Goal: Task Accomplishment & Management: Complete application form

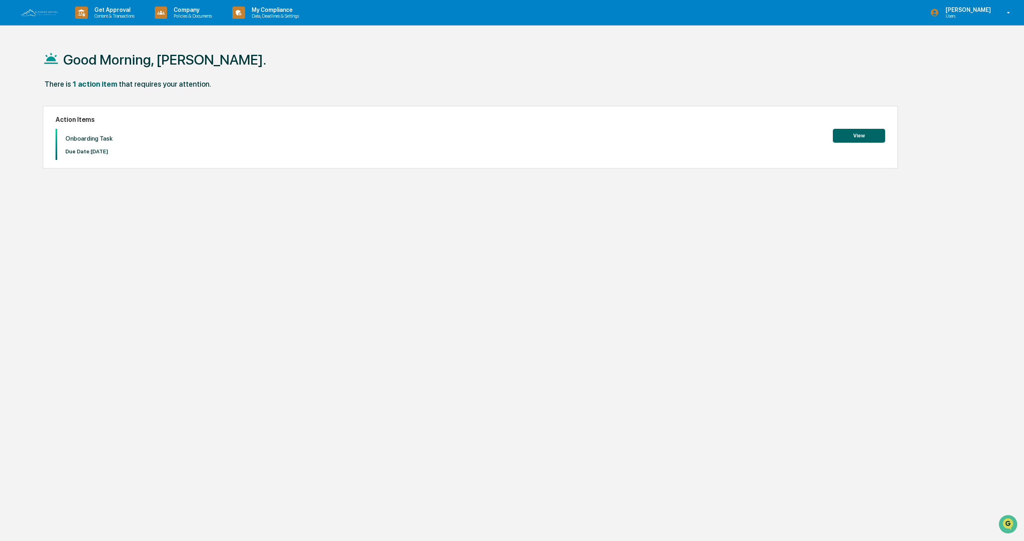
click at [863, 135] on button "View" at bounding box center [859, 136] width 52 height 14
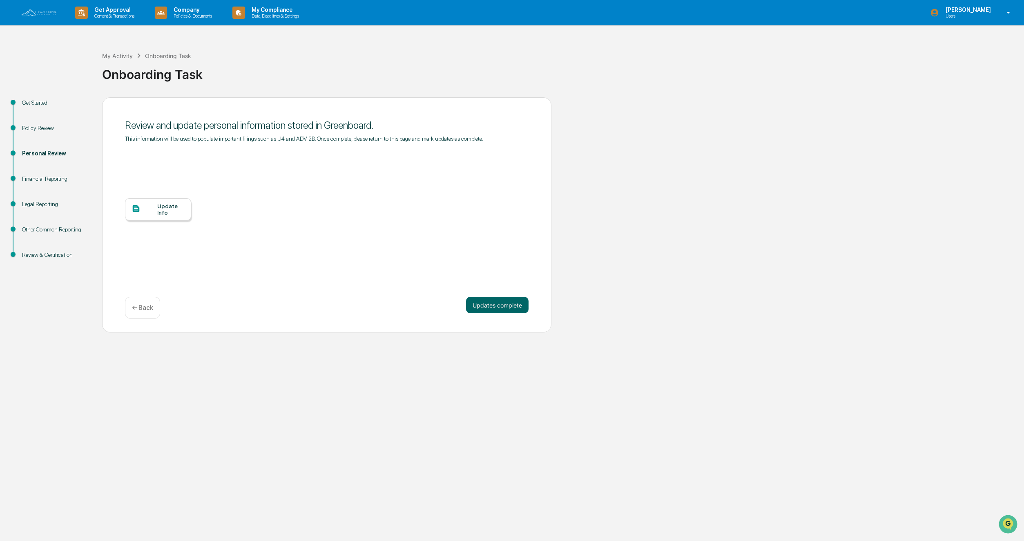
click at [166, 215] on div "Update Info" at bounding box center [170, 209] width 27 height 13
click at [161, 216] on div "Update Info" at bounding box center [170, 209] width 27 height 13
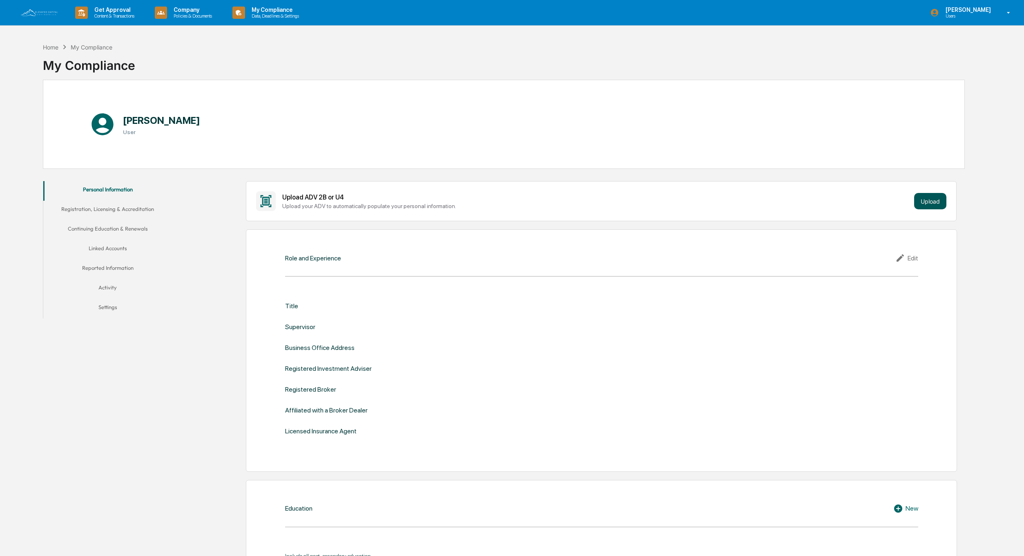
click at [933, 199] on button "Upload" at bounding box center [930, 201] width 32 height 16
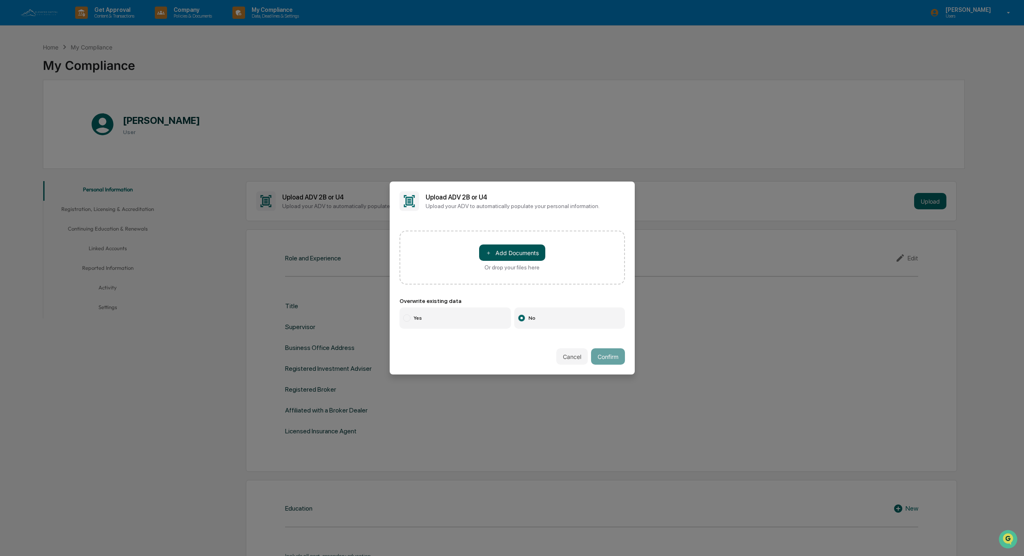
click at [512, 250] on button "＋ Add Documents" at bounding box center [512, 252] width 66 height 16
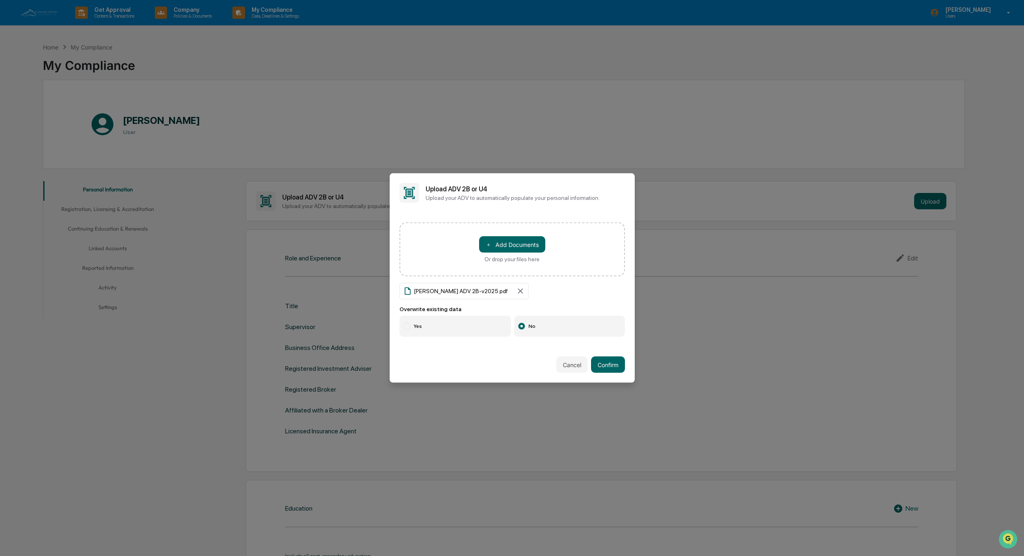
click at [434, 327] on label "Yes" at bounding box center [456, 325] width 112 height 21
drag, startPoint x: 614, startPoint y: 366, endPoint x: 604, endPoint y: 374, distance: 13.0
click at [614, 366] on button "Confirm" at bounding box center [608, 364] width 34 height 16
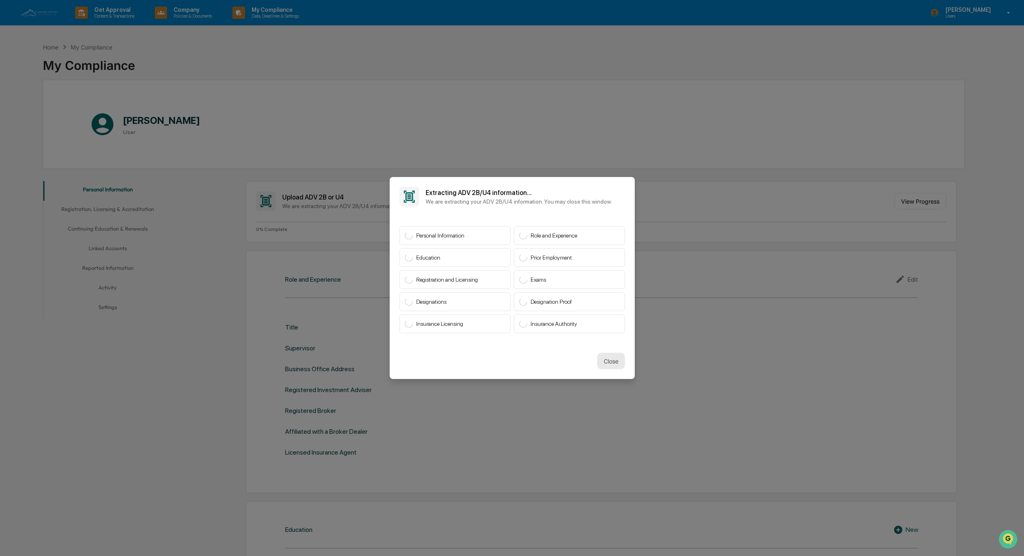
click at [611, 362] on button "Close" at bounding box center [611, 361] width 28 height 16
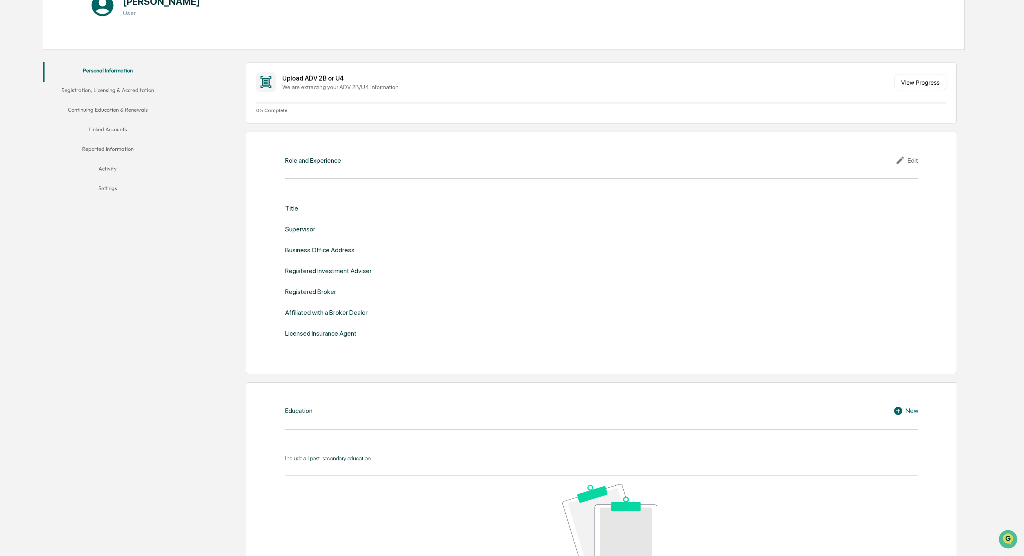
scroll to position [154, 0]
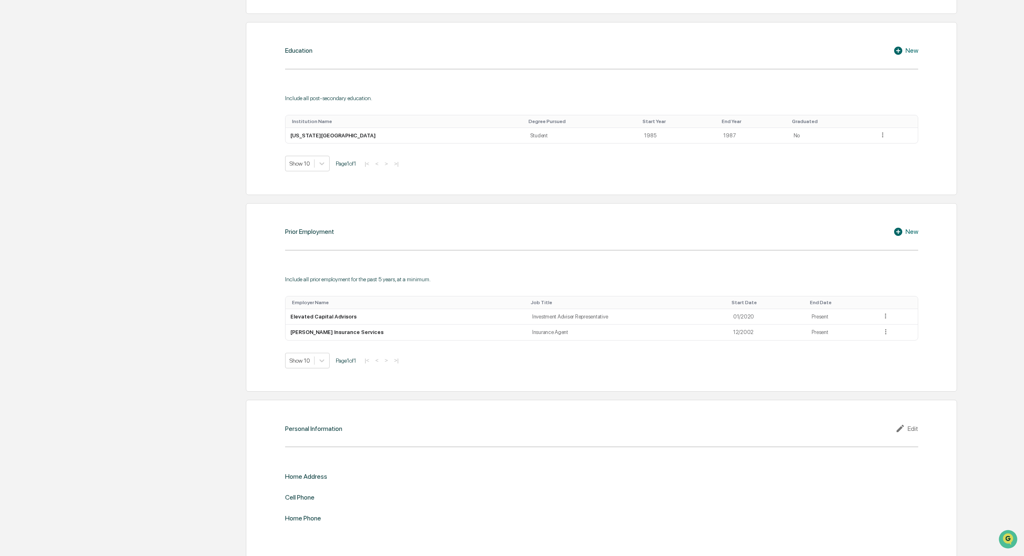
scroll to position [463, 0]
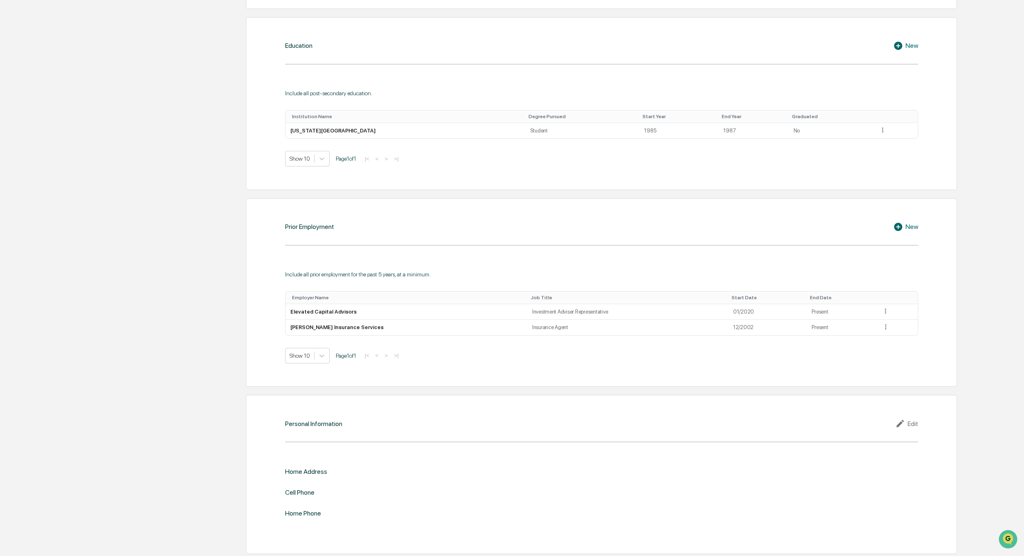
click at [911, 422] on div "Edit" at bounding box center [907, 423] width 23 height 10
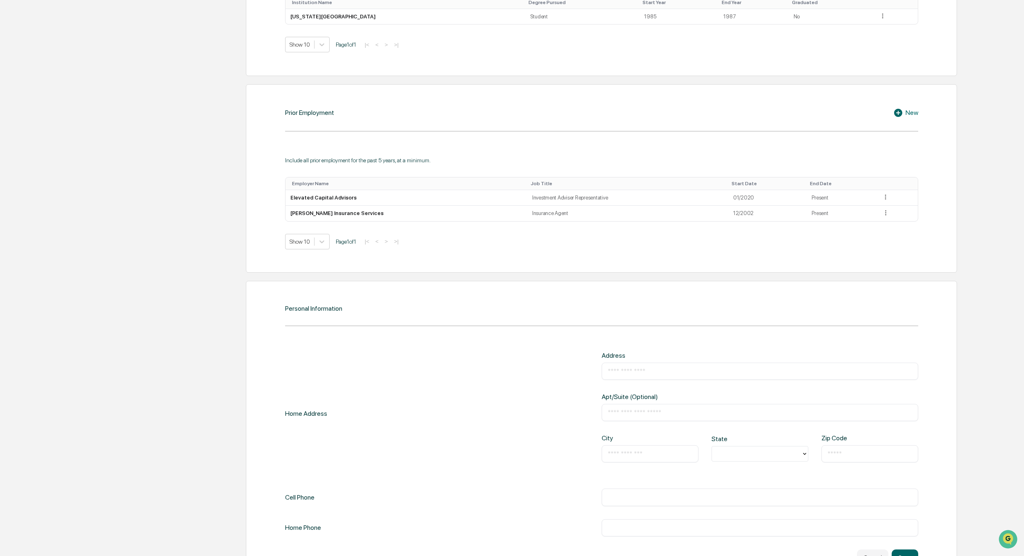
scroll to position [612, 0]
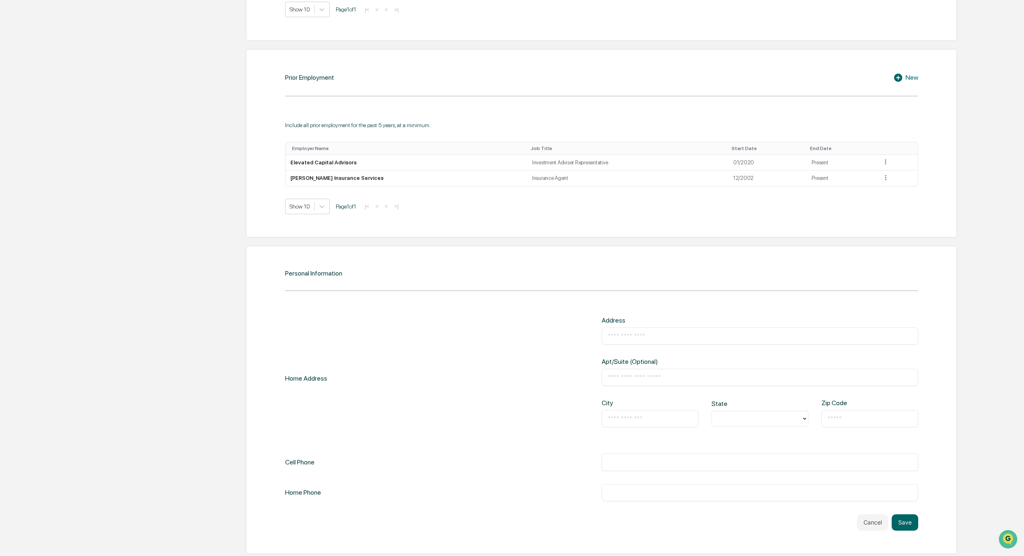
click at [655, 332] on input "text" at bounding box center [760, 336] width 304 height 8
type input "**********"
type input "*****"
type input "**"
click at [654, 459] on input "**********" at bounding box center [760, 462] width 304 height 8
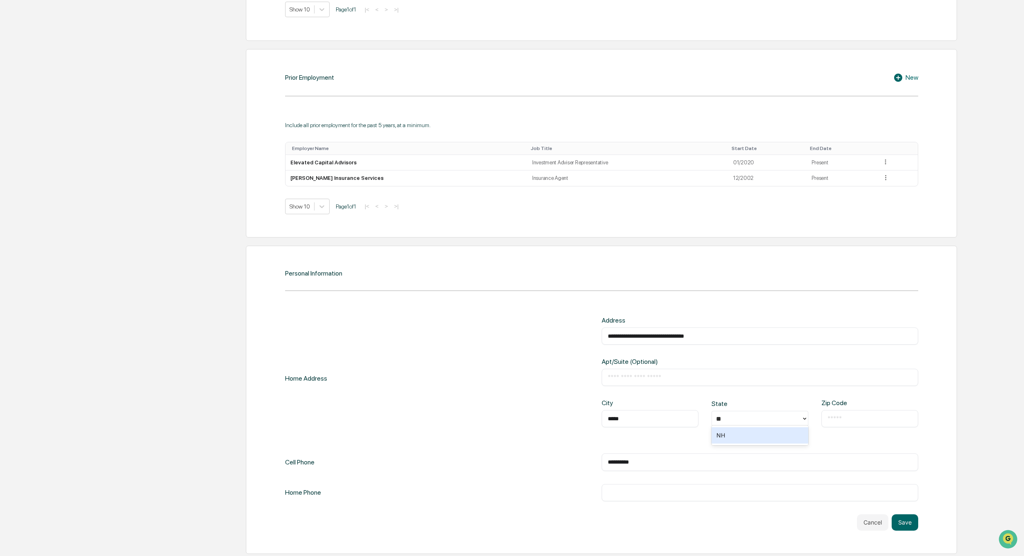
type input "**********"
click at [626, 494] on input "text" at bounding box center [760, 492] width 304 height 8
type input "**********"
click at [912, 523] on button "Save" at bounding box center [905, 522] width 27 height 16
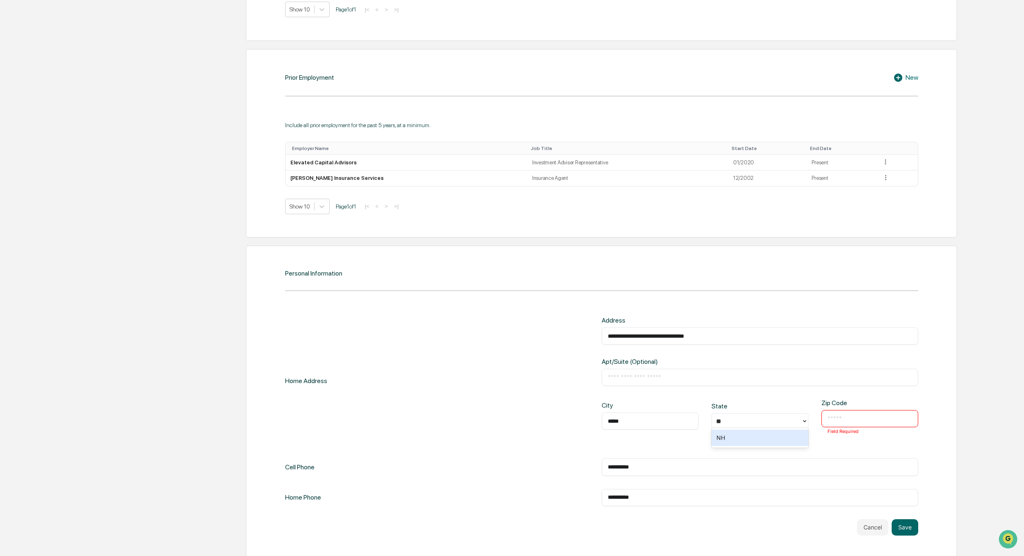
click at [861, 420] on input "text" at bounding box center [870, 418] width 85 height 8
type input "*****"
click at [912, 524] on button "Save" at bounding box center [905, 527] width 27 height 16
click at [908, 523] on button "Save" at bounding box center [905, 522] width 27 height 16
click at [907, 521] on button "Save" at bounding box center [905, 522] width 27 height 16
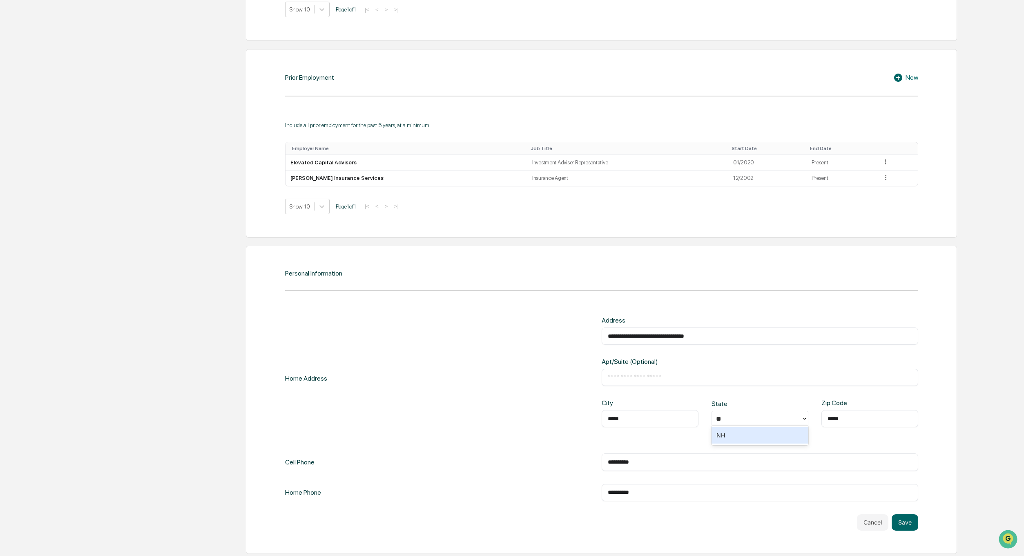
click at [70, 551] on div "Personal Information Registration, Licensing & Accreditation Continuing Educati…" at bounding box center [504, 61] width 922 height 993
click at [720, 430] on div "NH" at bounding box center [760, 435] width 97 height 16
click at [673, 417] on input "*****" at bounding box center [650, 418] width 85 height 8
drag, startPoint x: 673, startPoint y: 417, endPoint x: 673, endPoint y: 423, distance: 6.5
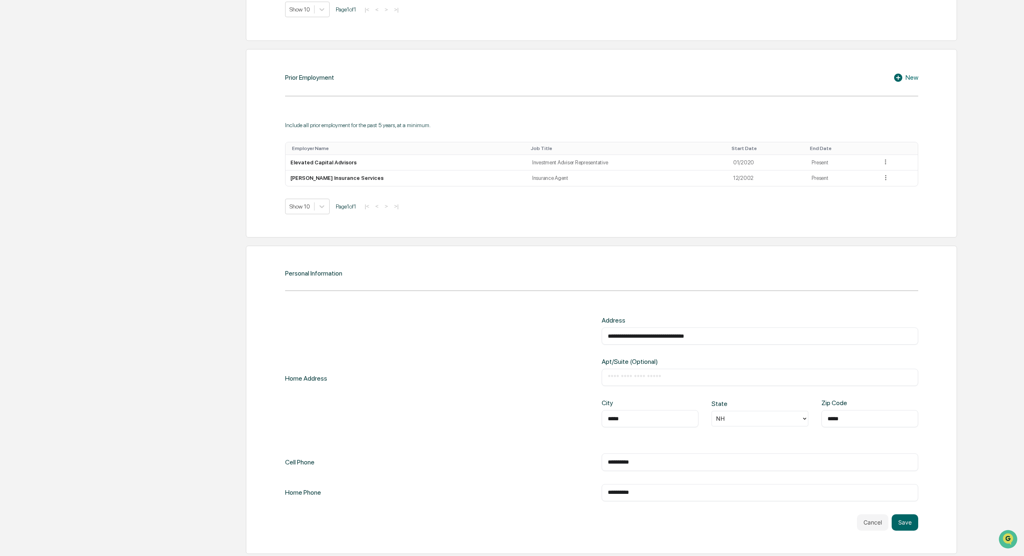
click at [673, 417] on input "*****" at bounding box center [650, 418] width 85 height 8
drag, startPoint x: 752, startPoint y: 502, endPoint x: 760, endPoint y: 501, distance: 8.2
click at [752, 501] on div "**********" at bounding box center [601, 423] width 633 height 214
click at [906, 520] on button "Save" at bounding box center [905, 522] width 27 height 16
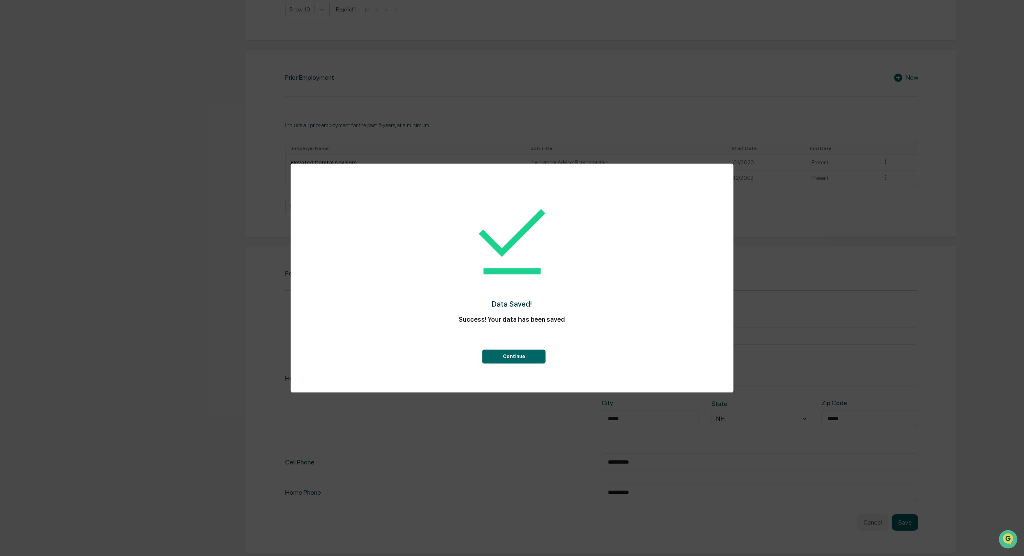
click at [511, 354] on button "Continue" at bounding box center [514, 356] width 63 height 14
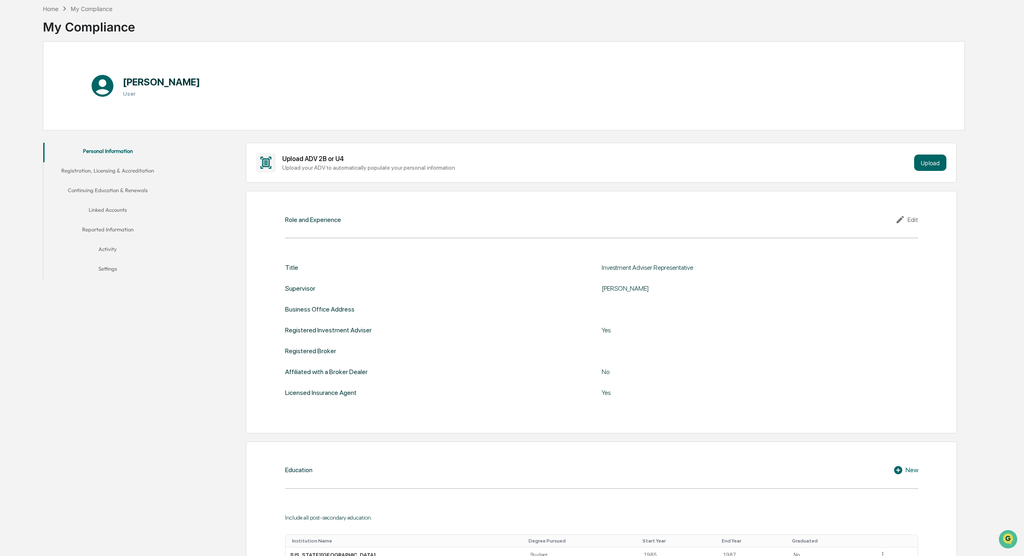
scroll to position [37, 0]
click at [114, 173] on button "Registration, Licensing & Accreditation" at bounding box center [107, 174] width 129 height 20
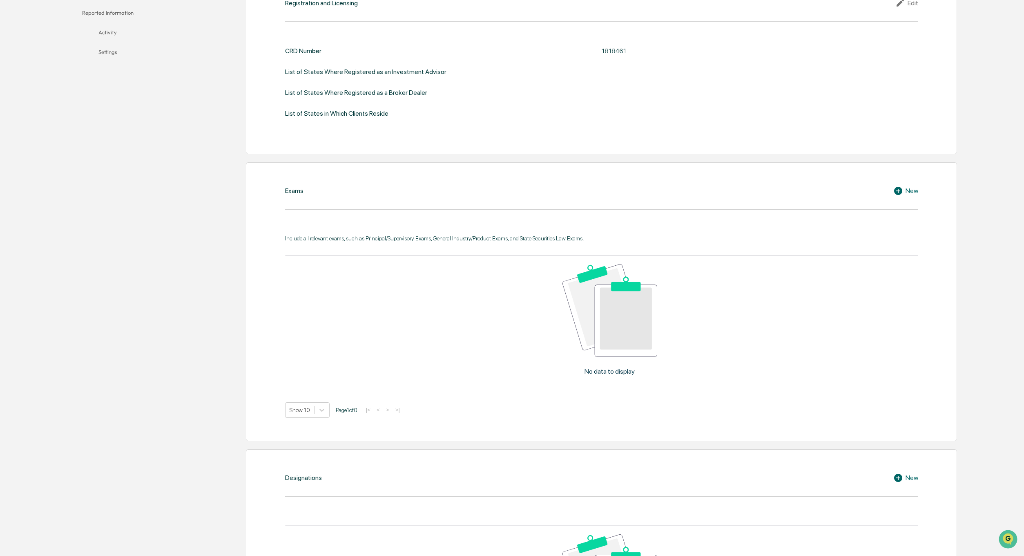
scroll to position [261, 0]
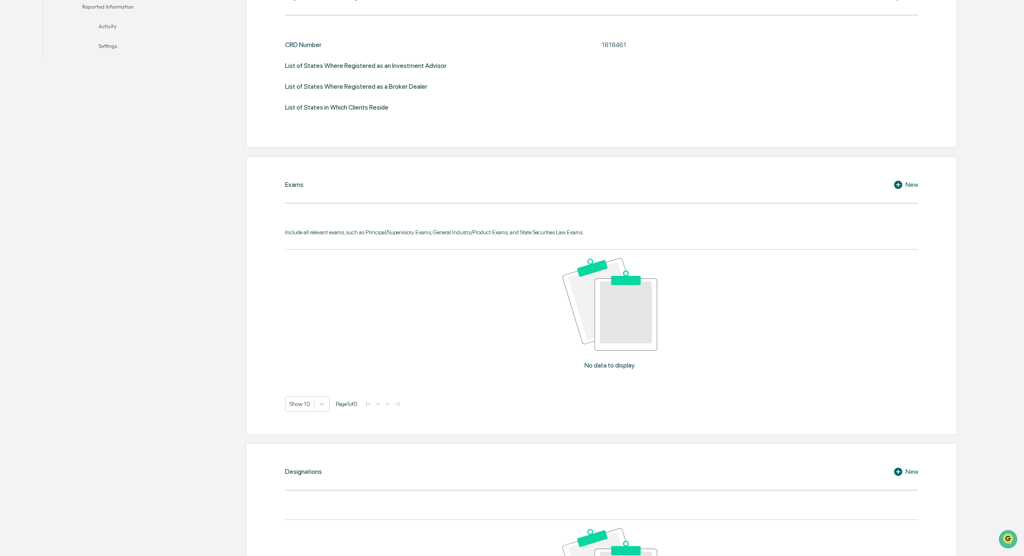
click at [905, 182] on icon at bounding box center [900, 185] width 12 height 10
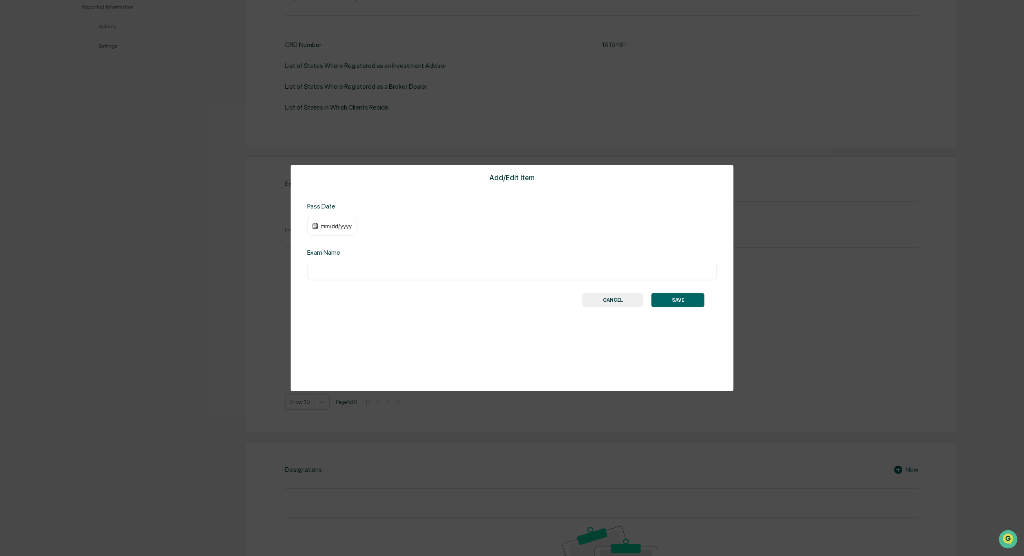
click at [361, 272] on input "text" at bounding box center [512, 271] width 398 height 8
click at [317, 272] on input "*********" at bounding box center [512, 271] width 398 height 8
type input "*********"
click at [336, 221] on div "mm/dd/yyyy" at bounding box center [332, 226] width 50 height 19
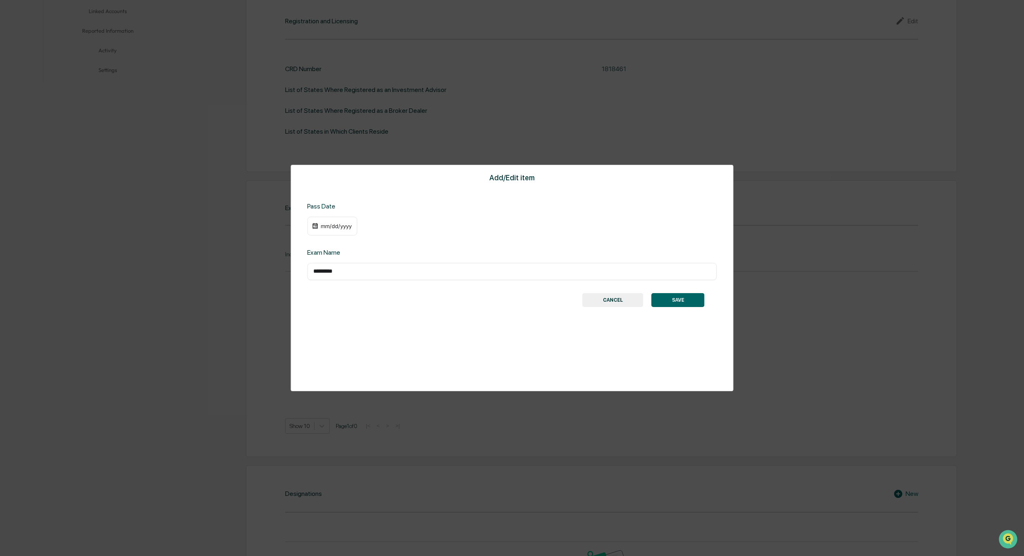
click at [336, 227] on div "mm/dd/yyyy" at bounding box center [336, 226] width 33 height 7
click at [360, 242] on icon "calendar view is open, switch to year view" at bounding box center [358, 242] width 4 height 2
click at [389, 291] on button "2021" at bounding box center [385, 289] width 29 height 15
click at [328, 226] on div "09/12/2021" at bounding box center [336, 226] width 33 height 7
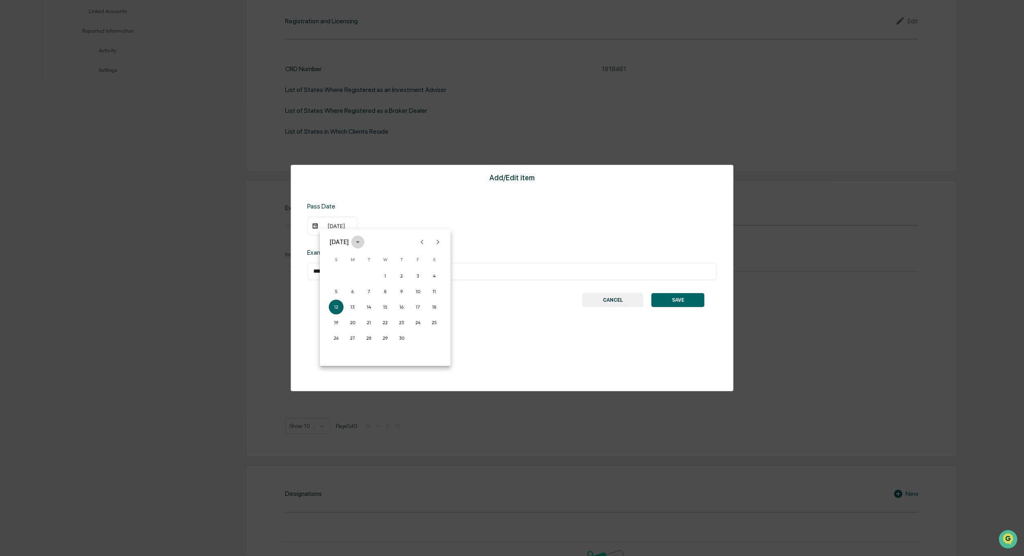
click at [360, 242] on icon "calendar view is open, switch to year view" at bounding box center [358, 242] width 4 height 2
click at [556, 258] on div at bounding box center [512, 278] width 1024 height 556
click at [327, 225] on div "09/12/2021" at bounding box center [336, 226] width 33 height 7
click at [422, 242] on icon "Previous month" at bounding box center [422, 241] width 3 height 4
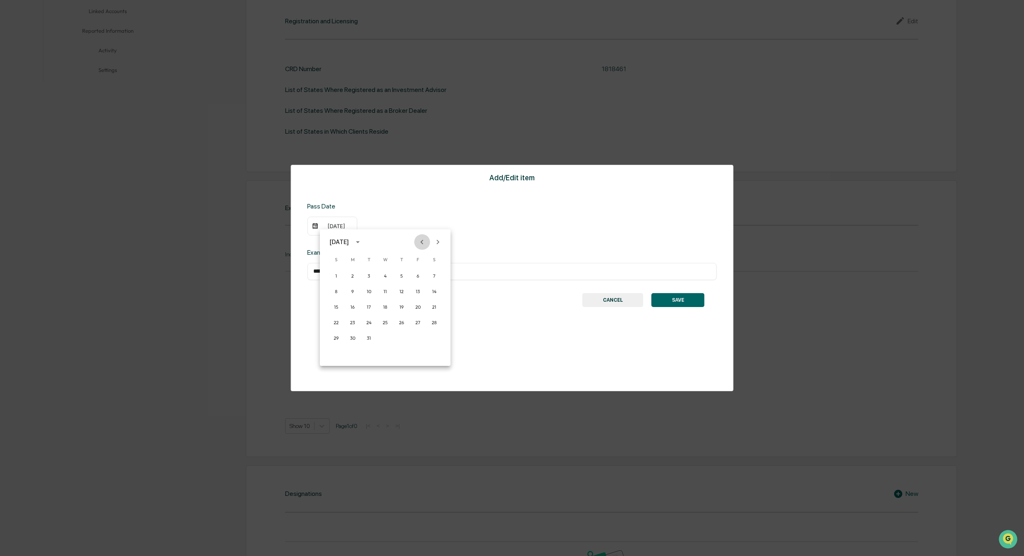
click at [422, 242] on icon "Previous month" at bounding box center [422, 241] width 3 height 4
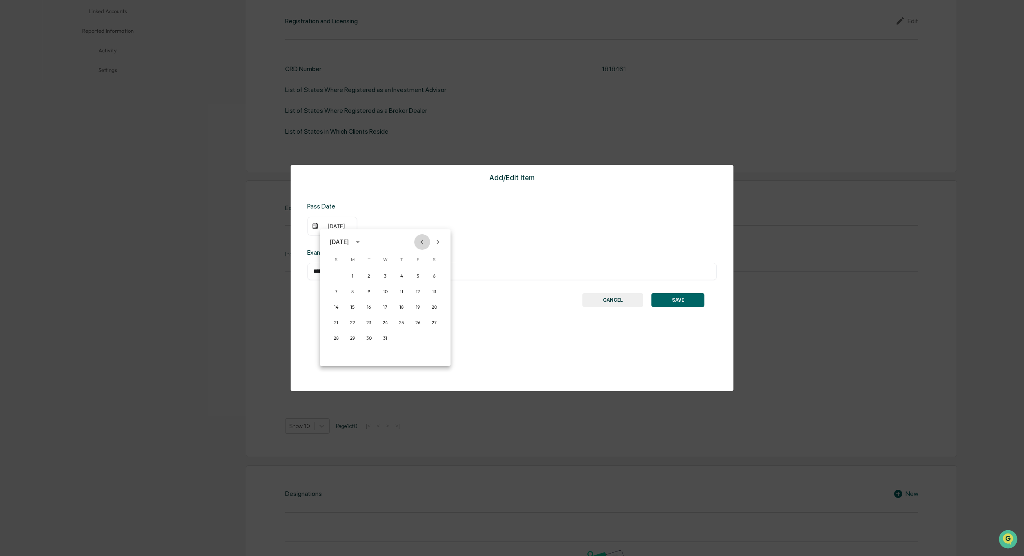
click at [422, 242] on icon "Previous month" at bounding box center [422, 241] width 3 height 4
click at [423, 240] on icon "Previous month" at bounding box center [422, 241] width 3 height 4
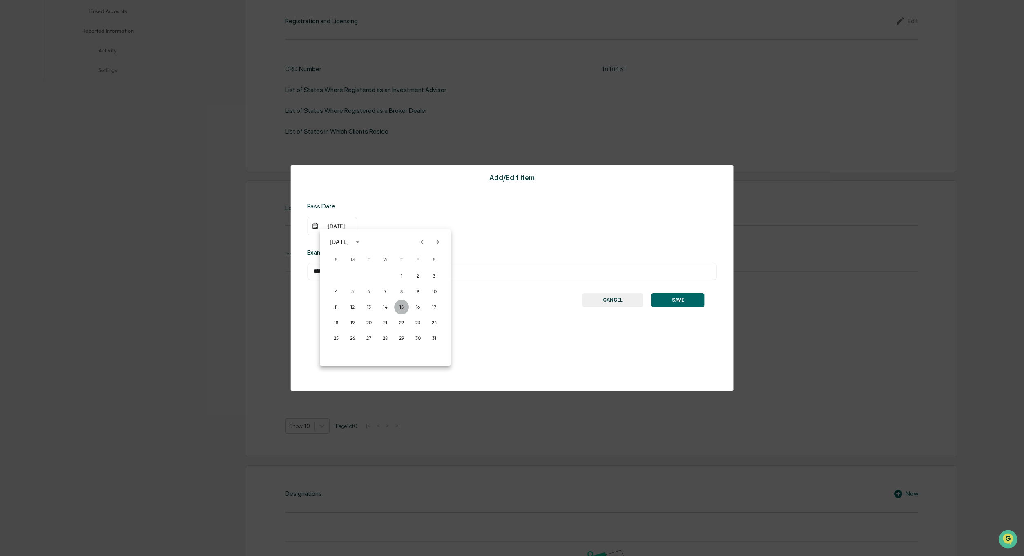
click at [400, 306] on button "15" at bounding box center [401, 307] width 15 height 15
click at [679, 300] on button "SAVE" at bounding box center [678, 300] width 53 height 14
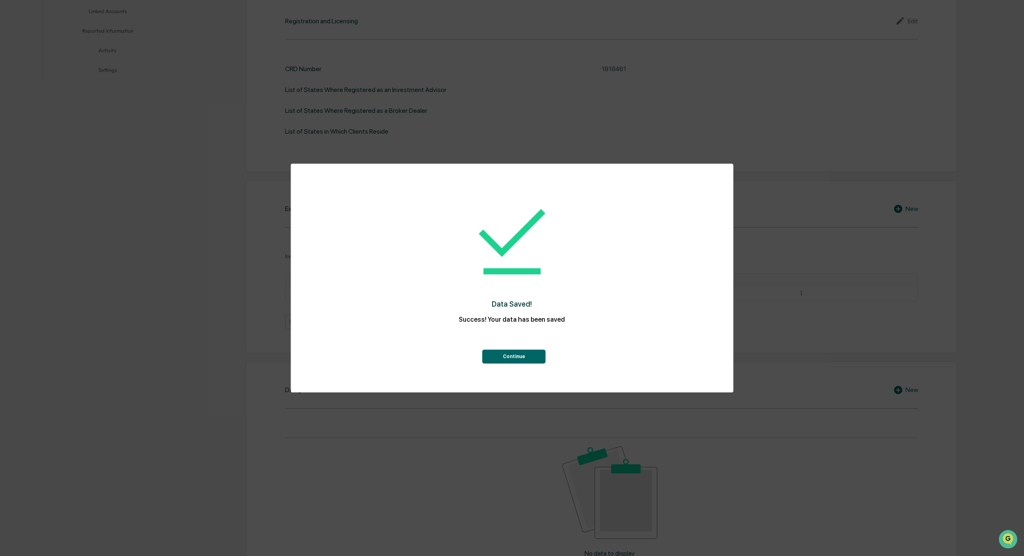
click at [525, 355] on button "Continue" at bounding box center [514, 356] width 63 height 14
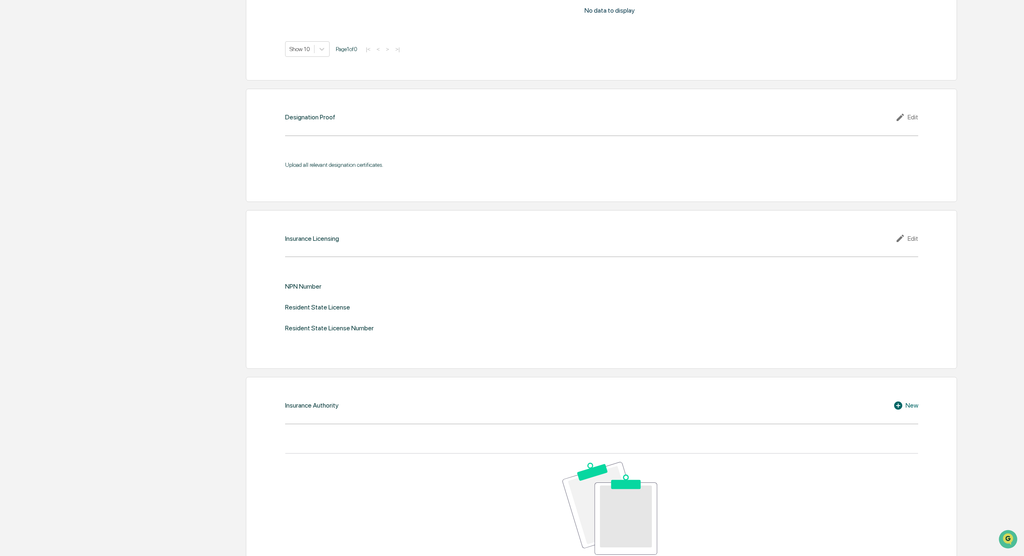
scroll to position [790, 0]
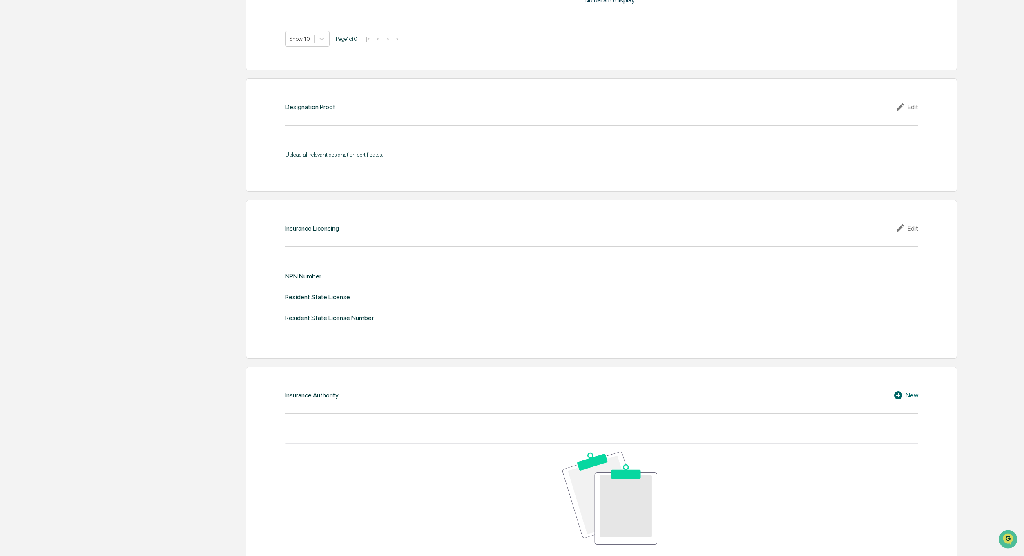
click at [914, 226] on div "Edit" at bounding box center [907, 228] width 23 height 10
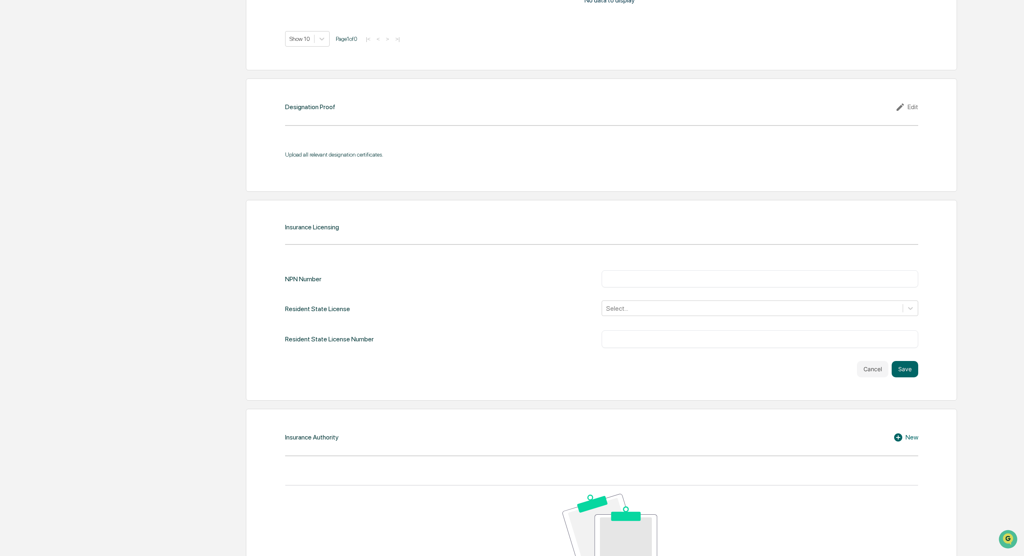
click at [680, 282] on div "​" at bounding box center [760, 278] width 317 height 17
click at [672, 283] on div "​" at bounding box center [760, 278] width 317 height 17
click at [652, 278] on input "text" at bounding box center [760, 279] width 304 height 8
type input "*******"
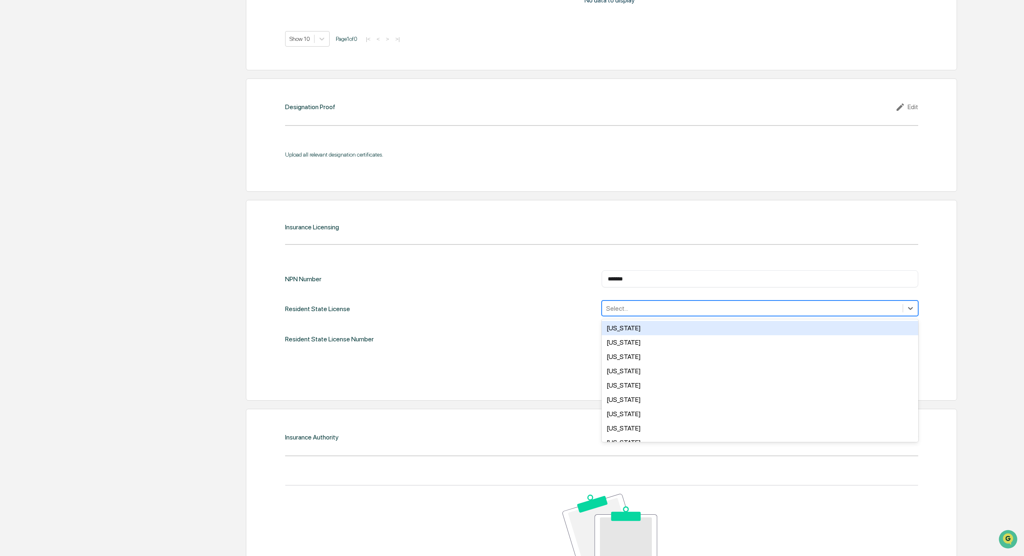
click at [615, 306] on div at bounding box center [752, 308] width 293 height 9
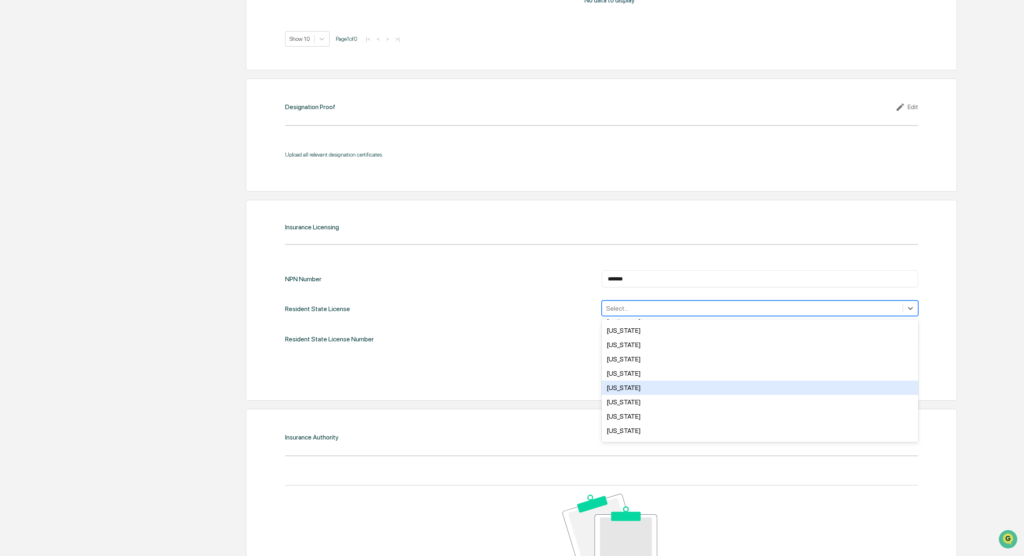
scroll to position [342, 0]
click at [644, 387] on div "New Hampshire" at bounding box center [760, 387] width 317 height 14
click at [745, 371] on div "Nevada" at bounding box center [760, 372] width 317 height 14
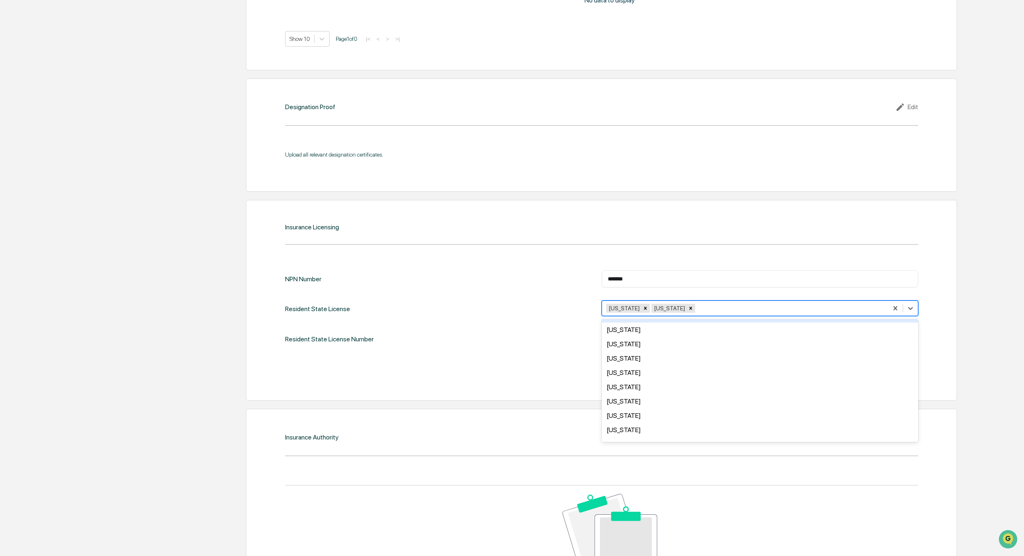
click at [690, 307] on icon "Remove Nevada" at bounding box center [691, 308] width 3 height 3
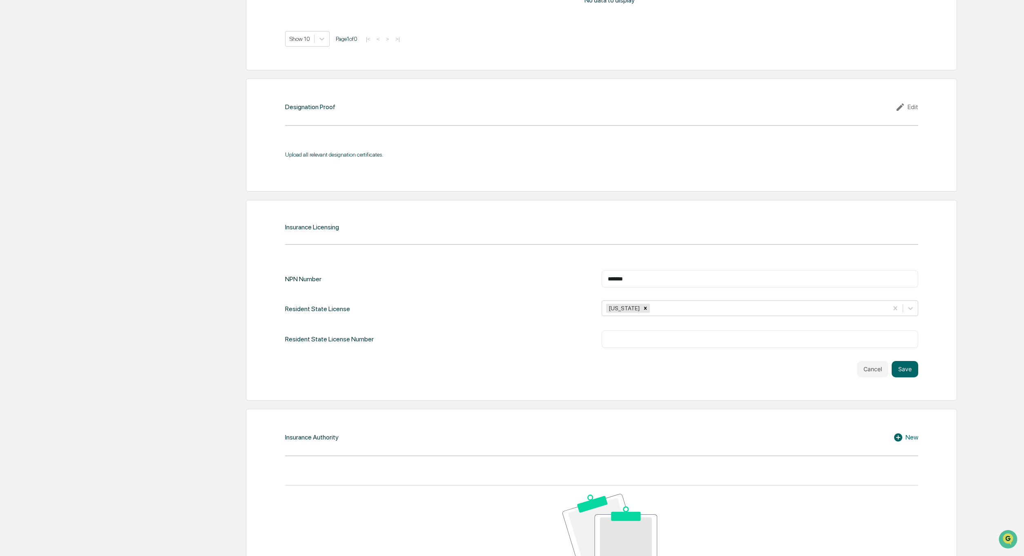
drag, startPoint x: 434, startPoint y: 365, endPoint x: 467, endPoint y: 329, distance: 49.5
click at [445, 357] on div "NPN Number ******* ​ Resident State License New Hampshire Resident State Licens…" at bounding box center [601, 323] width 633 height 107
click at [625, 335] on input "text" at bounding box center [760, 339] width 304 height 8
type input "*******"
click at [906, 368] on button "Save" at bounding box center [905, 369] width 27 height 16
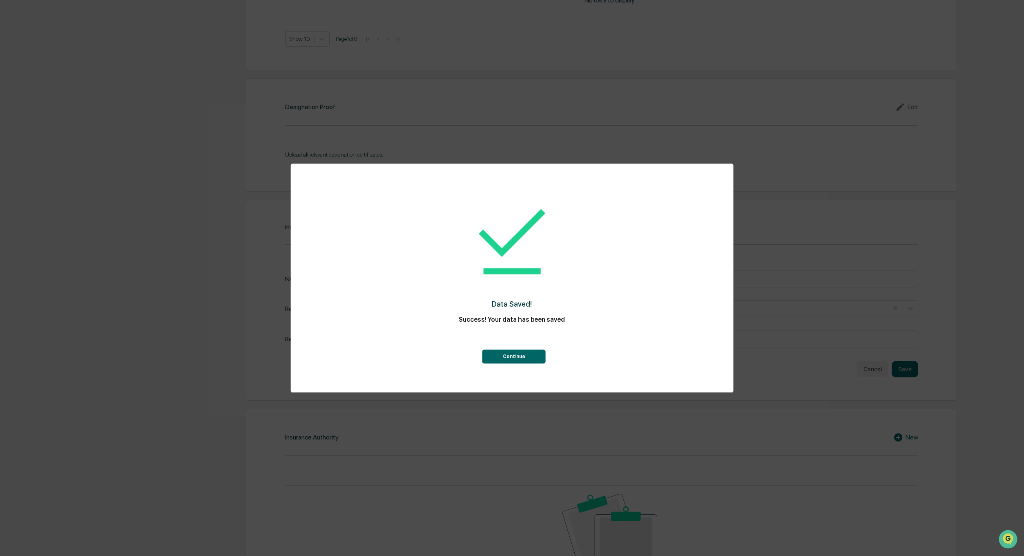
click at [515, 356] on button "Continue" at bounding box center [514, 356] width 63 height 14
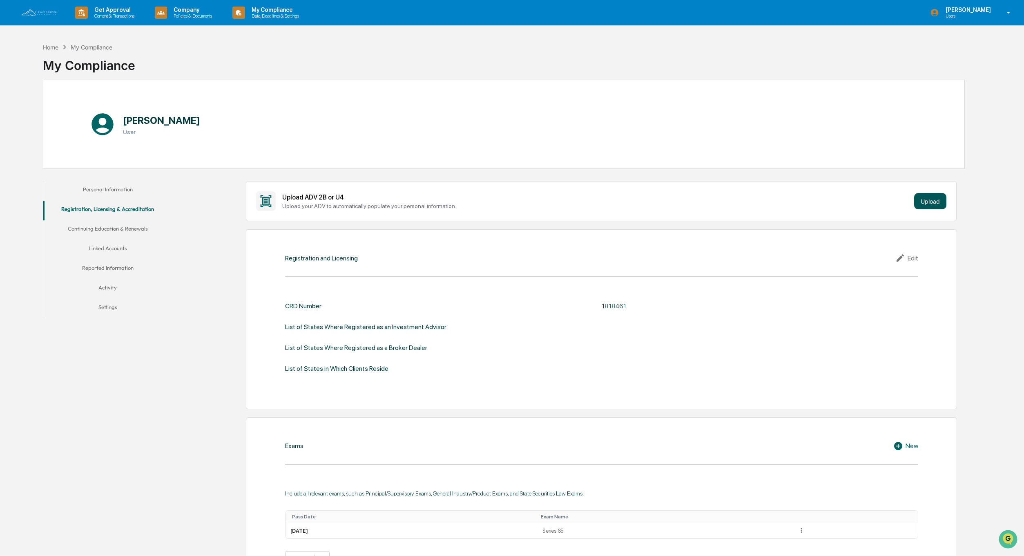
scroll to position [0, 0]
click at [914, 253] on div "Edit" at bounding box center [907, 258] width 23 height 10
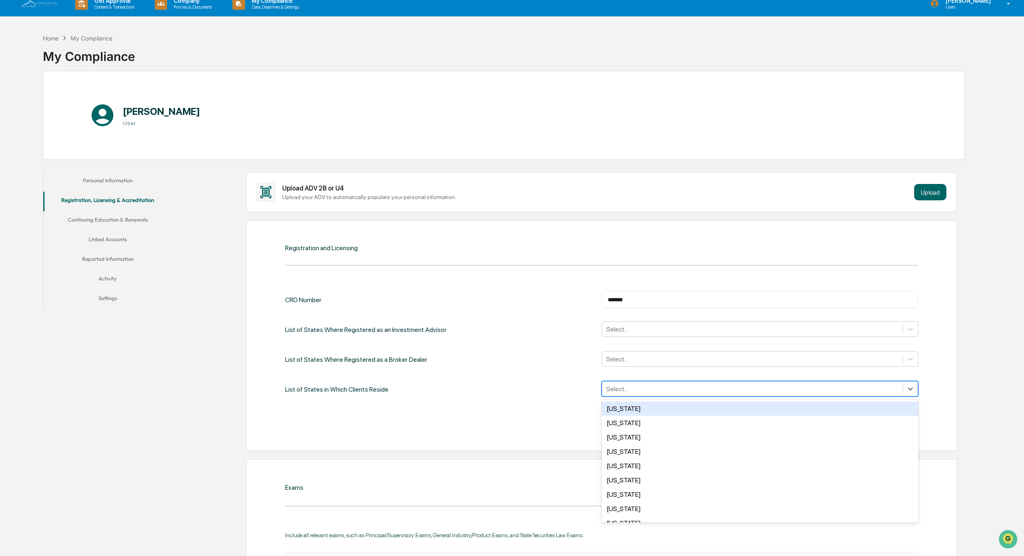
click at [636, 392] on div at bounding box center [752, 388] width 293 height 9
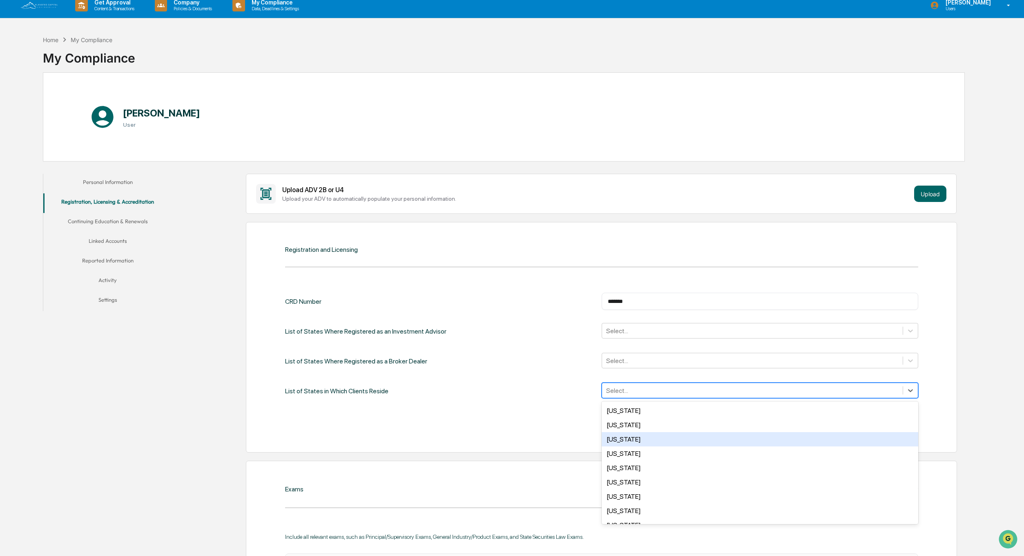
scroll to position [230, 0]
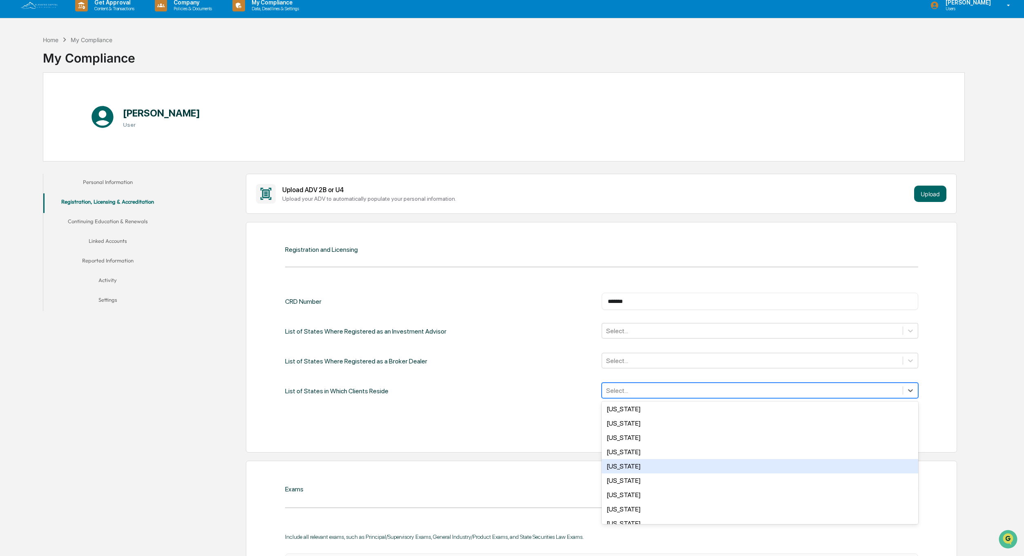
click at [631, 465] on div "Massachusetts" at bounding box center [760, 466] width 317 height 14
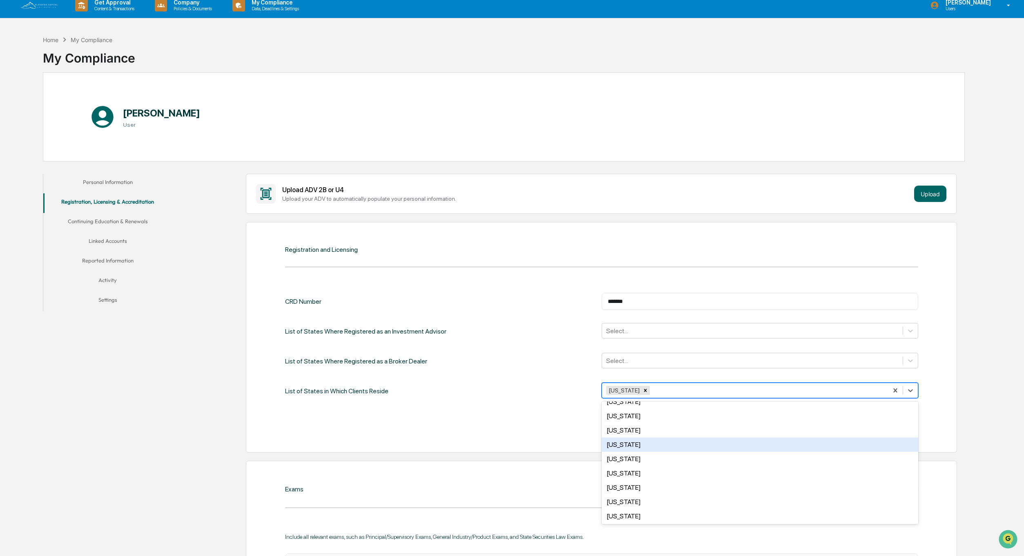
scroll to position [369, 0]
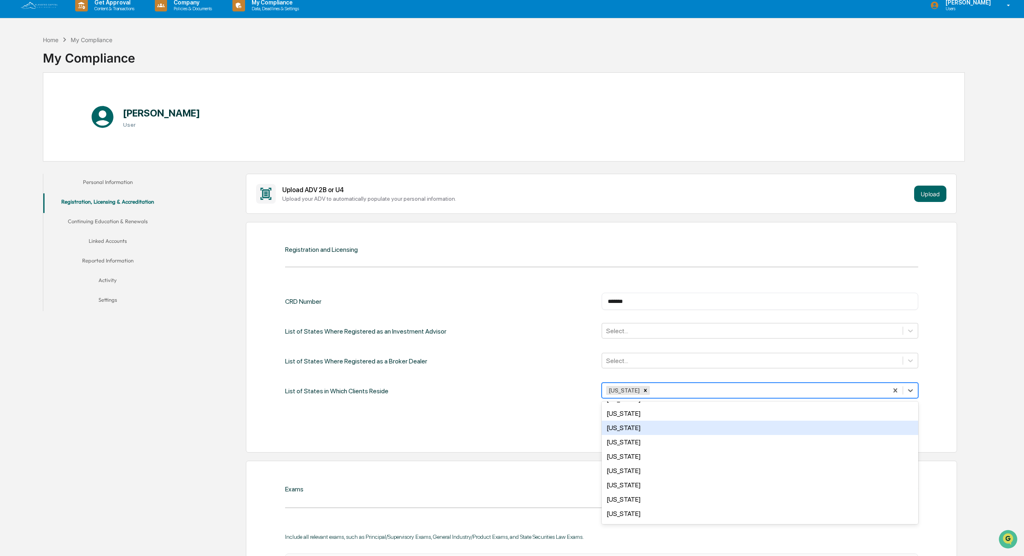
click at [638, 428] on div "New Hampshire" at bounding box center [760, 427] width 317 height 14
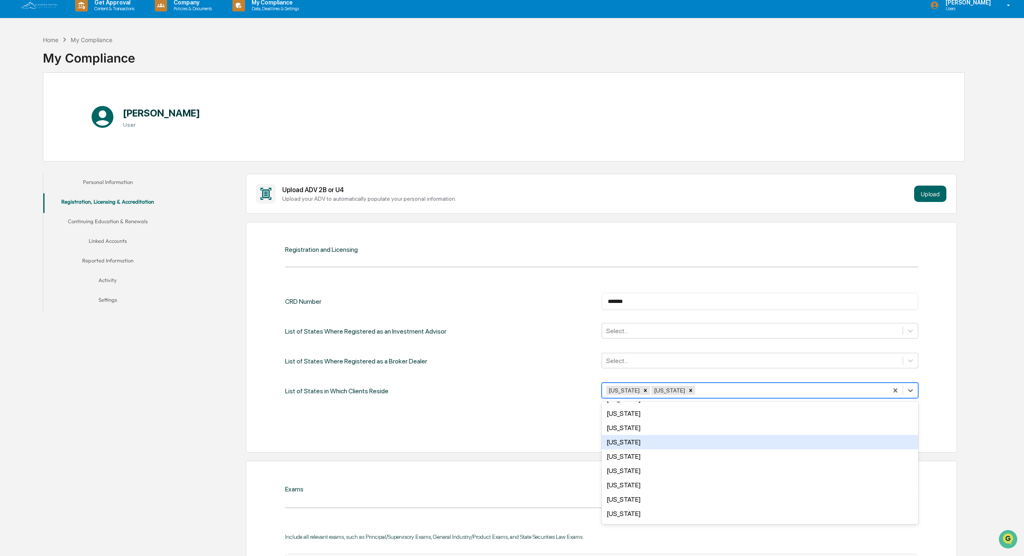
scroll to position [71, 0]
click at [623, 426] on div "Connecticut" at bounding box center [760, 425] width 317 height 14
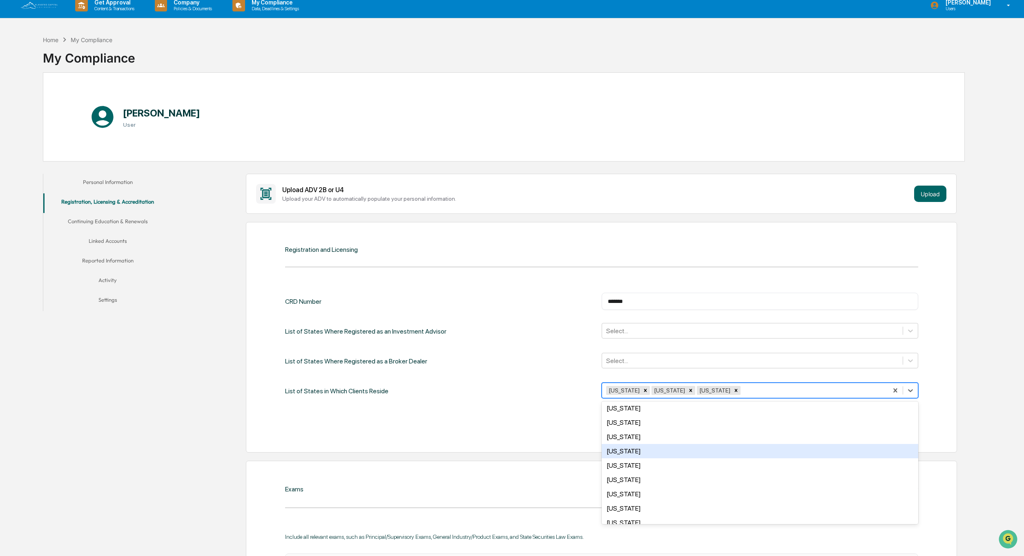
scroll to position [240, 0]
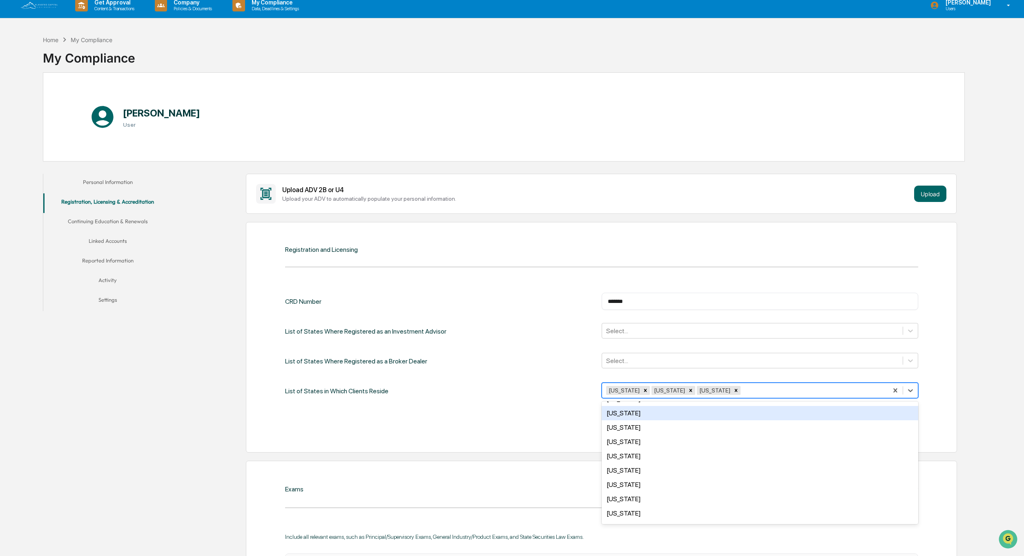
click at [617, 411] on div "Maine" at bounding box center [760, 413] width 317 height 14
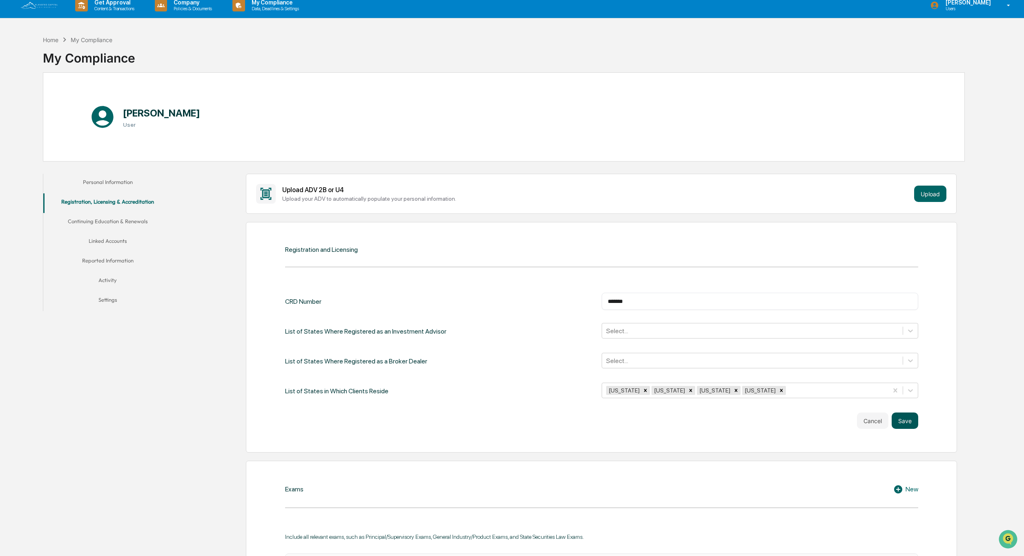
click at [905, 420] on button "Save" at bounding box center [905, 420] width 27 height 16
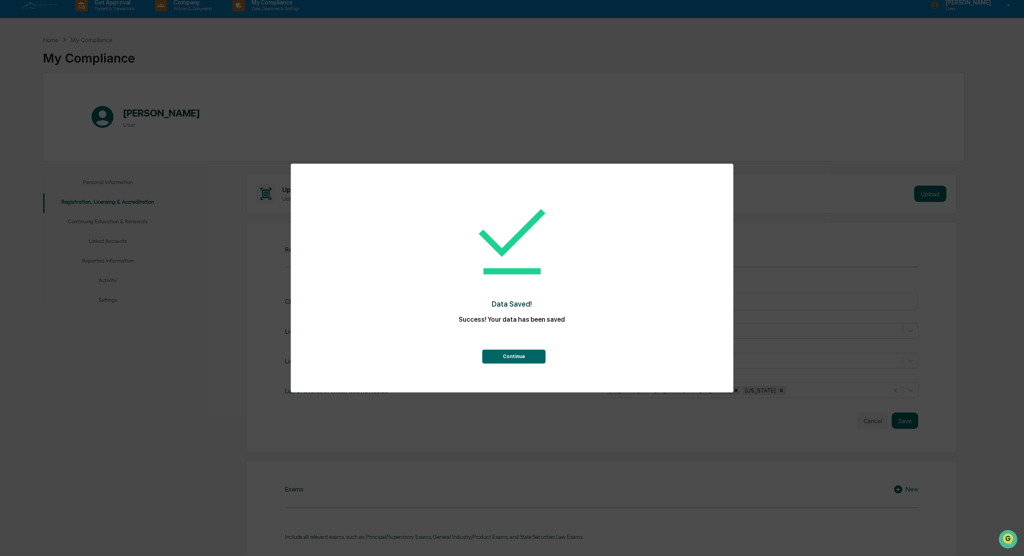
drag, startPoint x: 507, startPoint y: 357, endPoint x: 490, endPoint y: 358, distance: 17.6
click at [507, 357] on button "Continue" at bounding box center [514, 356] width 63 height 14
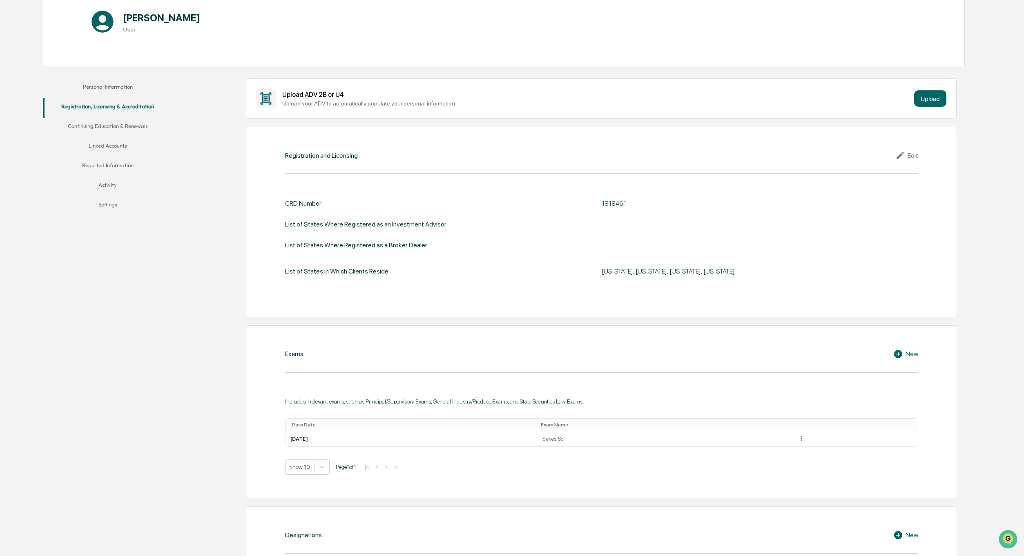
scroll to position [0, 0]
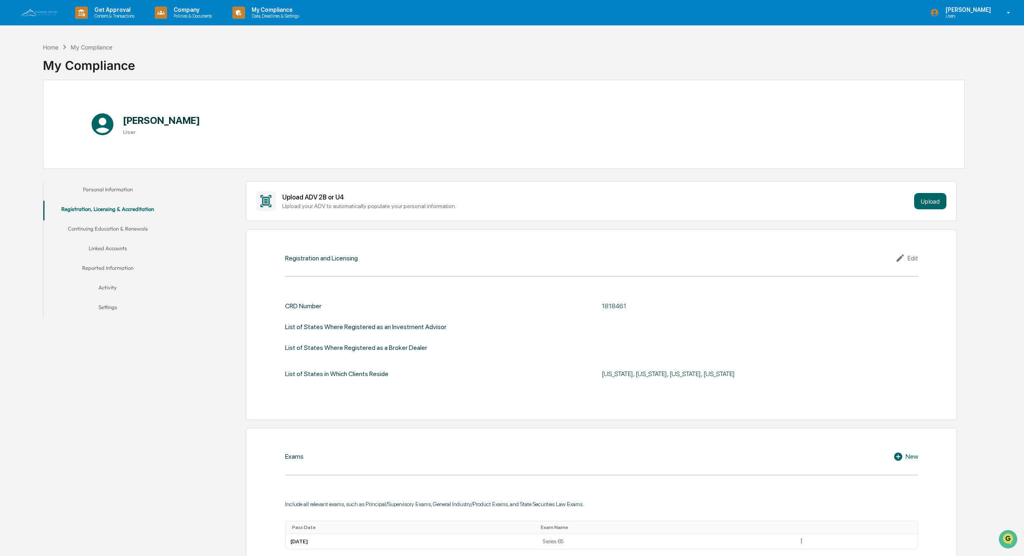
click at [110, 228] on button "Continuing Education & Renewals" at bounding box center [107, 230] width 129 height 20
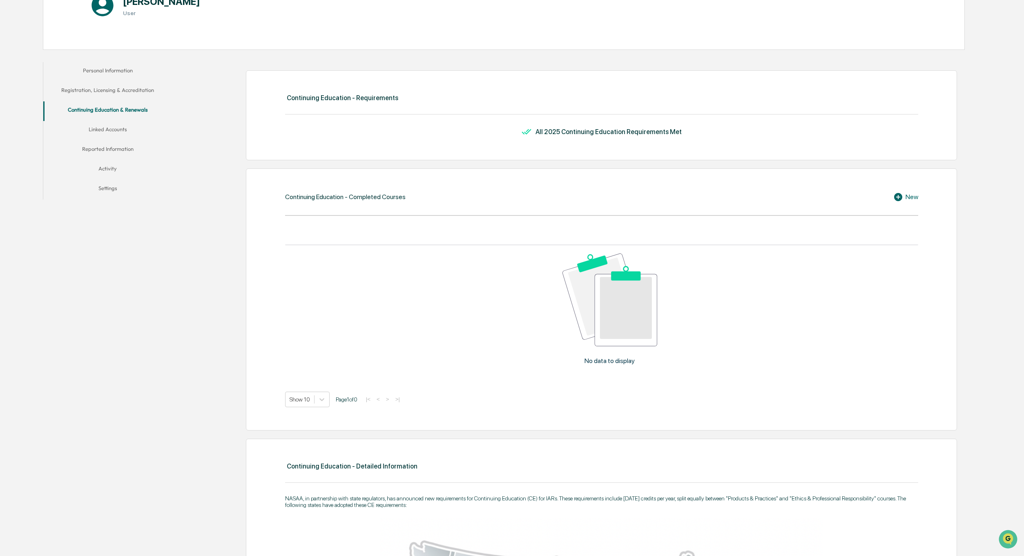
scroll to position [149, 0]
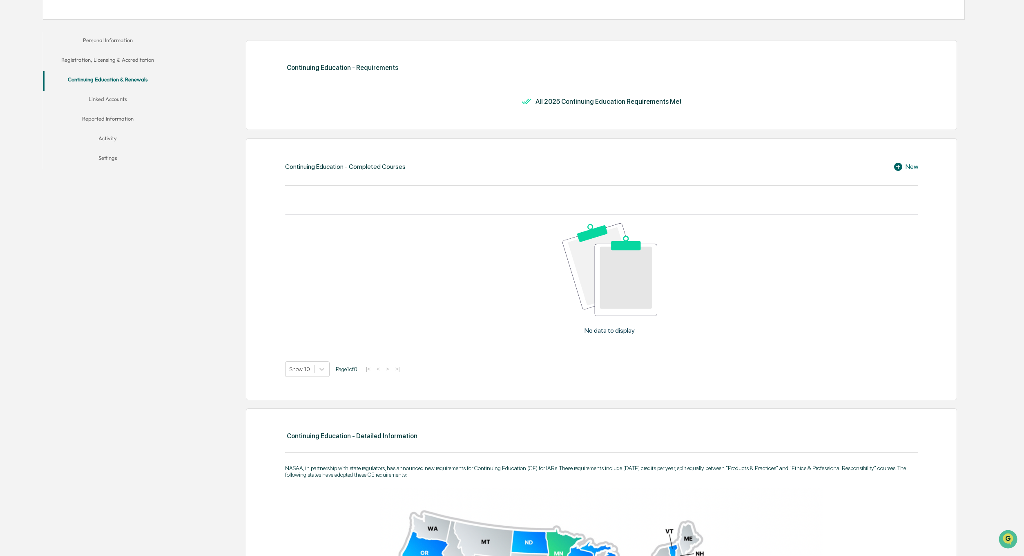
click at [911, 166] on div "New" at bounding box center [906, 167] width 25 height 10
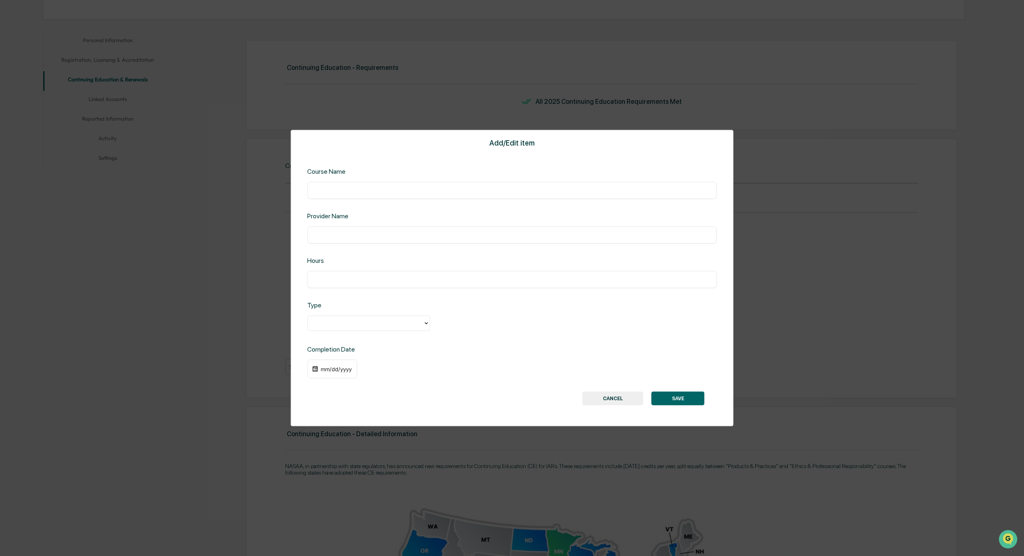
click at [396, 191] on input "text" at bounding box center [512, 190] width 398 height 8
type input "**********"
click at [364, 236] on input "text" at bounding box center [512, 235] width 398 height 8
click at [360, 281] on input "text" at bounding box center [512, 279] width 398 height 8
type input "**"
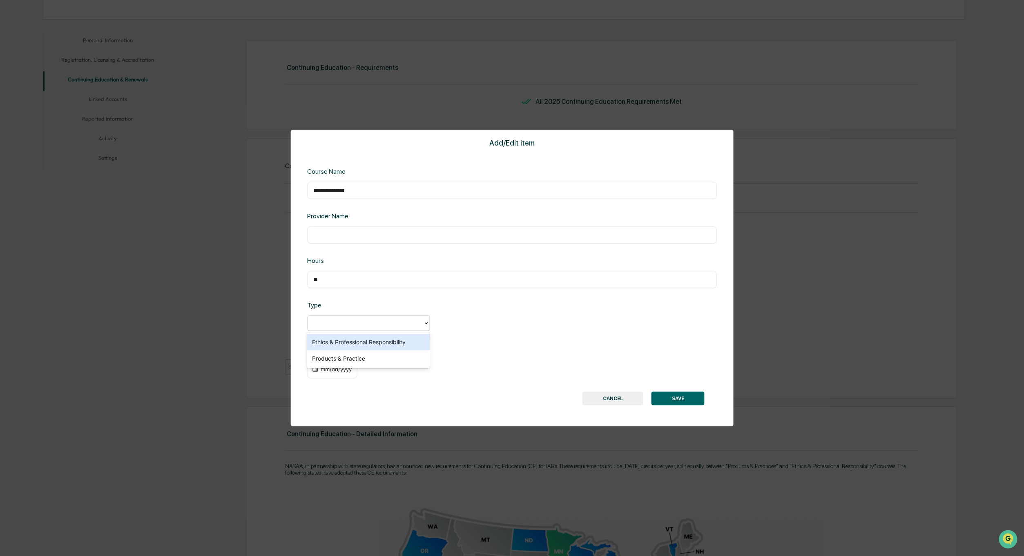
click at [341, 318] on div at bounding box center [365, 322] width 107 height 9
click at [389, 345] on div "Ethics & Professional Responsibility" at bounding box center [368, 342] width 123 height 16
click at [338, 365] on div "mm/dd/yyyy" at bounding box center [332, 369] width 50 height 19
click at [338, 370] on div "mm/dd/yyyy" at bounding box center [336, 369] width 33 height 7
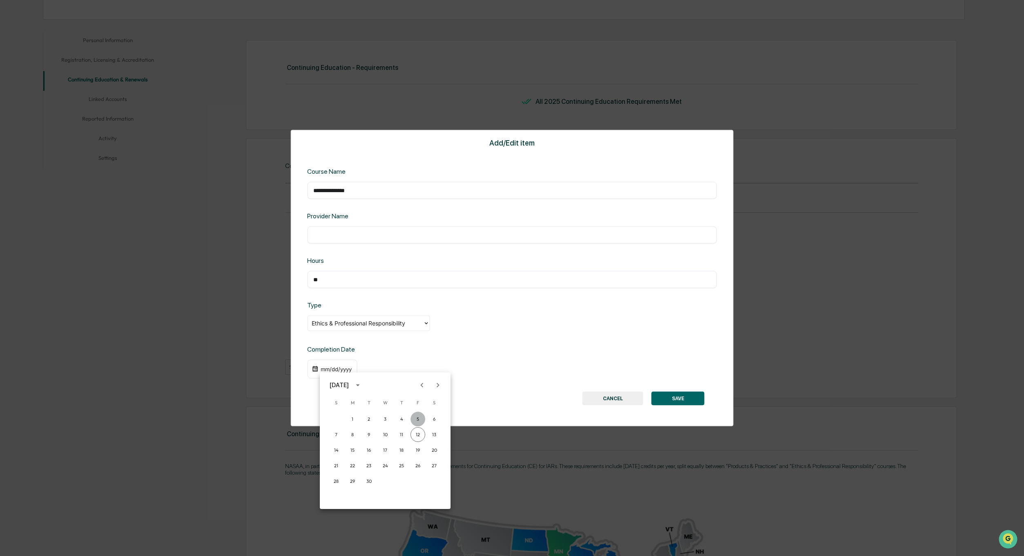
click at [420, 418] on button "5" at bounding box center [418, 418] width 15 height 15
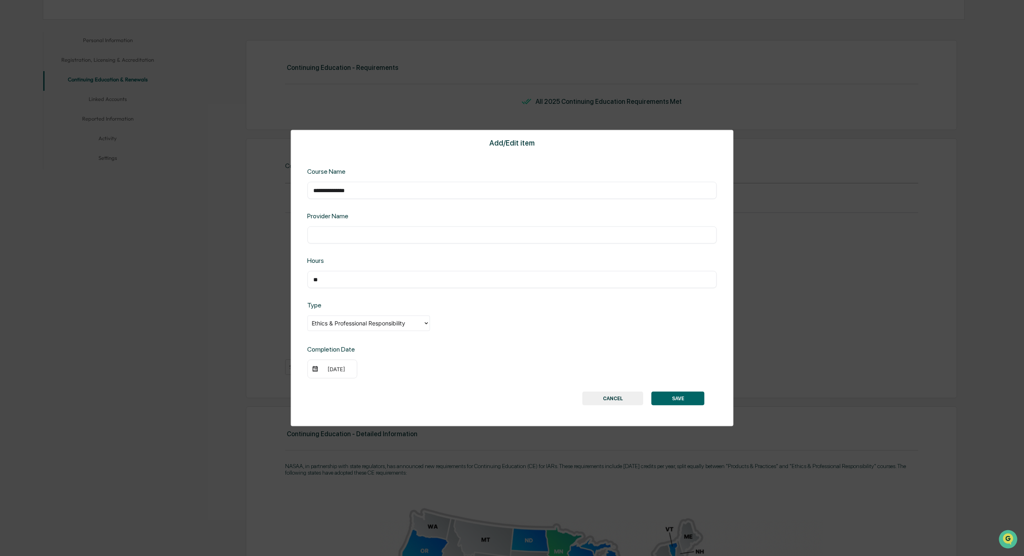
click at [371, 236] on input "text" at bounding box center [512, 235] width 398 height 8
drag, startPoint x: 321, startPoint y: 234, endPoint x: 321, endPoint y: 251, distance: 16.8
click at [321, 237] on input "*********" at bounding box center [512, 235] width 398 height 8
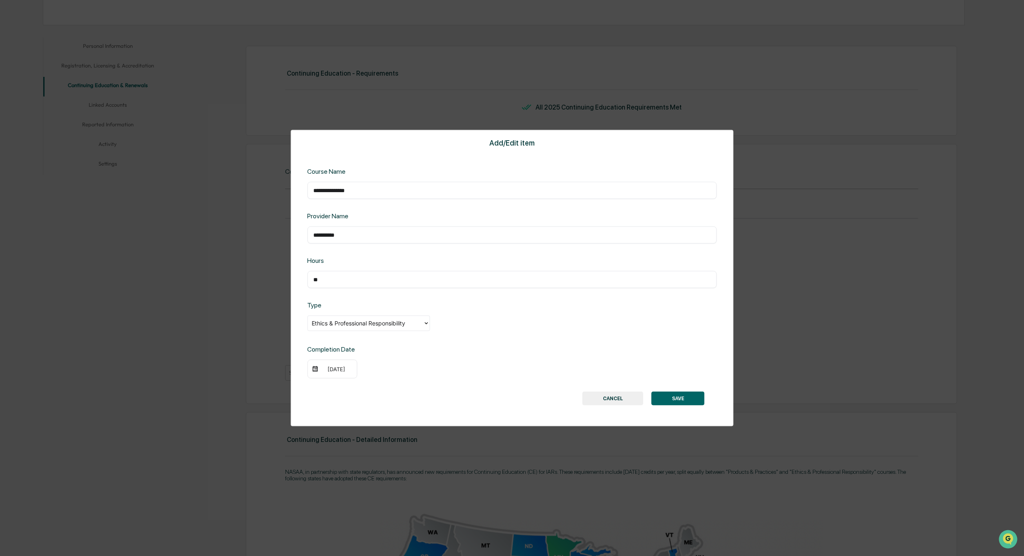
type input "**********"
drag, startPoint x: 458, startPoint y: 294, endPoint x: 481, endPoint y: 293, distance: 22.9
click at [458, 294] on div "**********" at bounding box center [512, 278] width 443 height 296
click at [667, 395] on button "SAVE" at bounding box center [678, 398] width 53 height 14
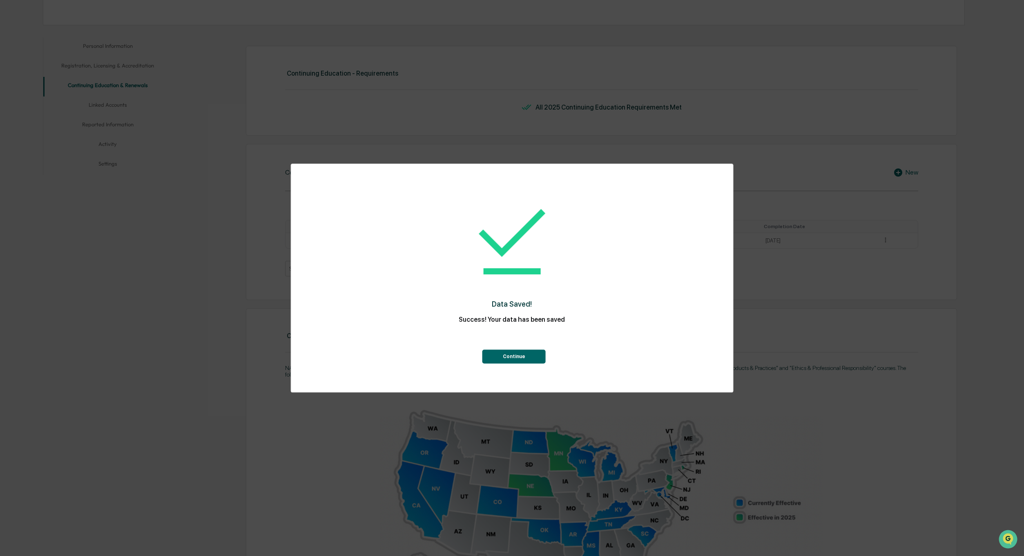
click at [496, 353] on button "Continue" at bounding box center [514, 356] width 63 height 14
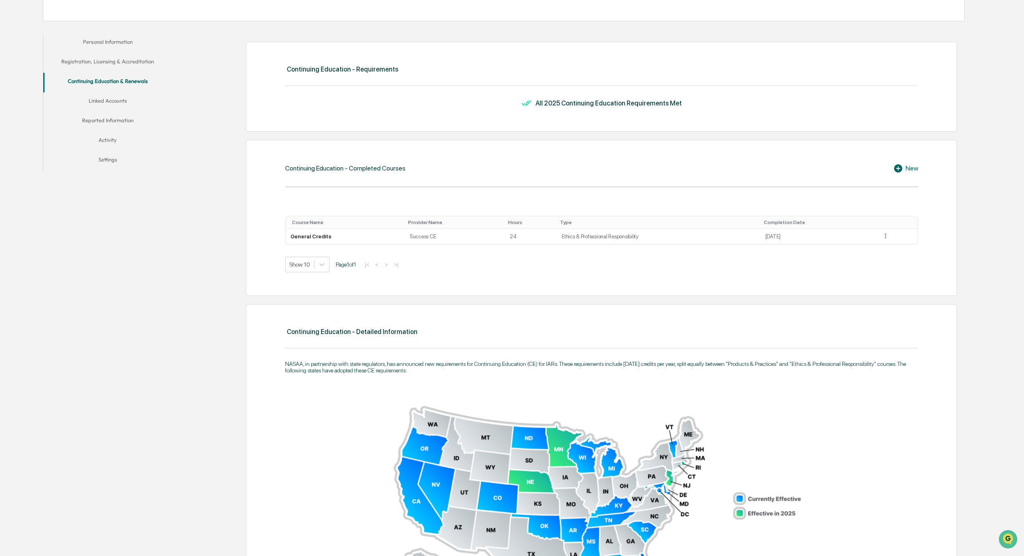
scroll to position [150, 0]
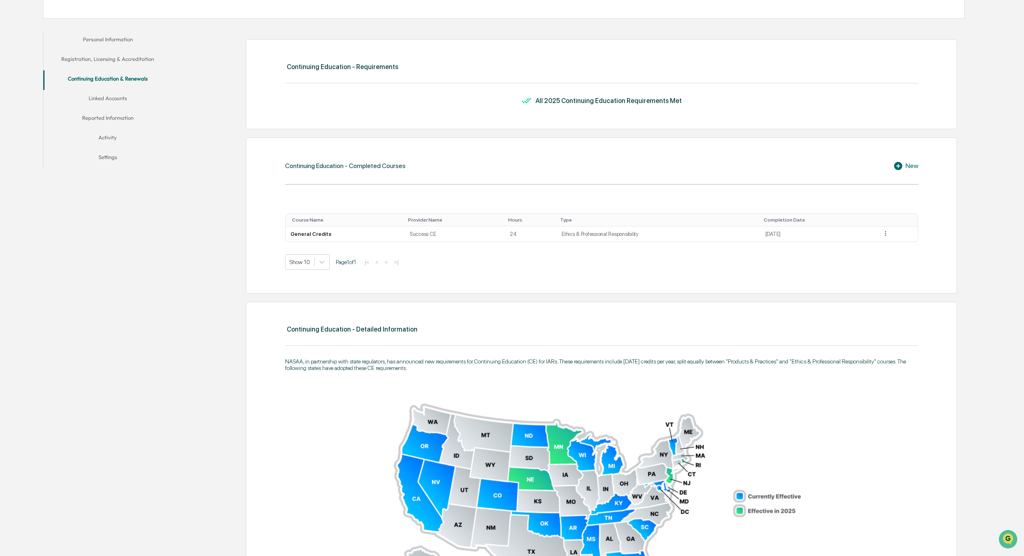
click at [117, 98] on button "Linked Accounts" at bounding box center [107, 100] width 129 height 20
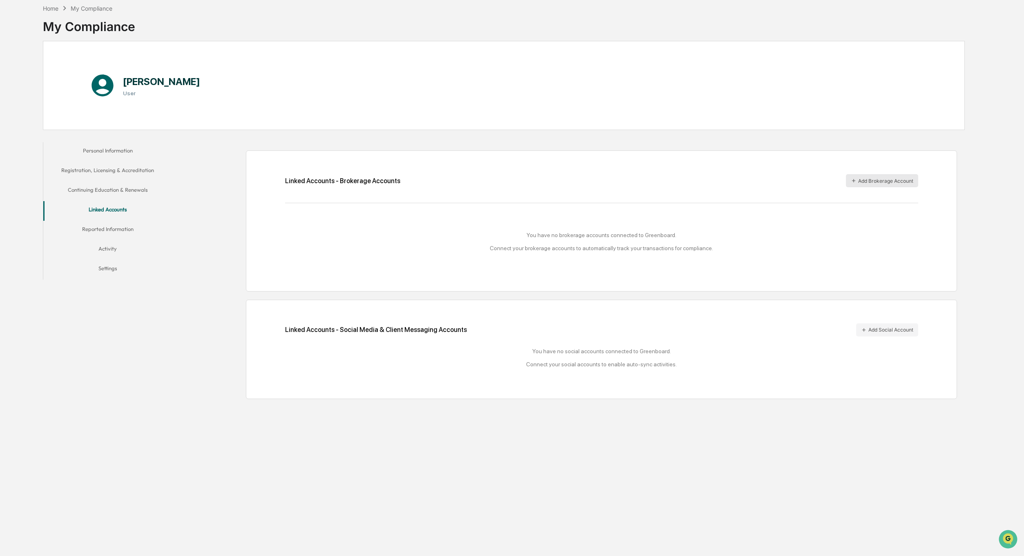
click at [882, 181] on button "Add Brokerage Account" at bounding box center [882, 180] width 72 height 13
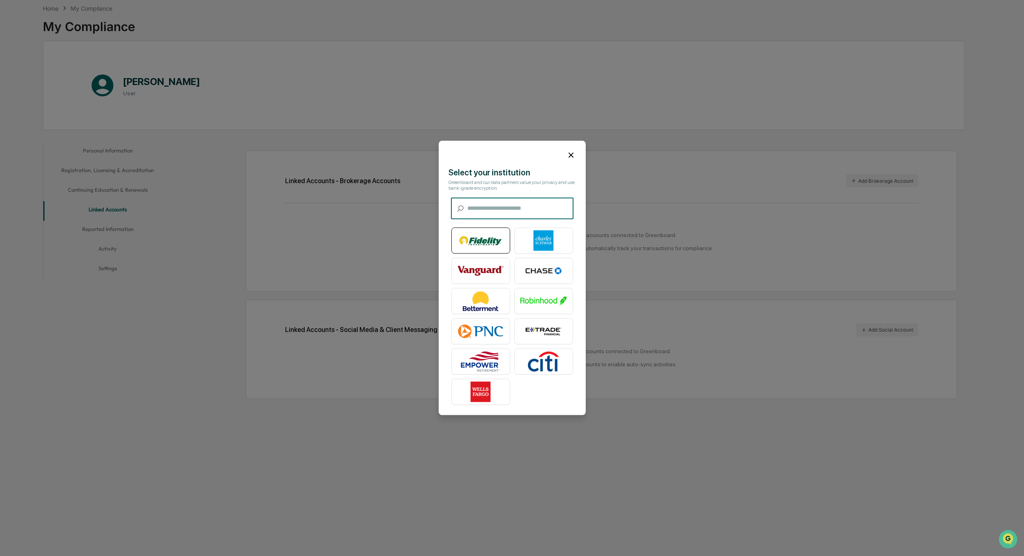
click at [485, 237] on img at bounding box center [481, 240] width 47 height 20
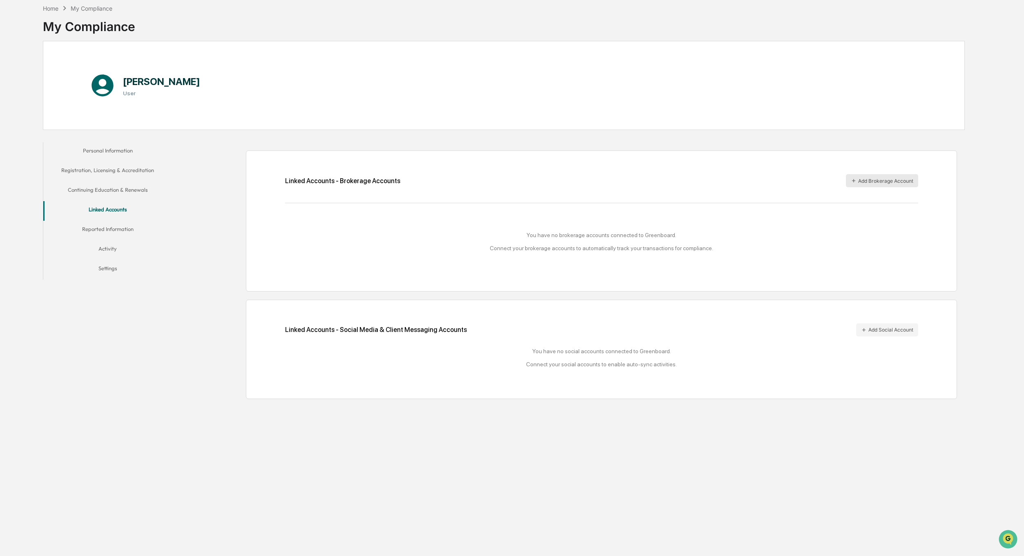
click at [878, 180] on button "Add Brokerage Account" at bounding box center [882, 180] width 72 height 13
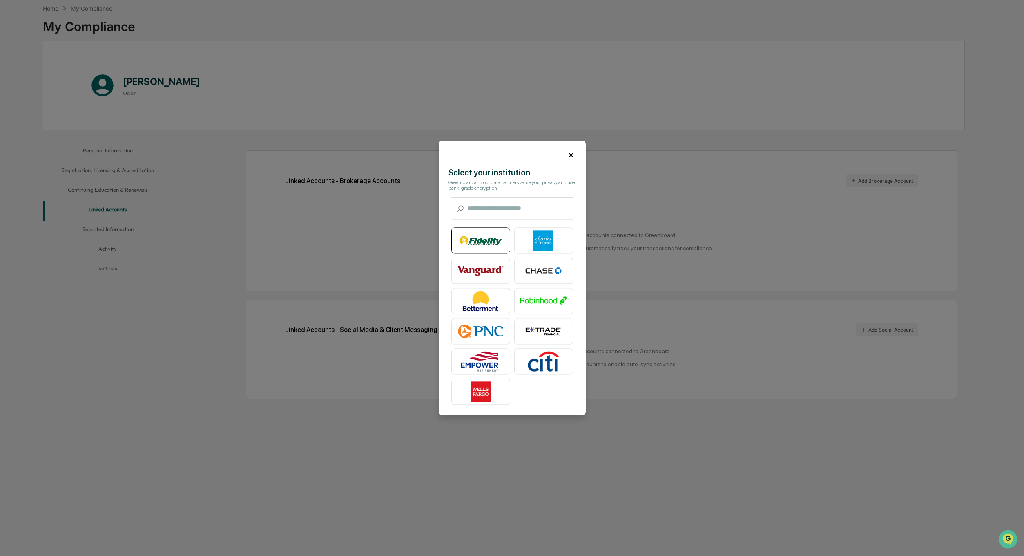
click at [480, 237] on img at bounding box center [481, 240] width 47 height 20
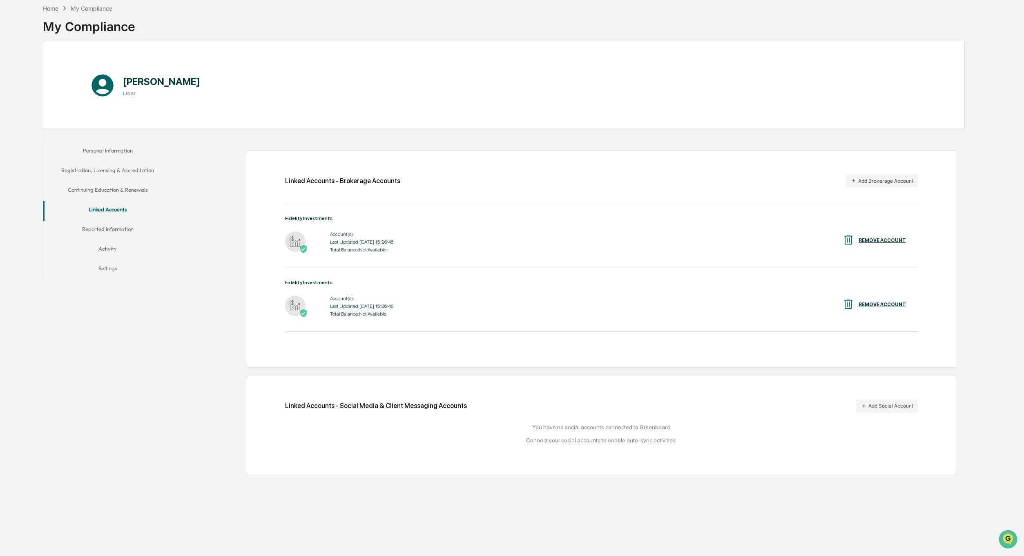
click at [112, 227] on button "Reported Information" at bounding box center [107, 231] width 129 height 20
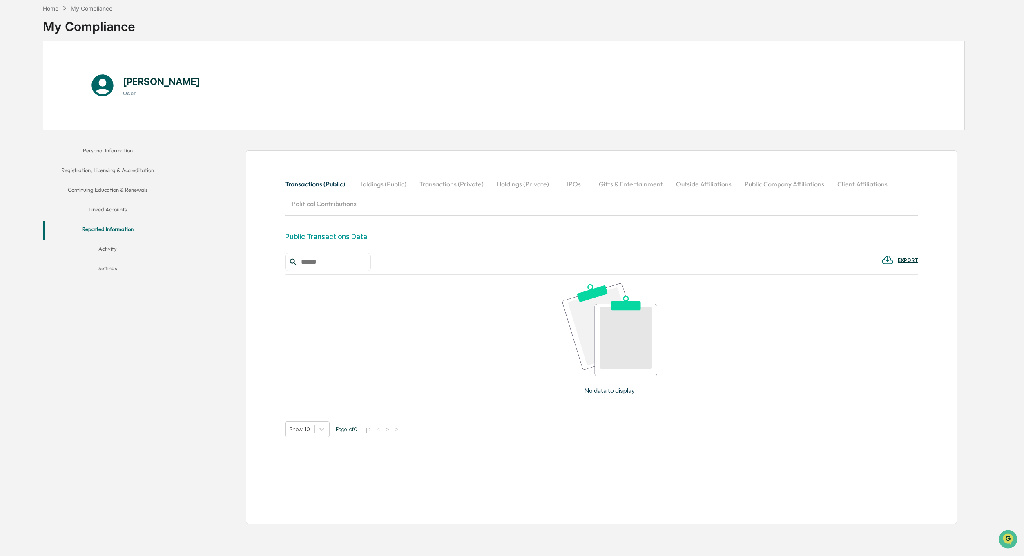
click at [110, 249] on button "Activity" at bounding box center [107, 250] width 129 height 20
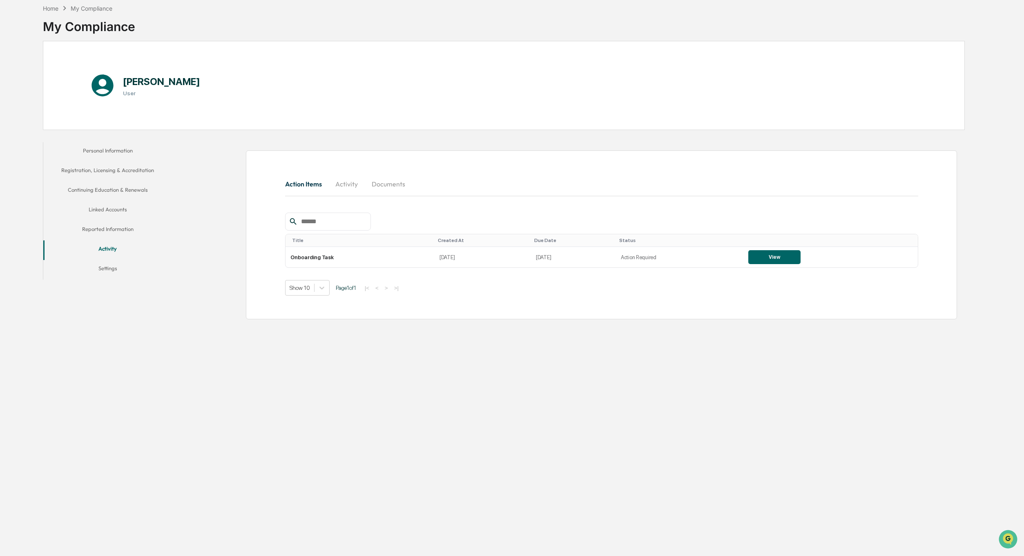
click at [110, 269] on button "Settings" at bounding box center [107, 270] width 129 height 20
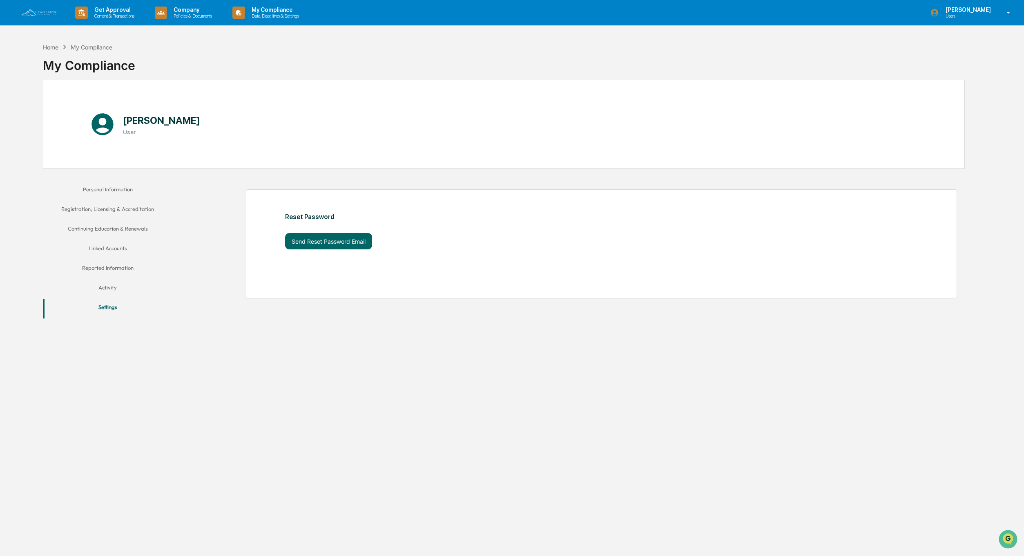
click at [105, 307] on button "Settings" at bounding box center [107, 309] width 129 height 20
click at [123, 208] on button "Registration, Licensing & Accreditation" at bounding box center [107, 211] width 129 height 20
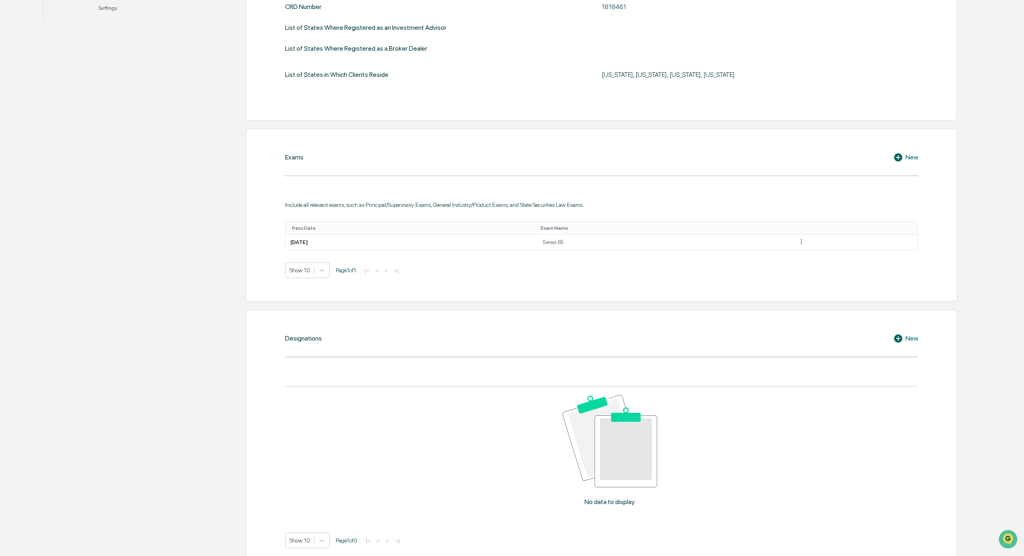
scroll to position [300, 0]
click at [806, 238] on icon at bounding box center [802, 241] width 8 height 8
click at [805, 250] on div "Edit" at bounding box center [792, 251] width 26 height 13
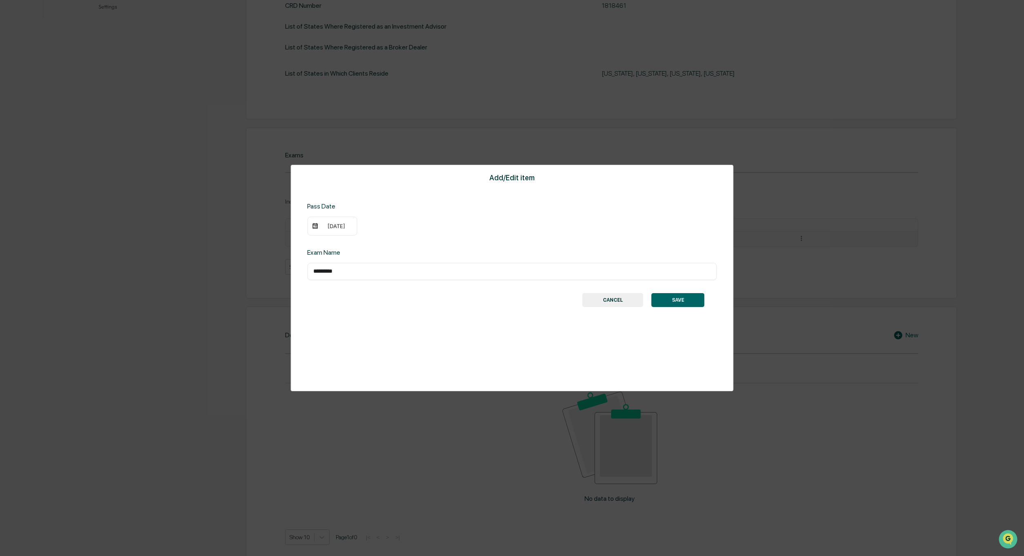
click at [327, 226] on div "10/15/2020" at bounding box center [336, 226] width 33 height 7
click at [362, 241] on icon "calendar view is open, switch to year view" at bounding box center [357, 241] width 9 height 9
click at [362, 241] on icon "year view is open, switch to calendar view" at bounding box center [357, 241] width 9 height 9
click at [420, 241] on icon "Previous month" at bounding box center [422, 241] width 9 height 9
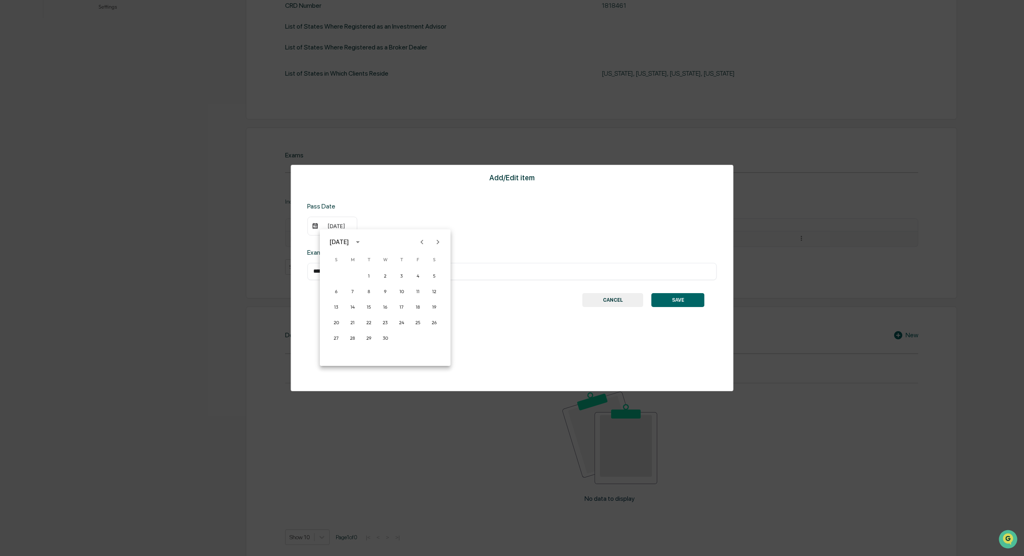
click at [420, 241] on icon "Previous month" at bounding box center [422, 241] width 9 height 9
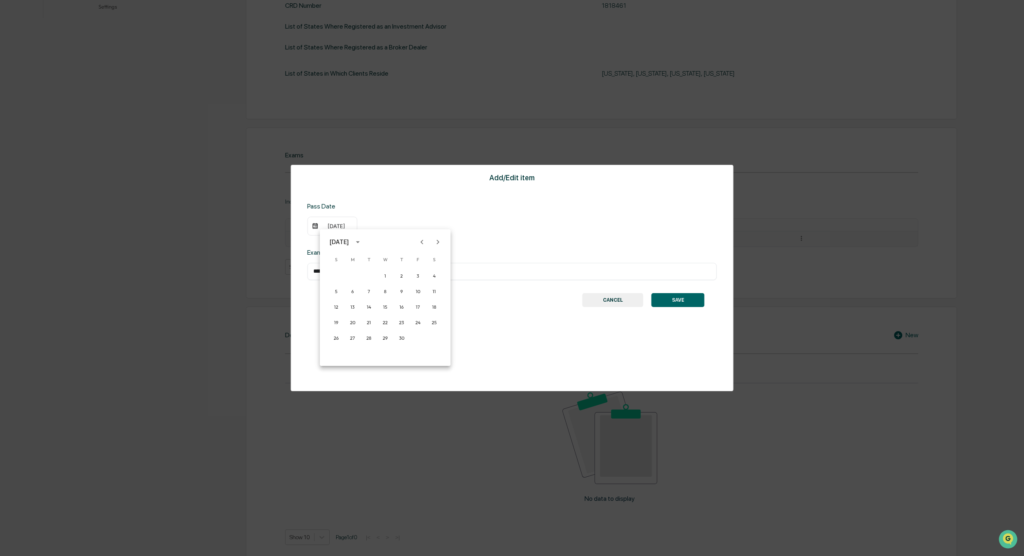
click at [420, 241] on icon "Previous month" at bounding box center [422, 241] width 9 height 9
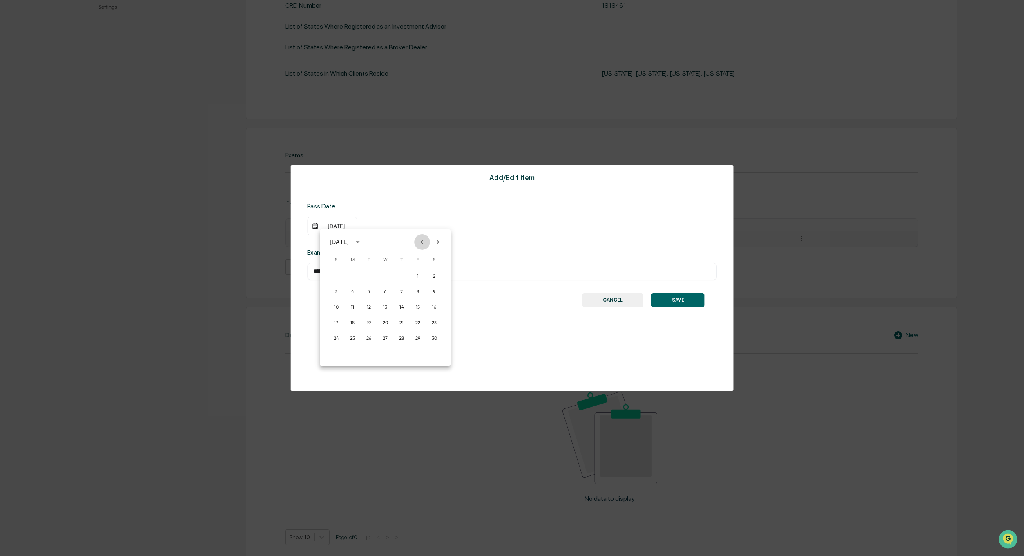
click at [420, 241] on icon "Previous month" at bounding box center [422, 241] width 9 height 9
click at [369, 307] on button "15" at bounding box center [369, 307] width 15 height 15
click at [682, 300] on button "SAVE" at bounding box center [678, 300] width 53 height 14
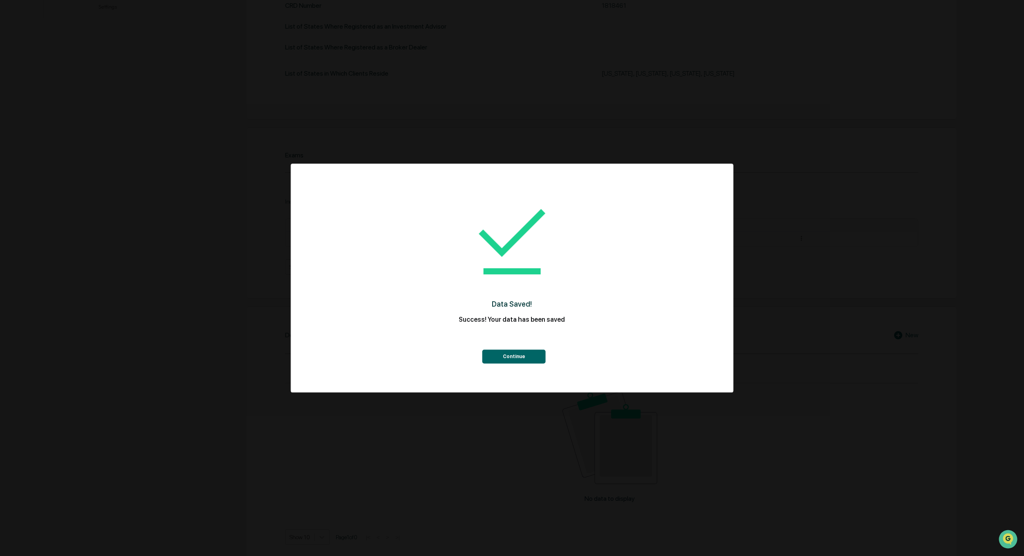
click at [516, 358] on button "Continue" at bounding box center [514, 356] width 63 height 14
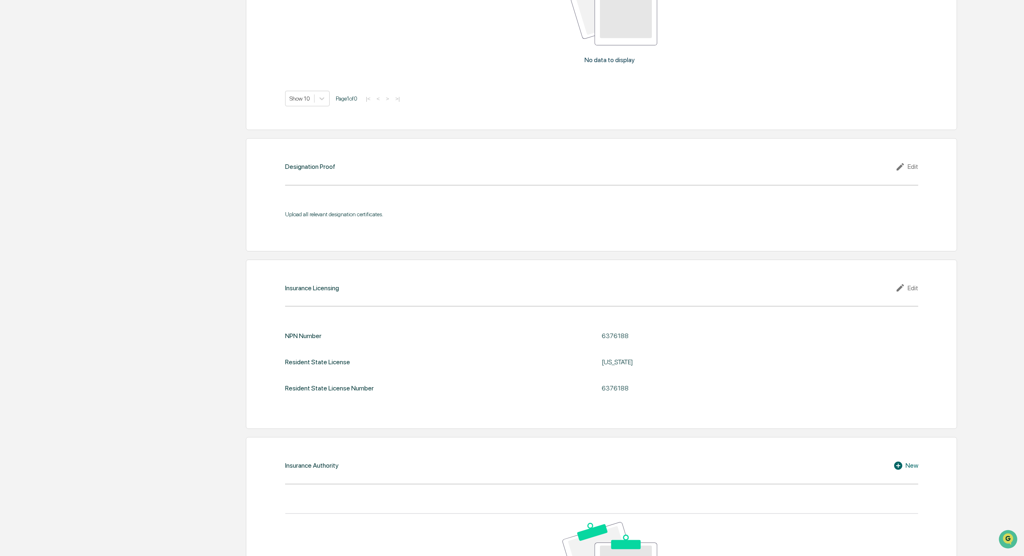
scroll to position [885, 0]
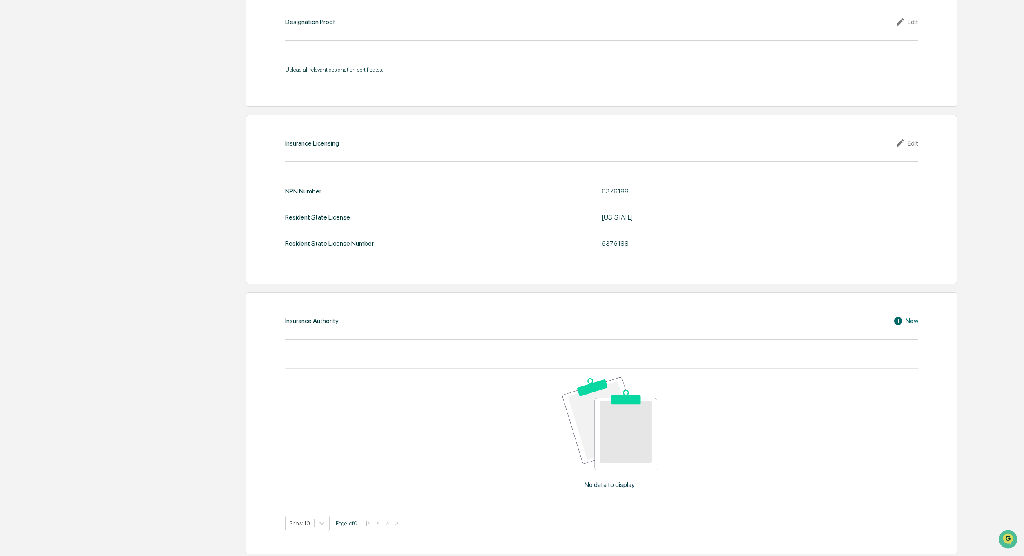
click at [900, 318] on icon at bounding box center [898, 321] width 8 height 8
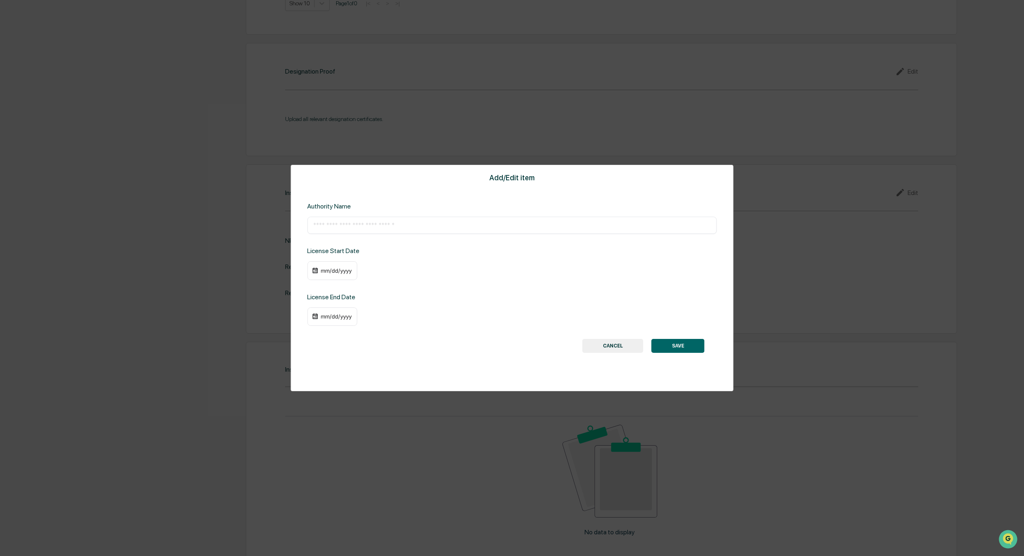
scroll to position [832, 0]
click at [617, 347] on button "CANCEL" at bounding box center [613, 346] width 61 height 14
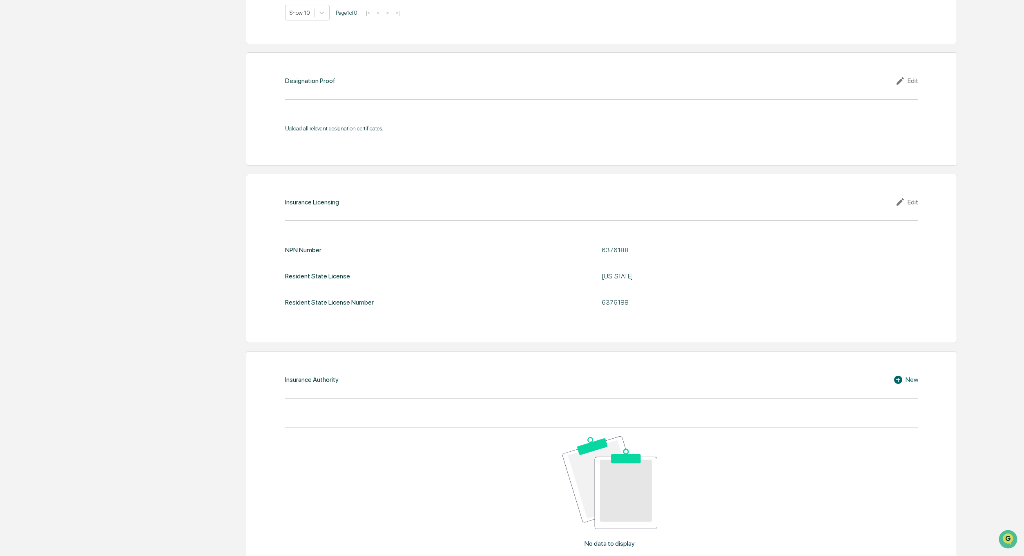
scroll to position [885, 0]
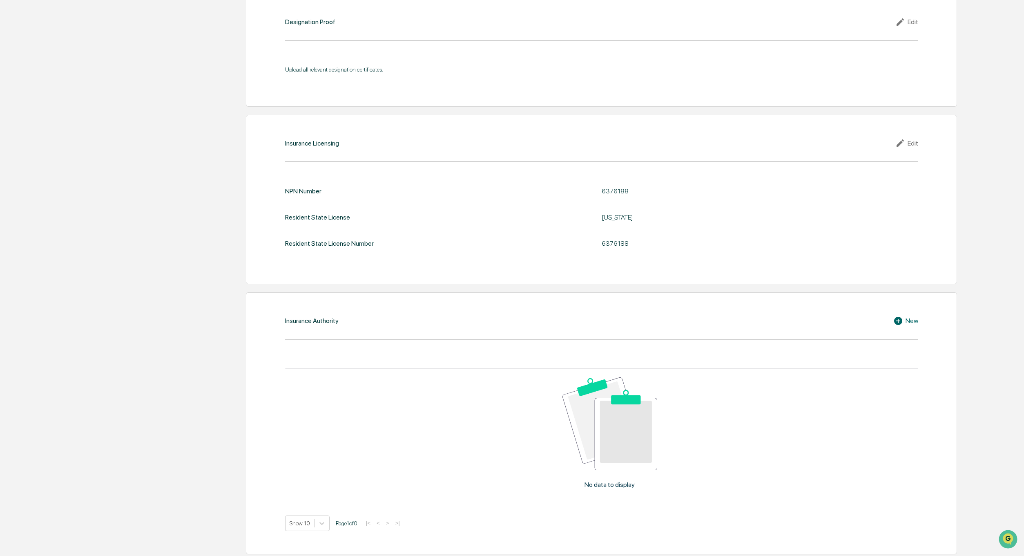
click at [908, 318] on div "New" at bounding box center [906, 321] width 25 height 10
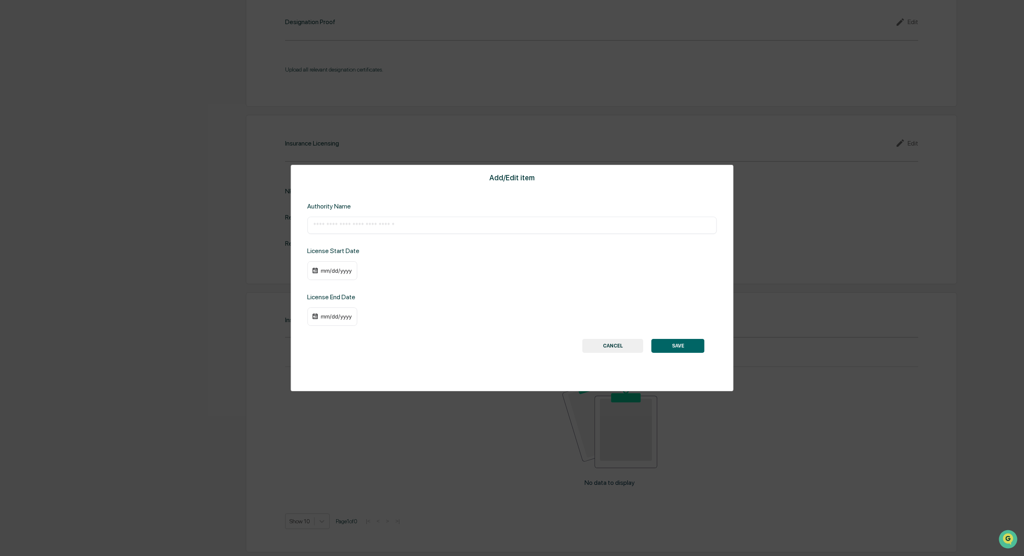
scroll to position [883, 0]
click at [418, 224] on input "text" at bounding box center [512, 225] width 398 height 8
type input "**********"
click at [342, 271] on div "mm/dd/yyyy" at bounding box center [336, 270] width 33 height 7
click at [368, 383] on button "30" at bounding box center [369, 382] width 15 height 15
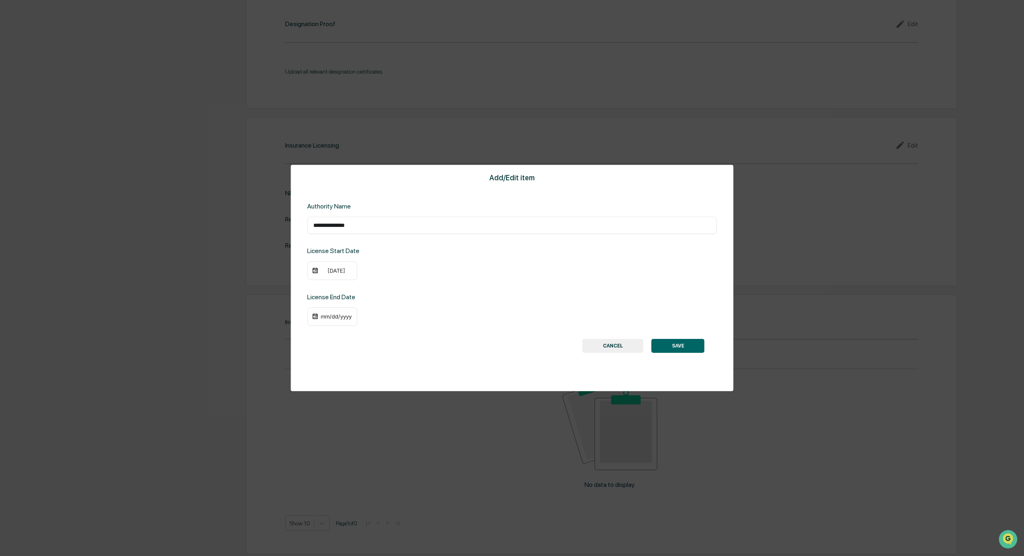
click at [331, 316] on div "mm/dd/yyyy" at bounding box center [336, 316] width 33 height 7
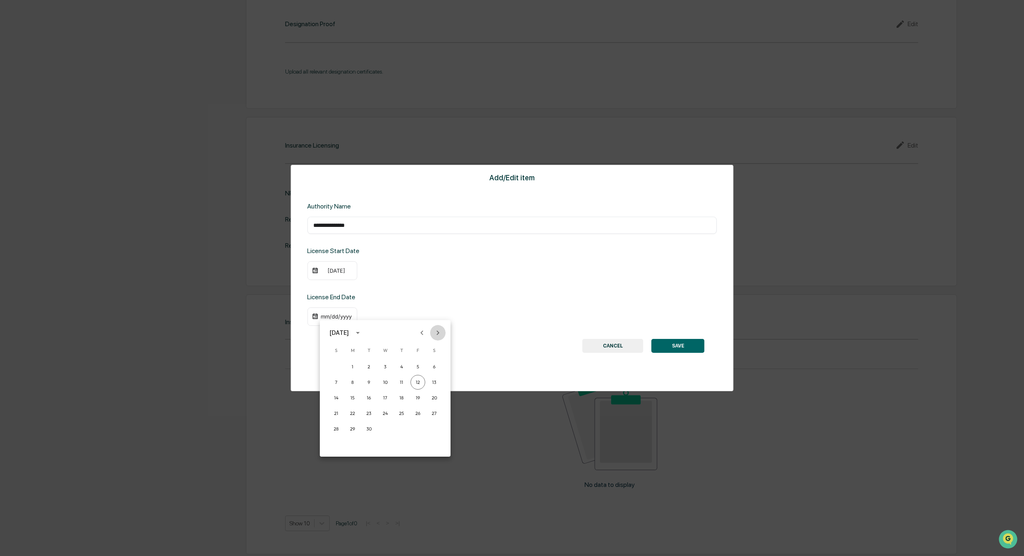
click at [438, 333] on icon "Next month" at bounding box center [438, 332] width 9 height 9
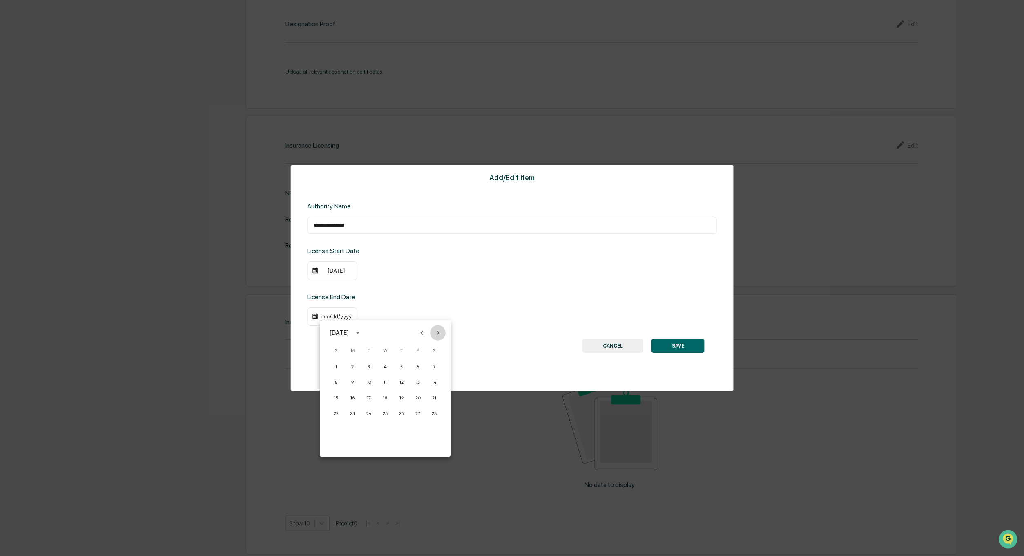
click at [438, 333] on icon "Next month" at bounding box center [438, 332] width 9 height 9
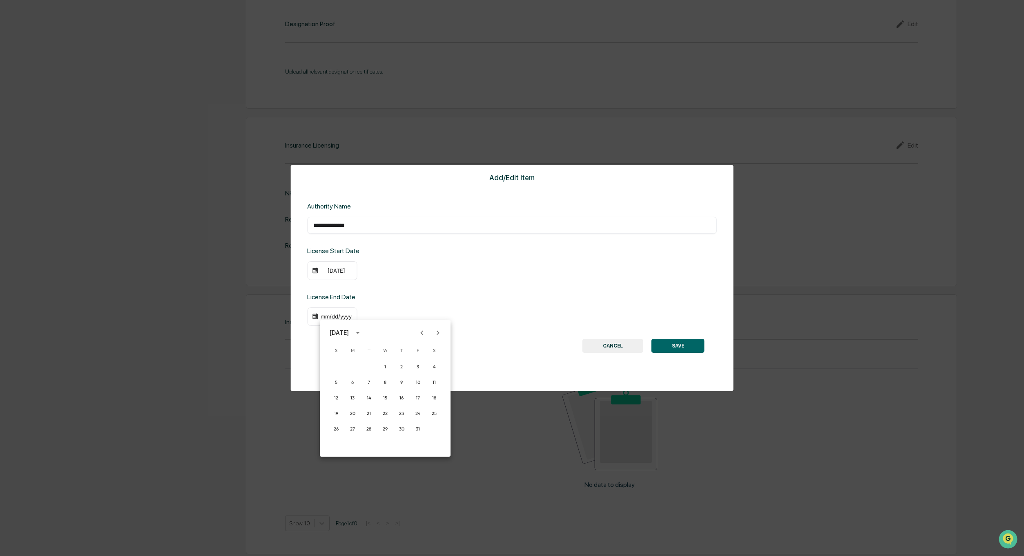
click at [438, 333] on icon "Next month" at bounding box center [438, 332] width 9 height 9
click at [437, 331] on icon "Next month" at bounding box center [438, 332] width 9 height 9
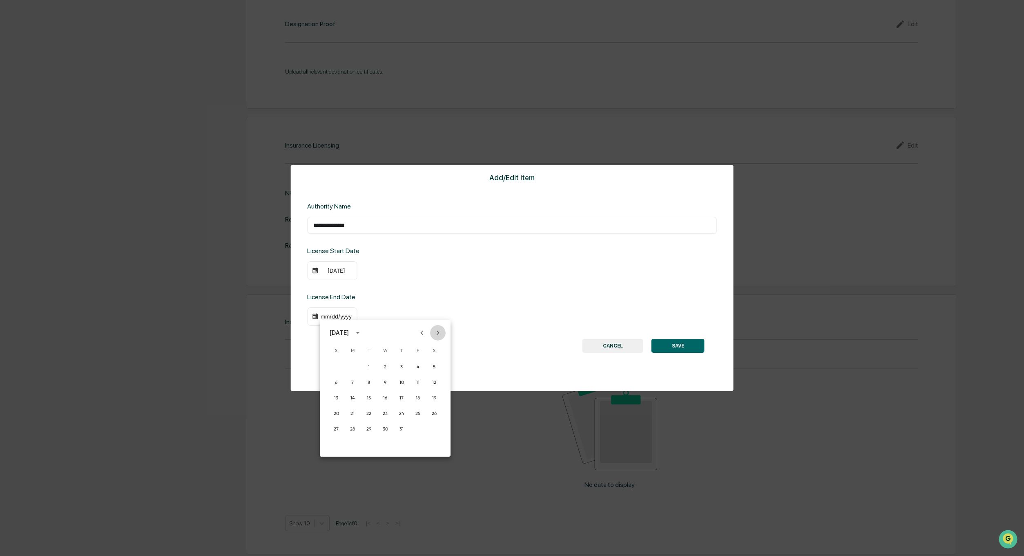
click at [437, 331] on icon "Next month" at bounding box center [438, 332] width 9 height 9
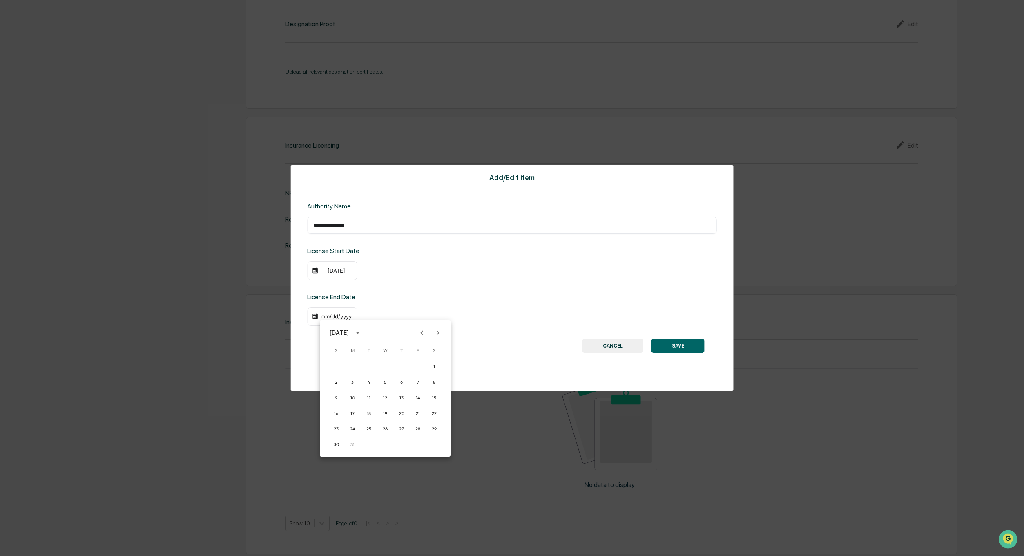
click at [437, 331] on icon "Next month" at bounding box center [438, 332] width 9 height 9
click at [423, 332] on icon "Previous month" at bounding box center [422, 332] width 9 height 9
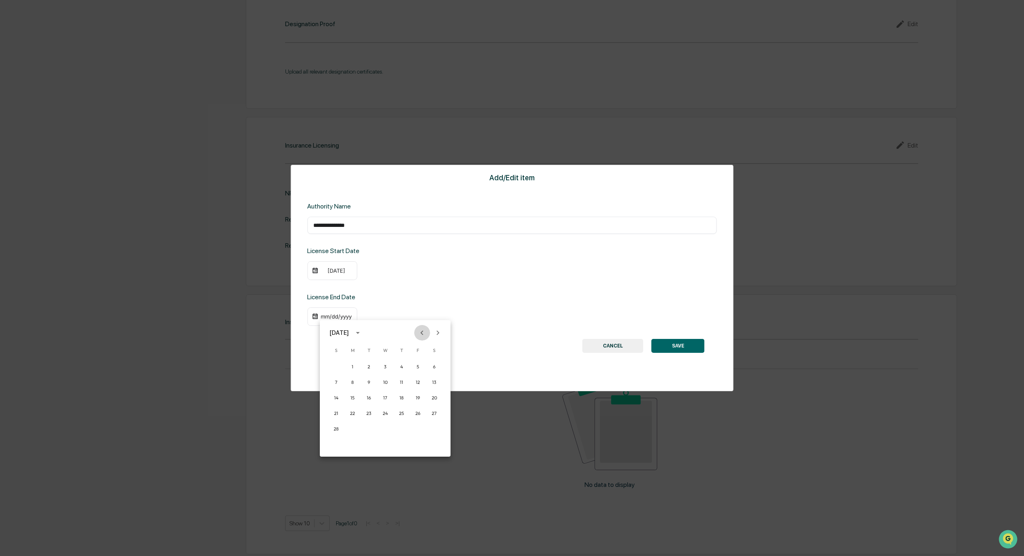
click at [423, 332] on icon "Previous month" at bounding box center [422, 332] width 9 height 9
click at [437, 331] on icon "Next month" at bounding box center [438, 332] width 9 height 9
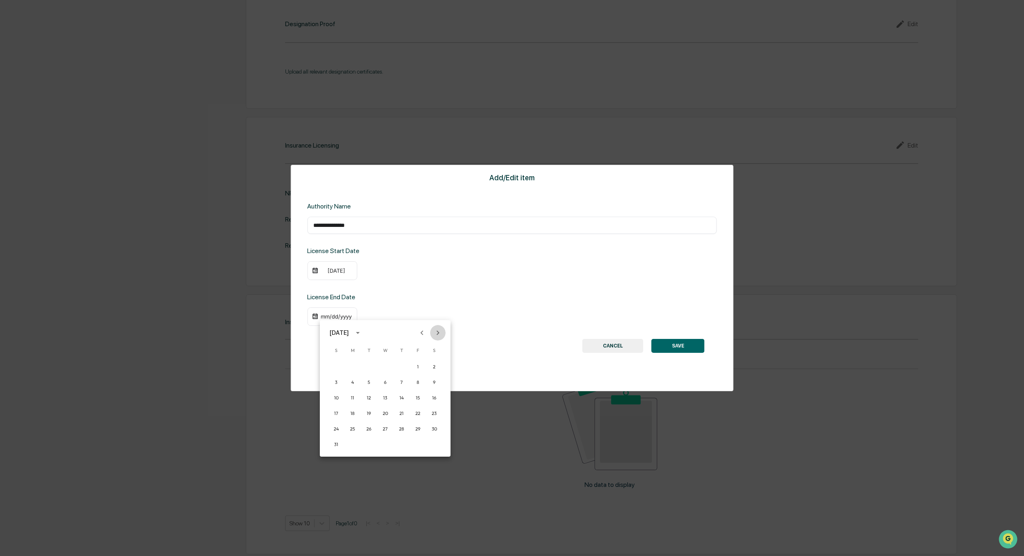
click at [437, 331] on icon "Next month" at bounding box center [438, 332] width 9 height 9
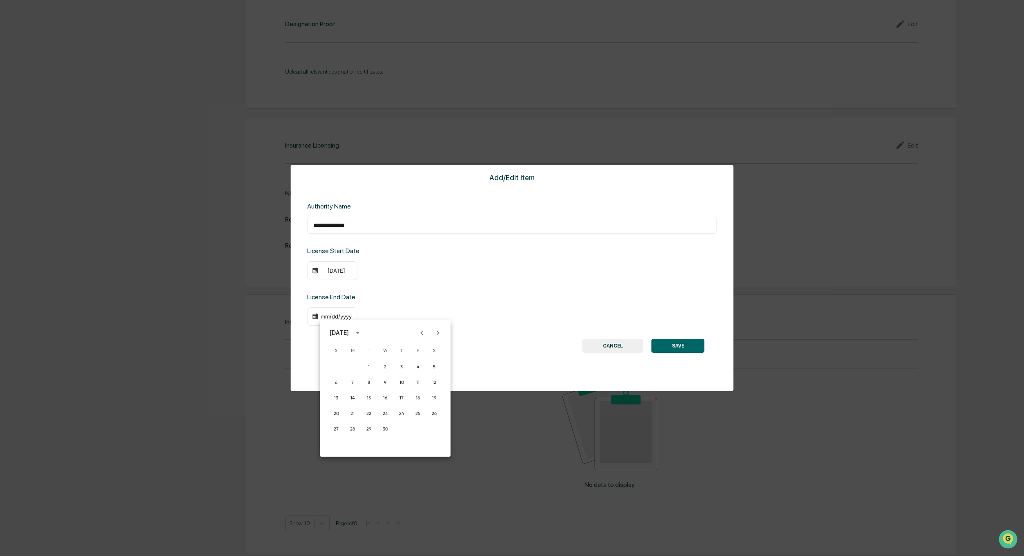
click at [437, 331] on icon "Next month" at bounding box center [438, 332] width 9 height 9
click at [403, 428] on button "30" at bounding box center [401, 428] width 15 height 15
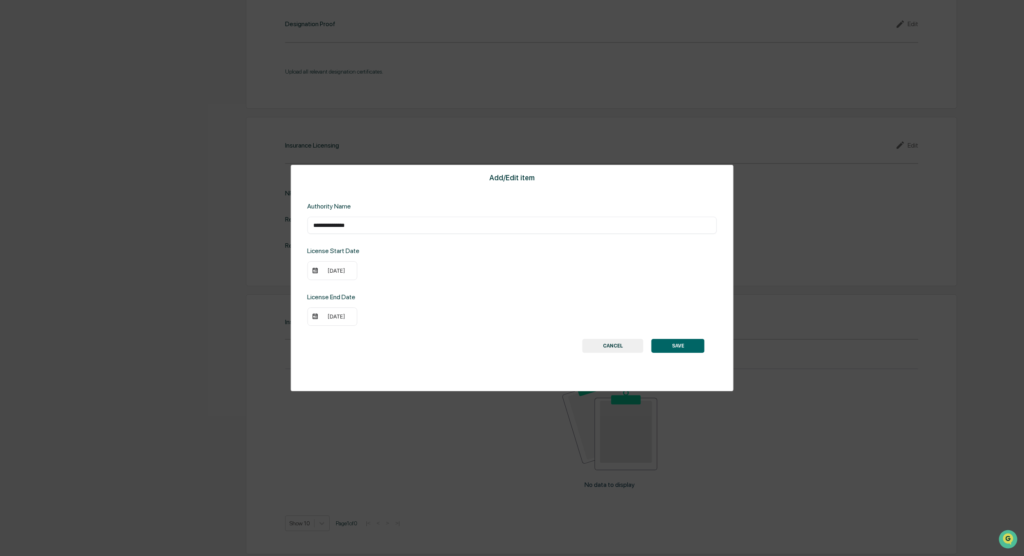
click at [677, 346] on button "SAVE" at bounding box center [678, 346] width 53 height 14
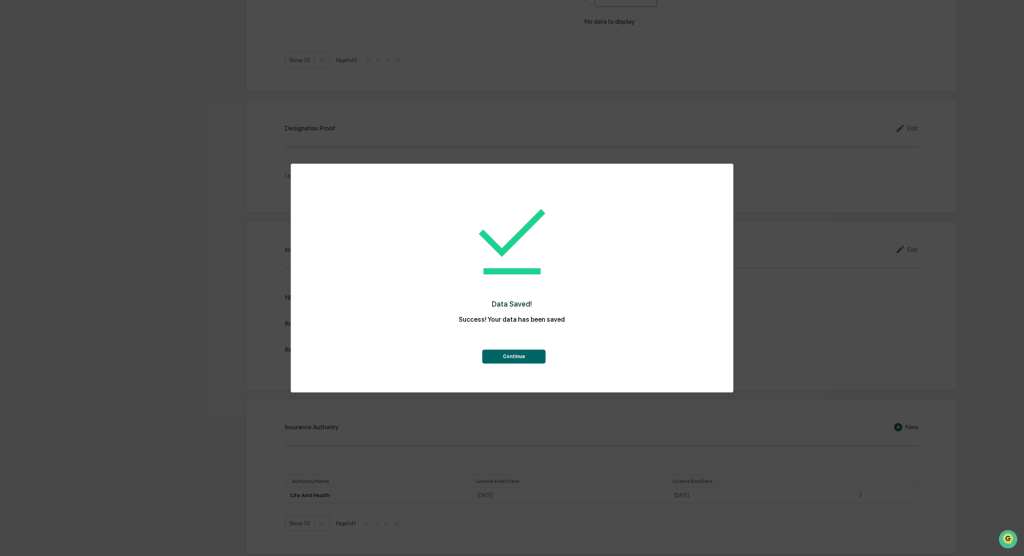
click at [509, 362] on button "Continue" at bounding box center [514, 356] width 63 height 14
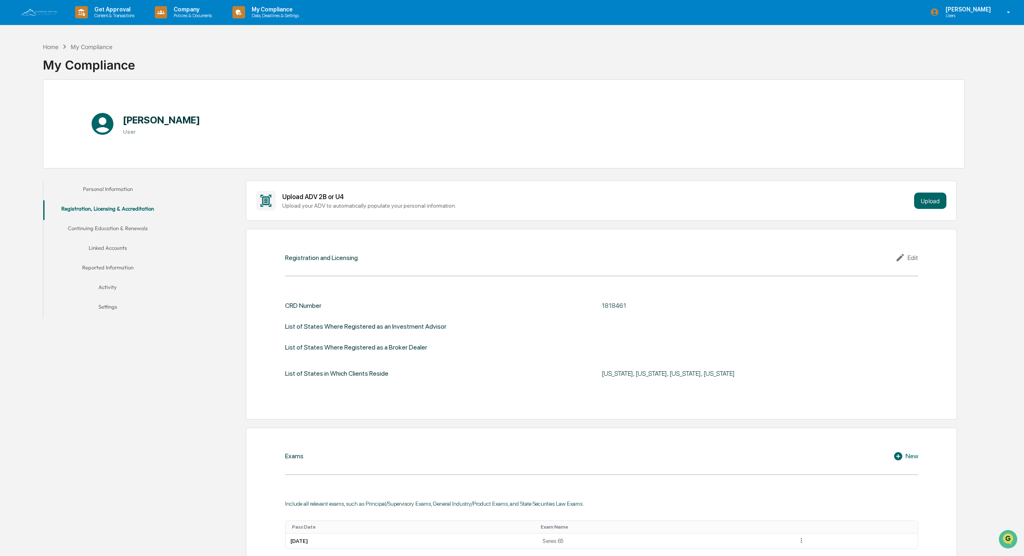
scroll to position [0, 0]
click at [914, 256] on div "Edit" at bounding box center [907, 258] width 23 height 10
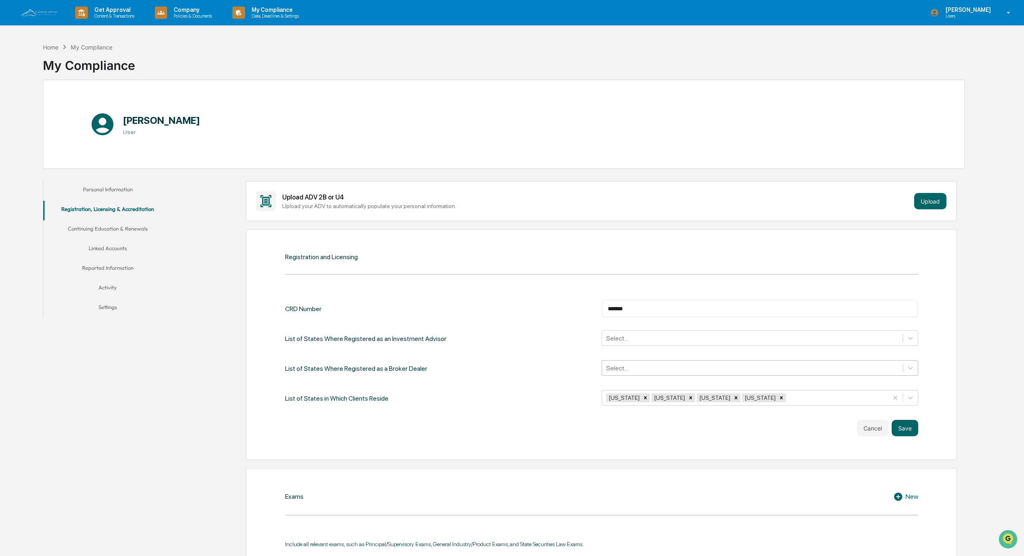
click at [637, 367] on div at bounding box center [752, 367] width 293 height 9
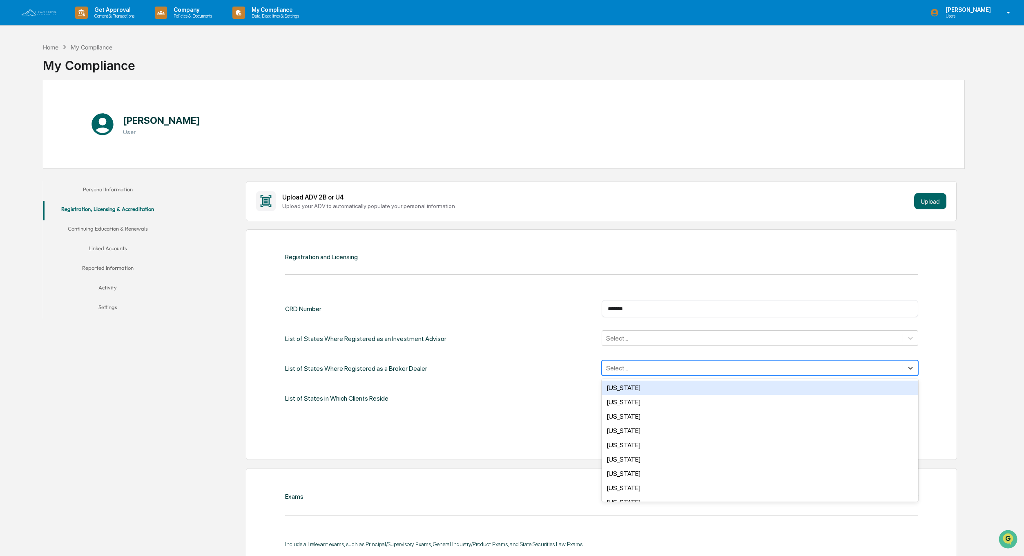
scroll to position [0, 0]
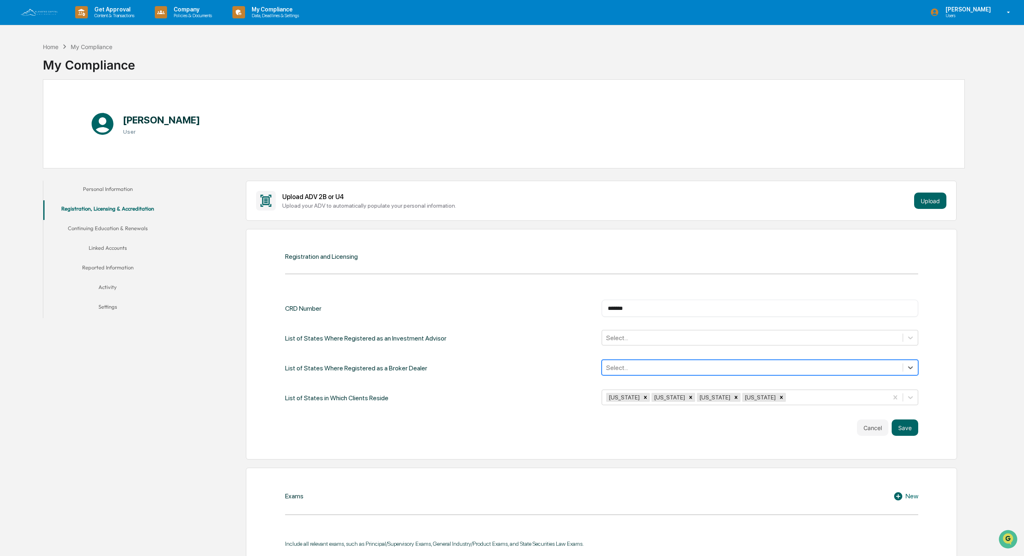
click at [636, 368] on div at bounding box center [752, 367] width 293 height 9
click at [620, 338] on div at bounding box center [752, 337] width 293 height 9
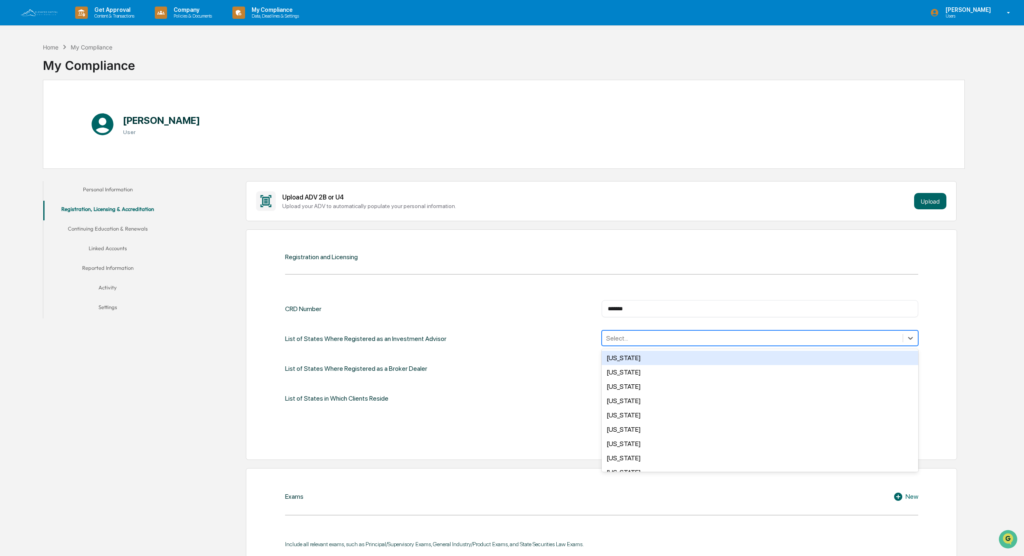
click at [531, 344] on div "List of States Where Registered as an Investment Advisor Alabama, 1 of 50. 50 r…" at bounding box center [601, 338] width 633 height 17
click at [627, 340] on div at bounding box center [752, 337] width 293 height 9
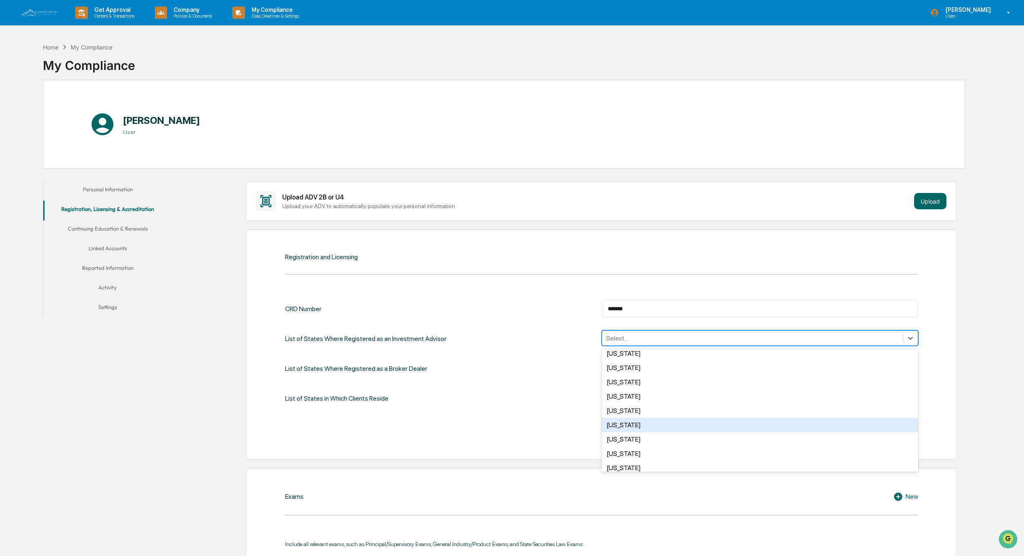
click at [631, 424] on div "Massachusetts" at bounding box center [760, 425] width 317 height 14
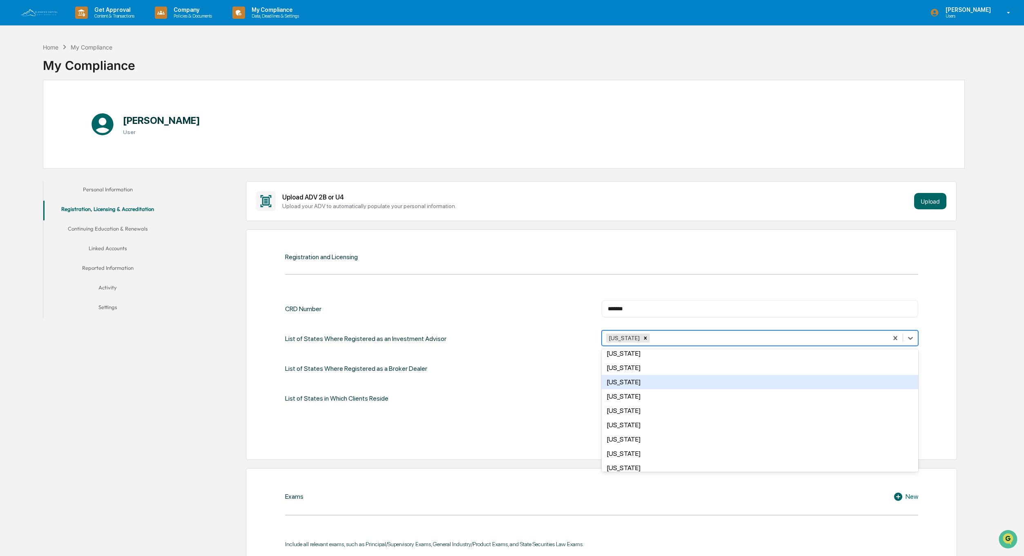
scroll to position [241, 0]
click at [610, 376] on div "Maine" at bounding box center [760, 374] width 317 height 14
drag, startPoint x: 644, startPoint y: 397, endPoint x: 687, endPoint y: 394, distance: 43.4
click at [644, 397] on div "New Hampshire" at bounding box center [760, 399] width 317 height 14
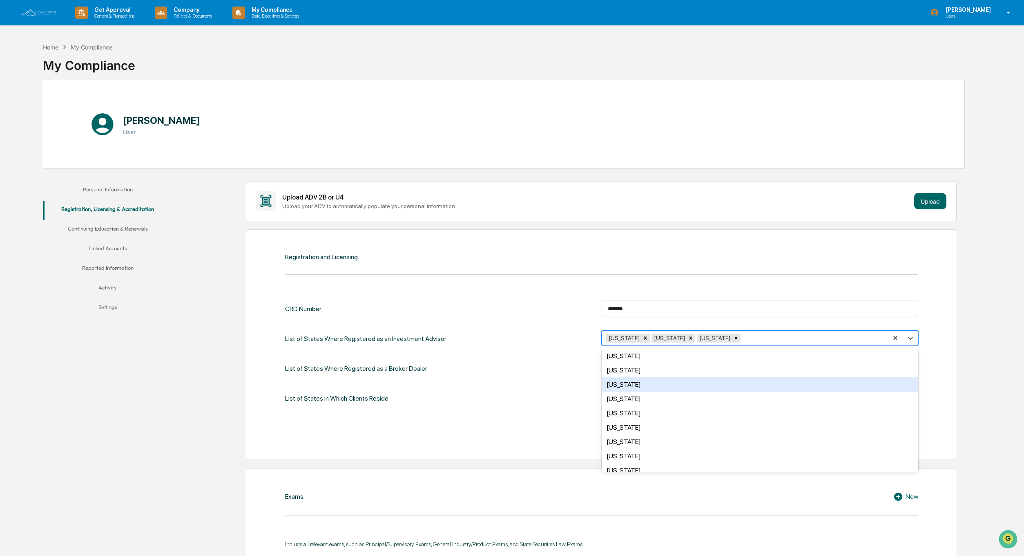
scroll to position [42, 0]
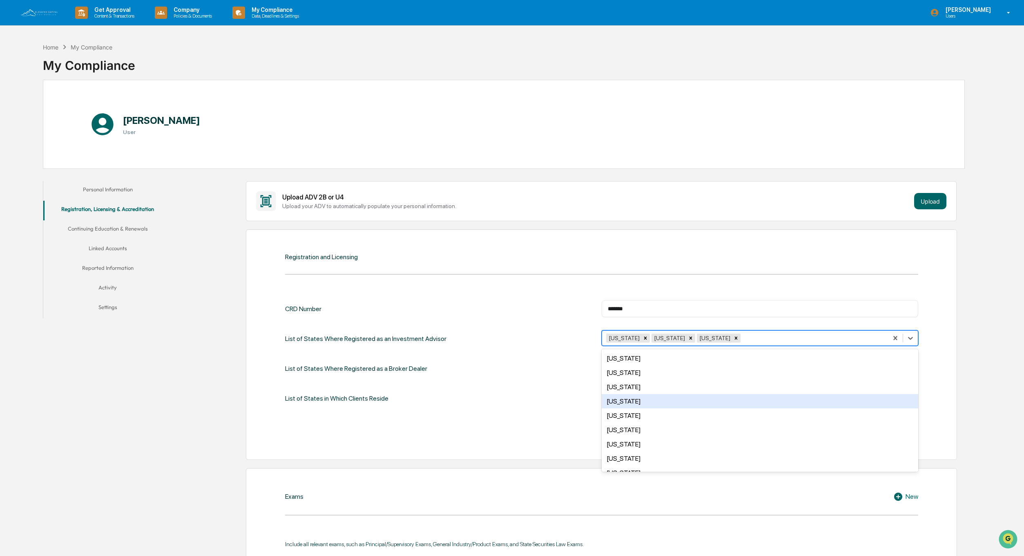
click at [644, 399] on div "Connecticut" at bounding box center [760, 401] width 317 height 14
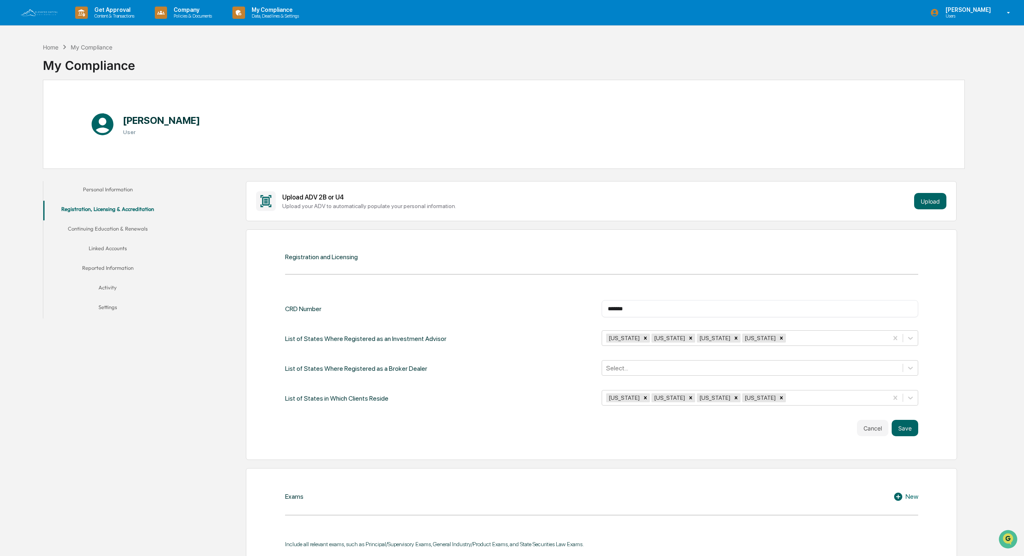
click at [502, 357] on div "CRD Number ******* ​ List of States Where Registered as an Investment Advisor M…" at bounding box center [601, 353] width 633 height 107
click at [907, 427] on button "Save" at bounding box center [905, 428] width 27 height 16
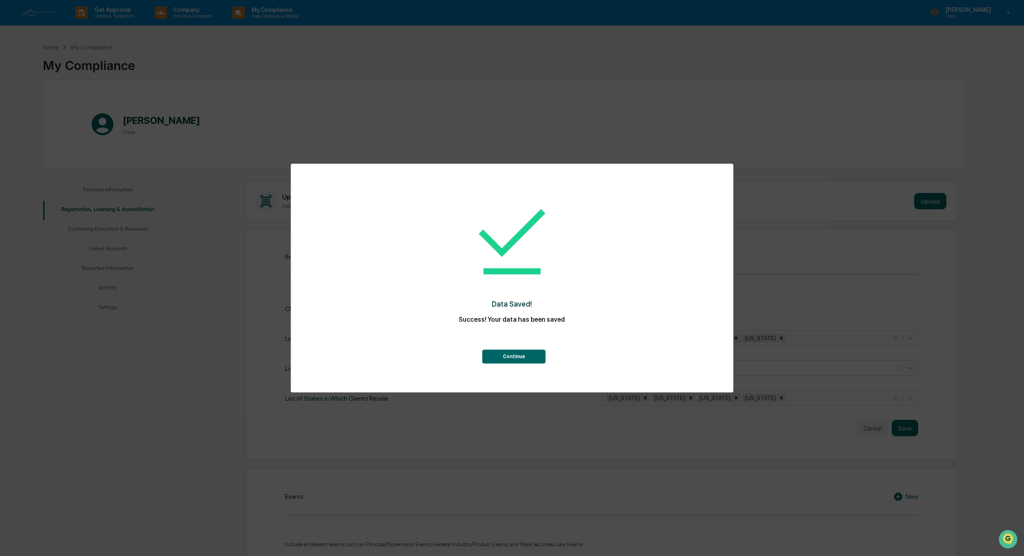
drag, startPoint x: 512, startPoint y: 356, endPoint x: 365, endPoint y: 360, distance: 147.6
click at [512, 356] on button "Continue" at bounding box center [514, 356] width 63 height 14
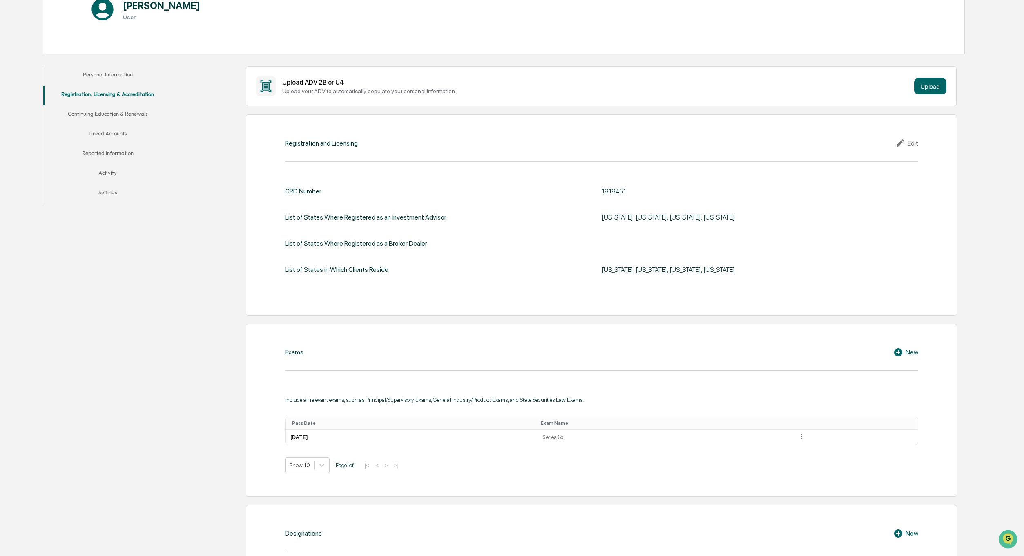
scroll to position [146, 0]
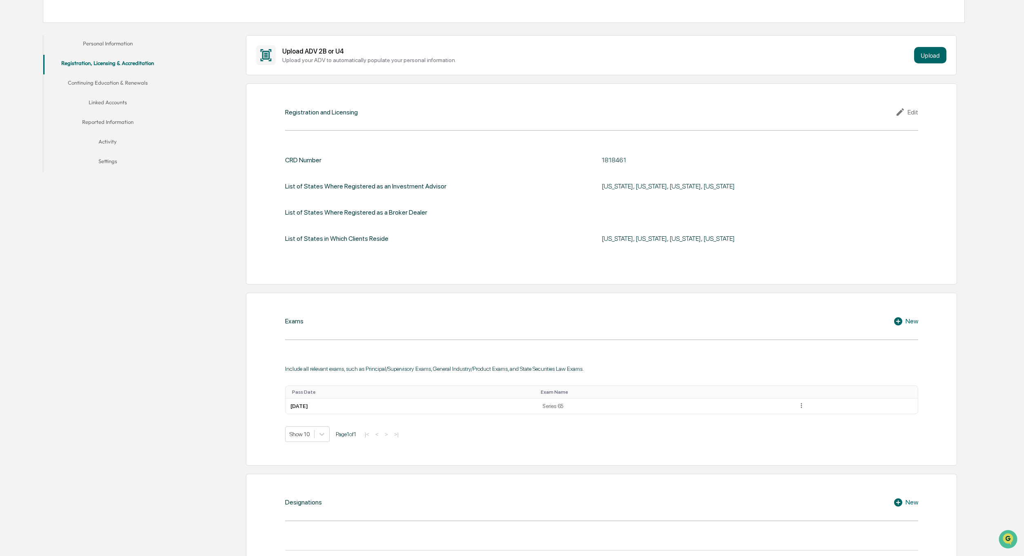
click at [110, 140] on button "Activity" at bounding box center [107, 143] width 129 height 20
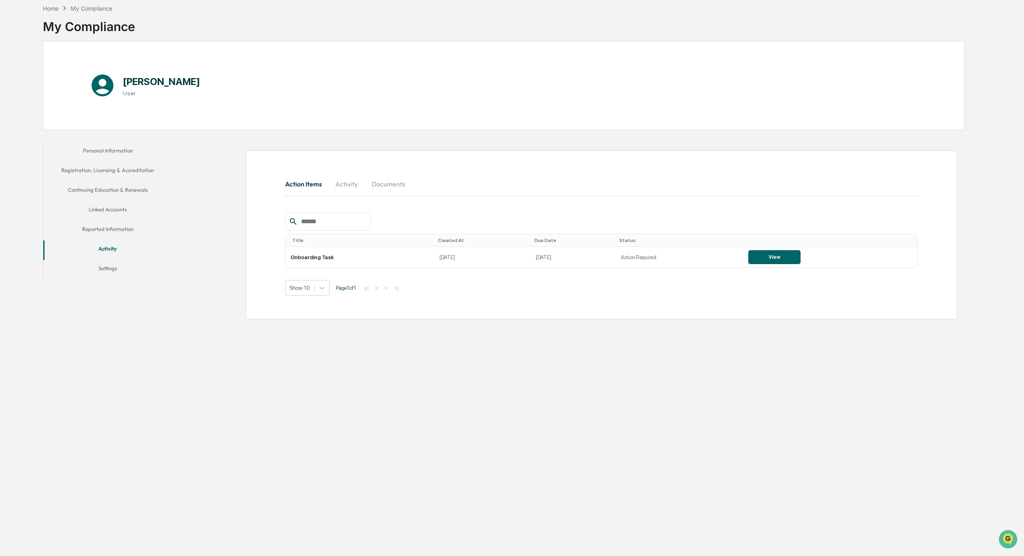
click at [347, 184] on button "Activity" at bounding box center [347, 184] width 37 height 20
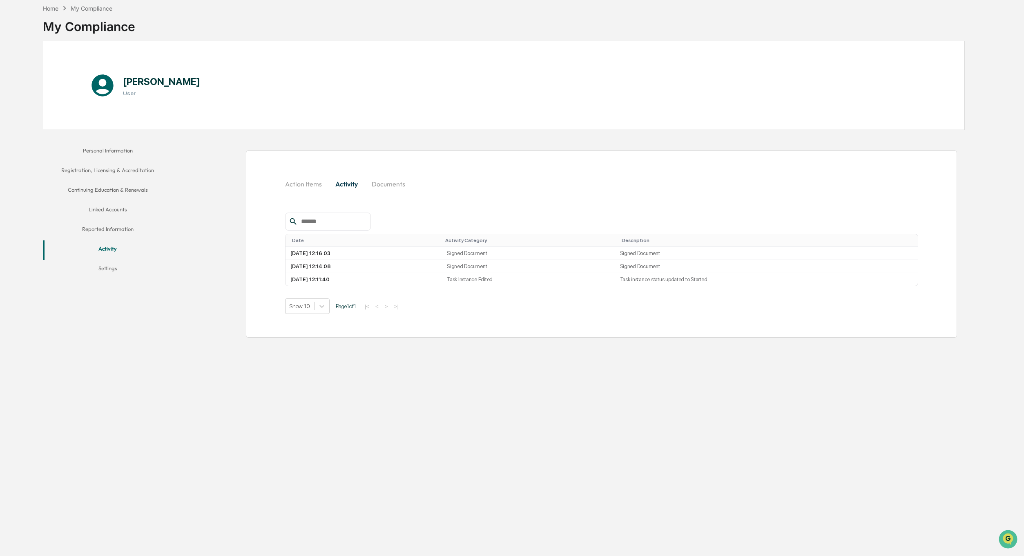
click at [107, 270] on button "Settings" at bounding box center [107, 270] width 129 height 20
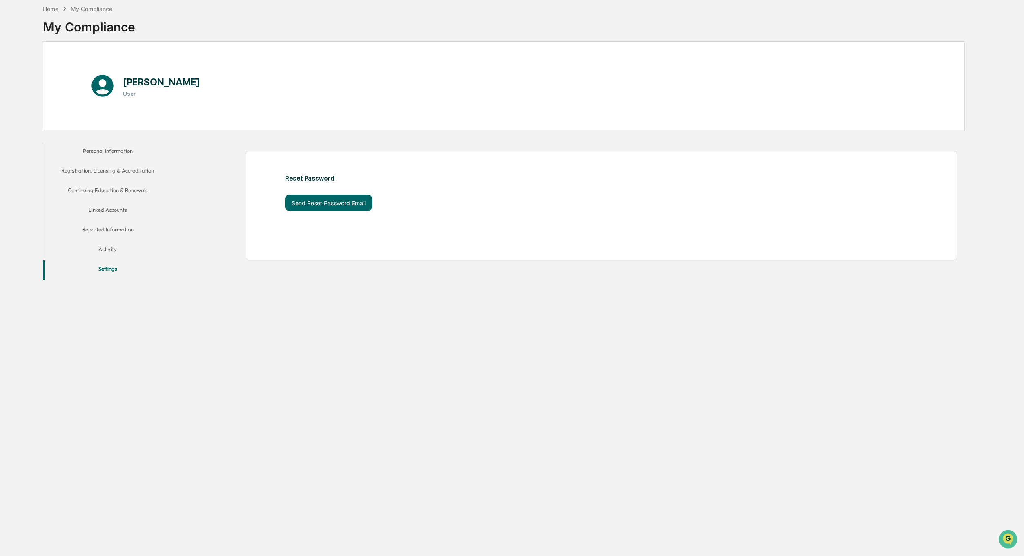
scroll to position [39, 0]
click at [122, 149] on button "Personal Information" at bounding box center [107, 152] width 129 height 20
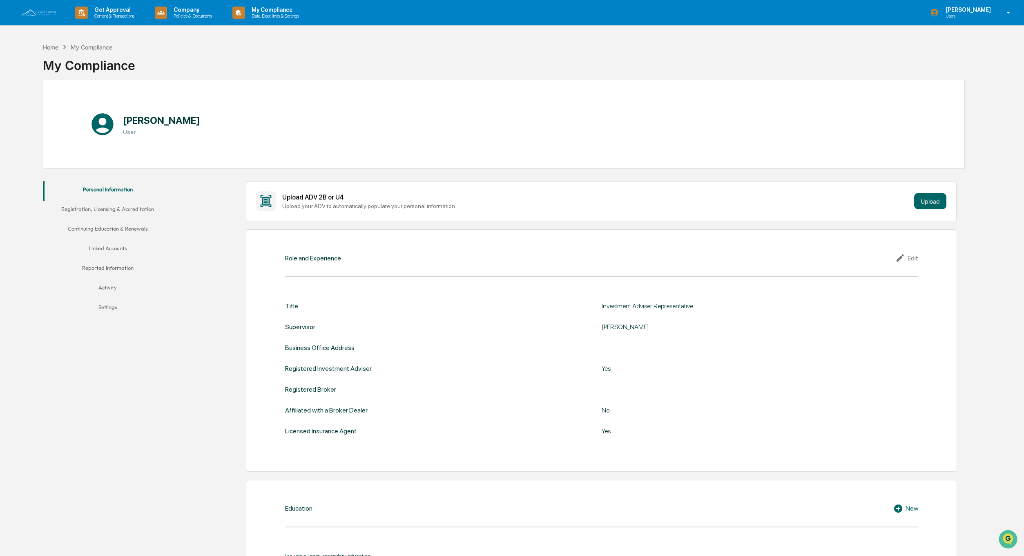
click at [126, 210] on button "Registration, Licensing & Accreditation" at bounding box center [107, 211] width 129 height 20
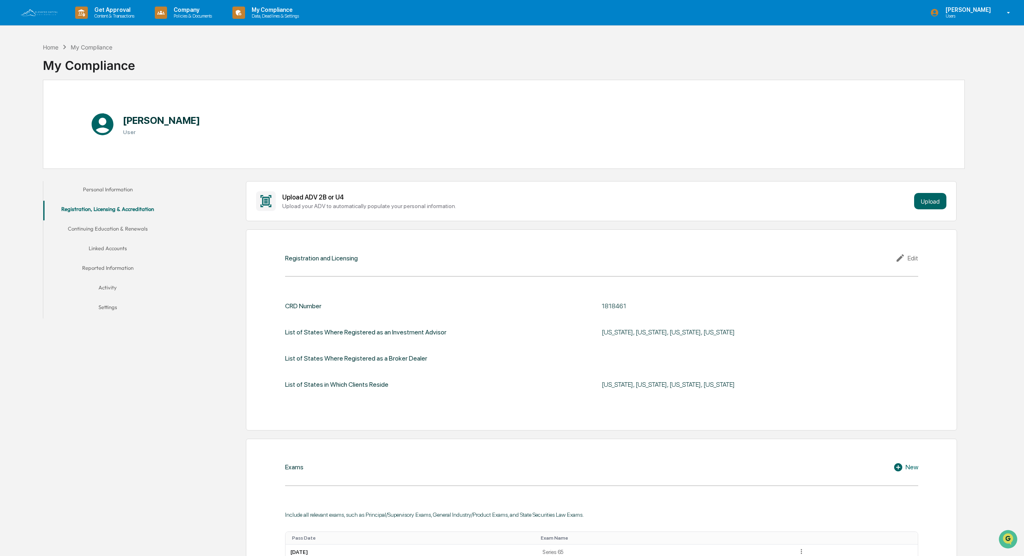
click at [126, 230] on button "Continuing Education & Renewals" at bounding box center [107, 230] width 129 height 20
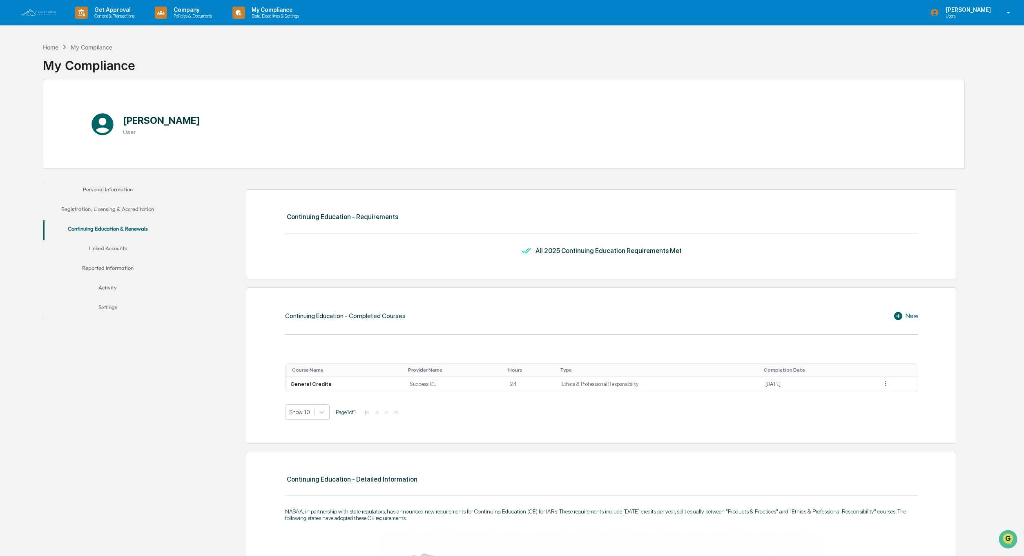
click at [108, 247] on button "Linked Accounts" at bounding box center [107, 250] width 129 height 20
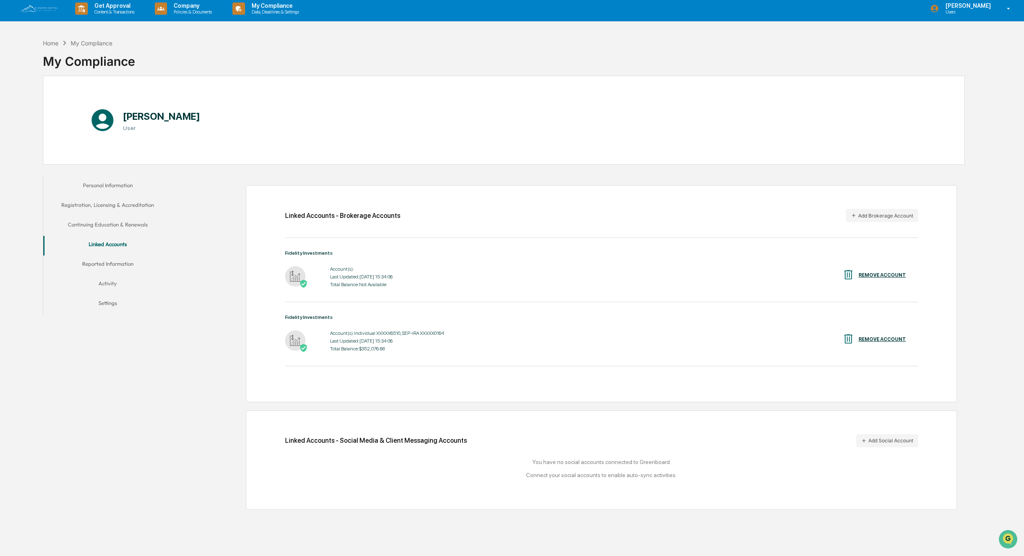
scroll to position [39, 0]
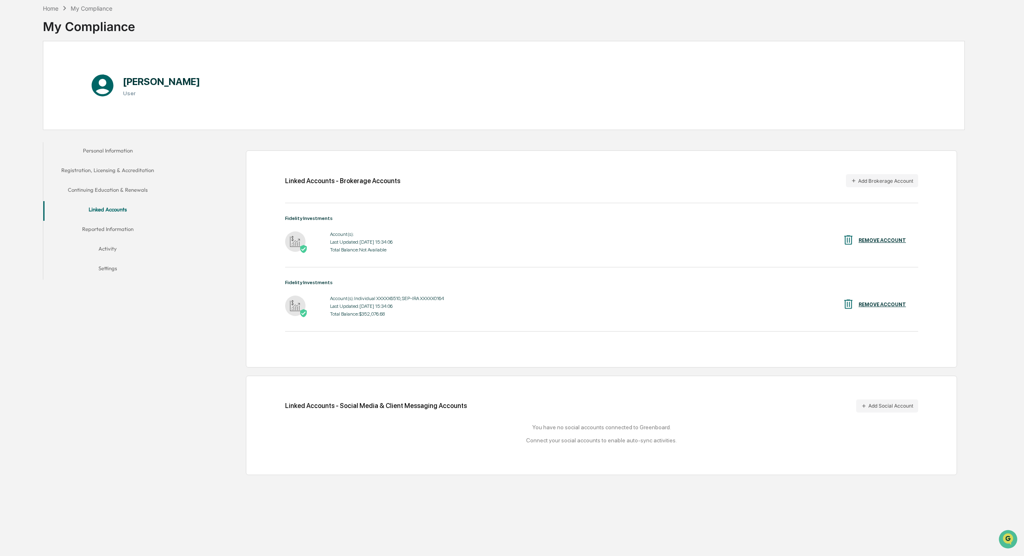
click at [113, 229] on button "Reported Information" at bounding box center [107, 231] width 129 height 20
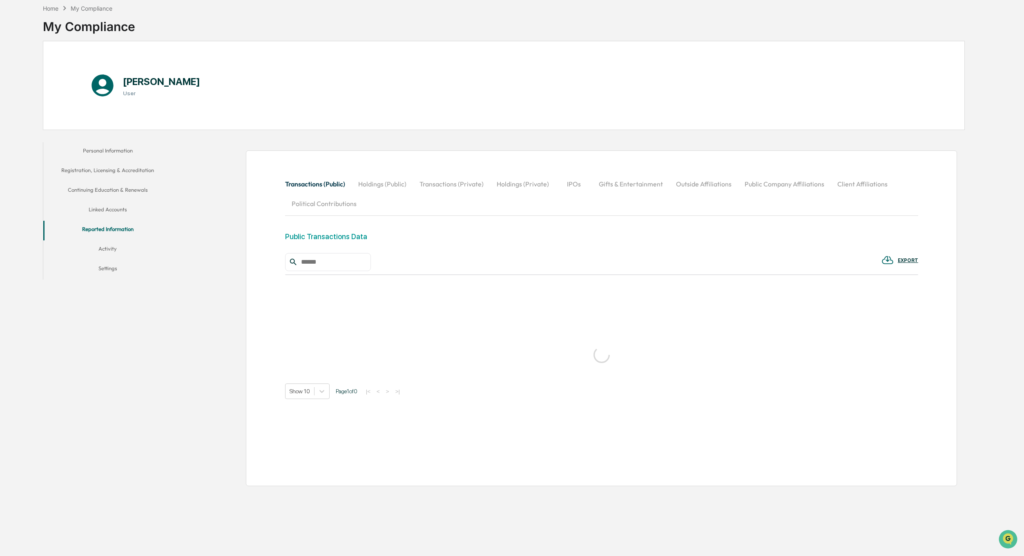
click at [114, 248] on button "Activity" at bounding box center [107, 250] width 129 height 20
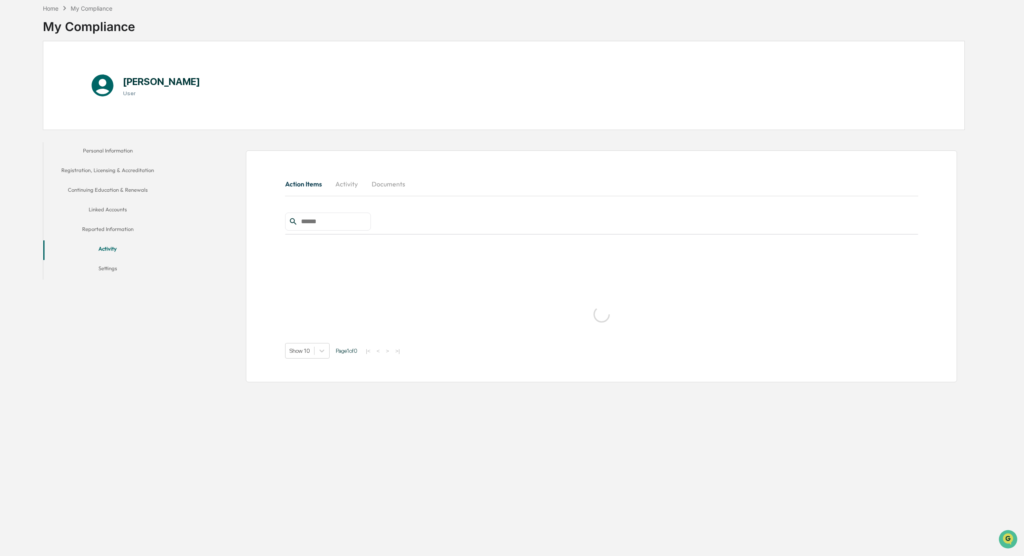
click at [110, 268] on button "Settings" at bounding box center [107, 270] width 129 height 20
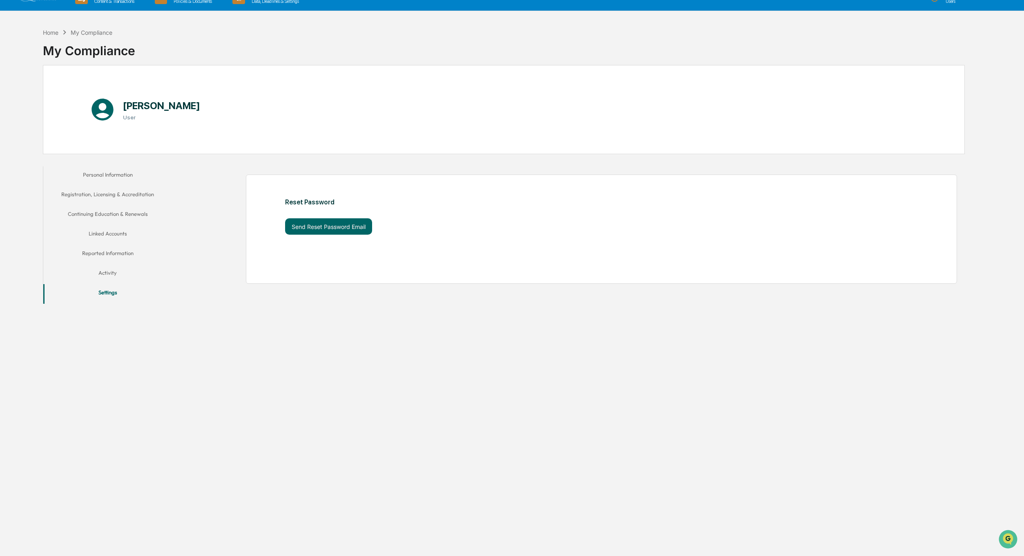
scroll to position [18, 0]
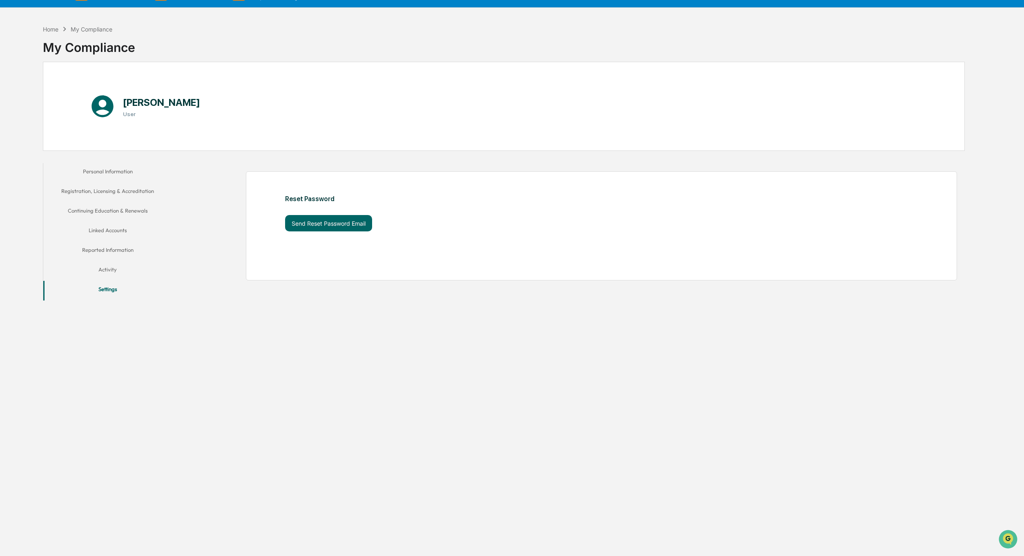
click at [114, 169] on button "Personal Information" at bounding box center [107, 173] width 129 height 20
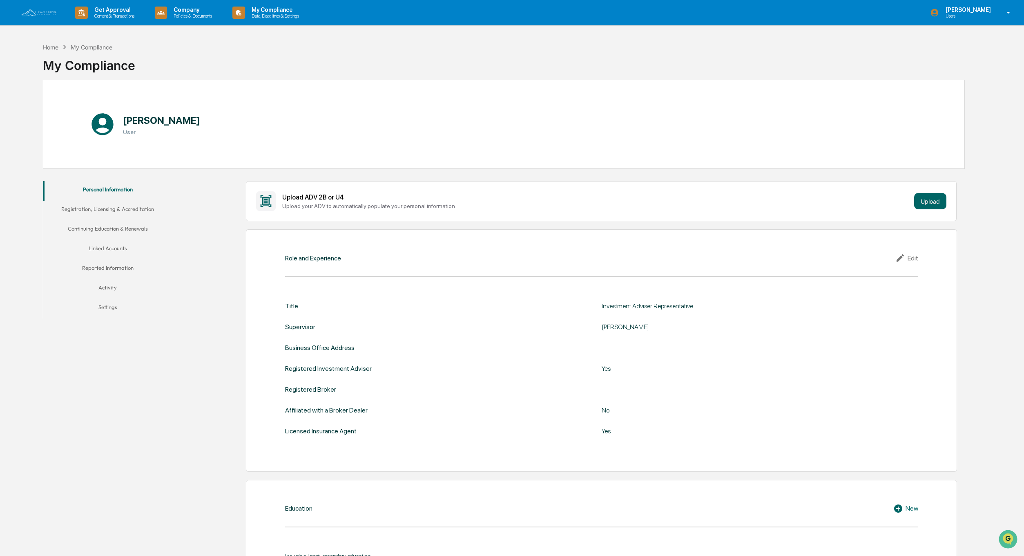
click at [110, 306] on button "Settings" at bounding box center [107, 309] width 129 height 20
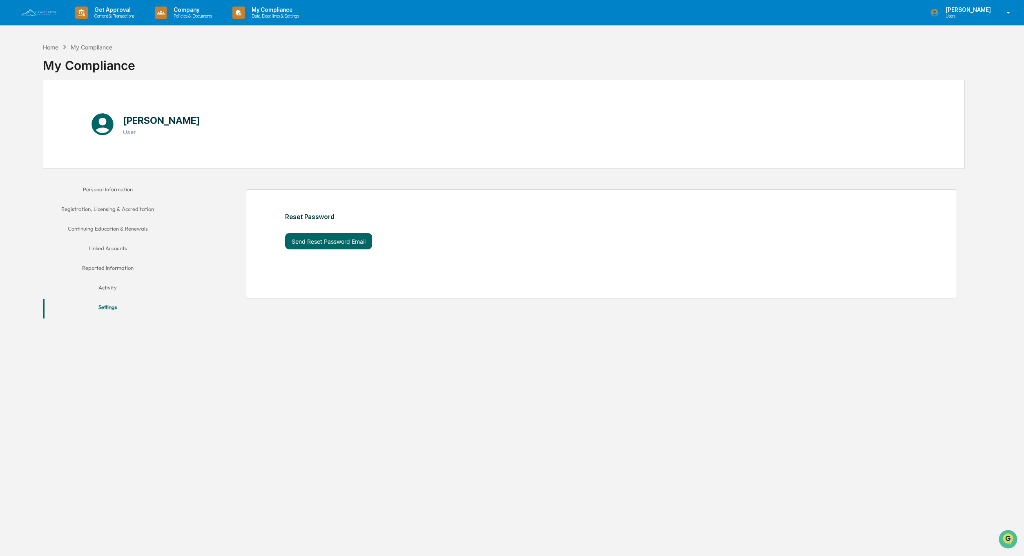
scroll to position [39, 0]
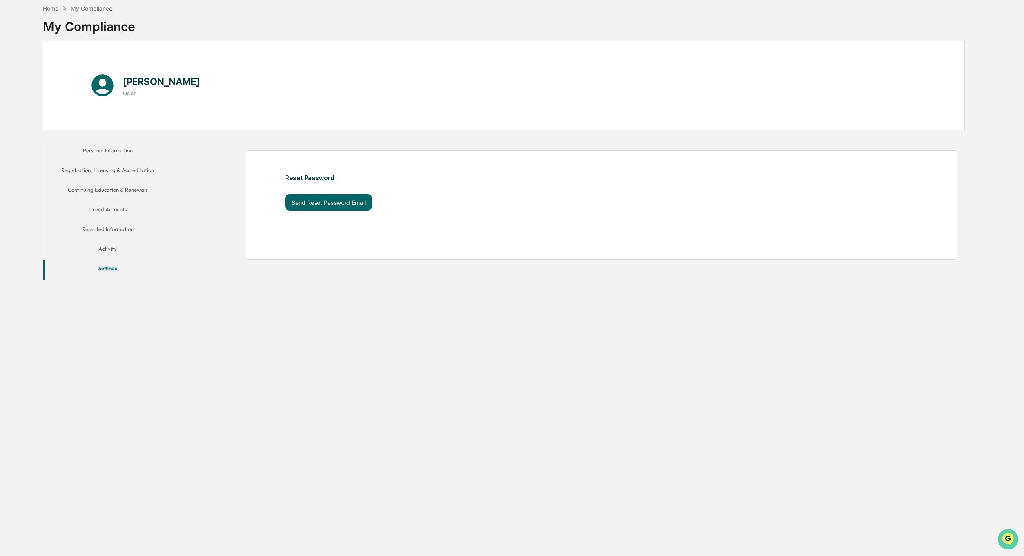
click at [1008, 539] on icon "Open customer support" at bounding box center [1008, 549] width 20 height 20
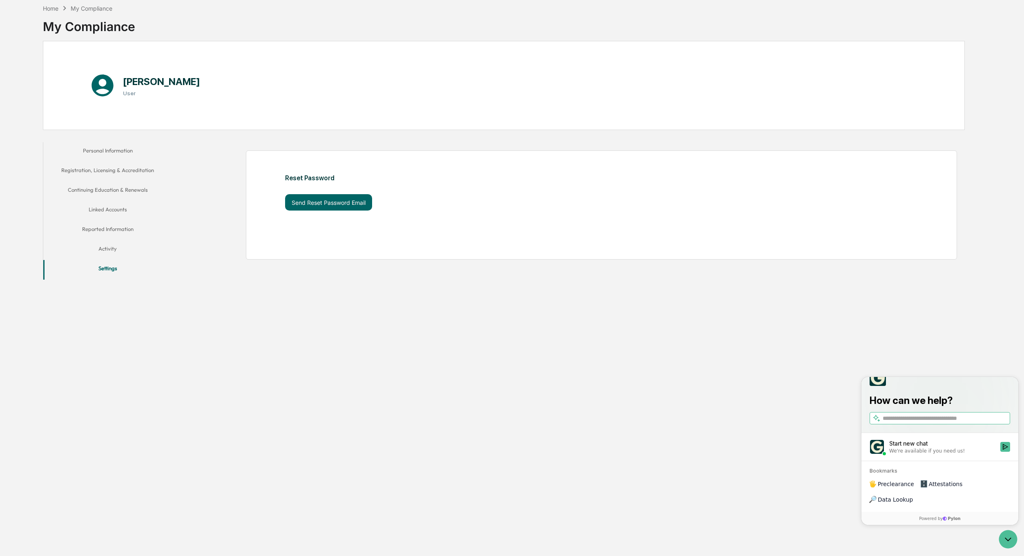
click at [698, 392] on div "Home My Compliance My Compliance Ron Fredette User Personal Information Registr…" at bounding box center [504, 278] width 946 height 556
click at [1007, 540] on icon "Open customer support" at bounding box center [1008, 539] width 20 height 20
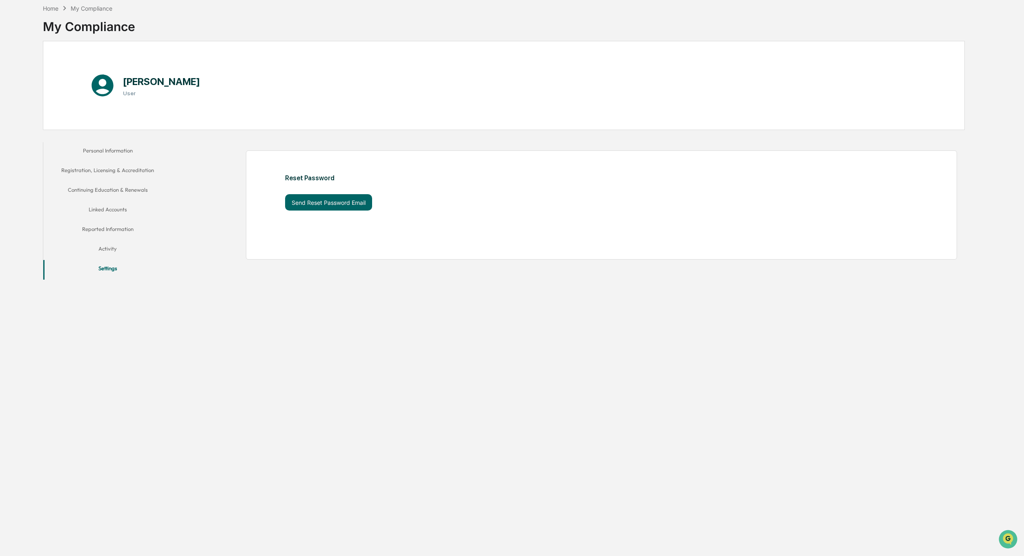
scroll to position [0, 0]
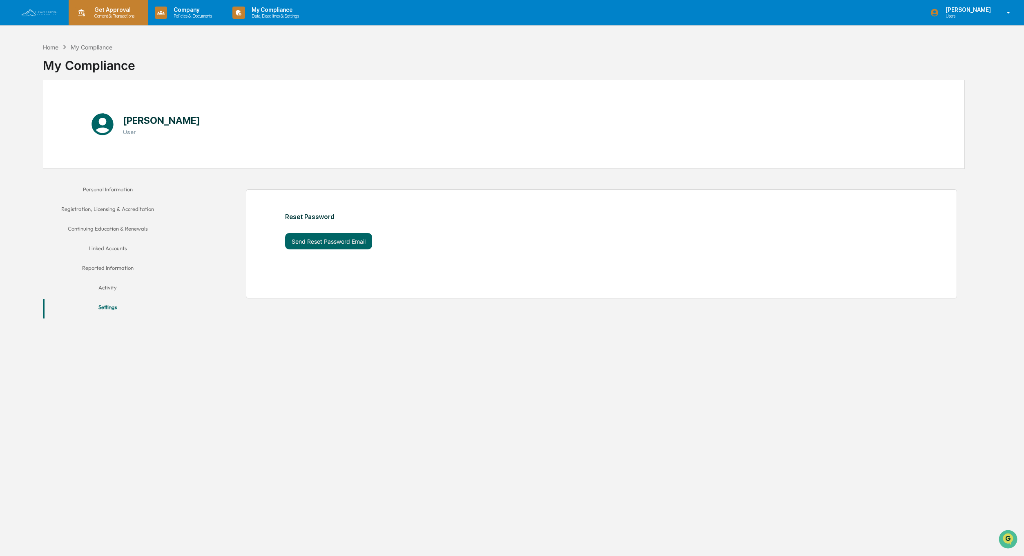
click at [122, 12] on p "Get Approval" at bounding box center [113, 10] width 51 height 7
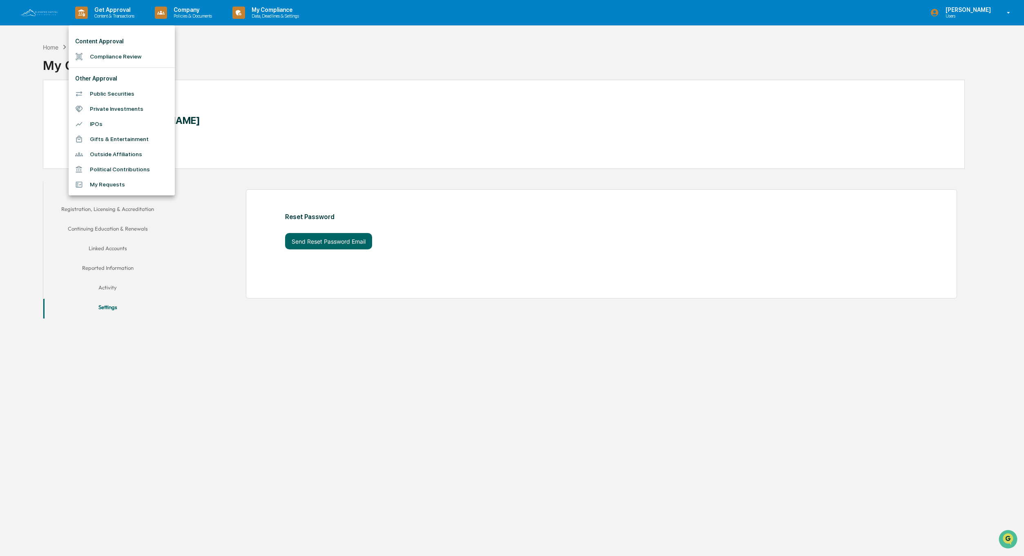
click at [199, 13] on div at bounding box center [512, 278] width 1024 height 556
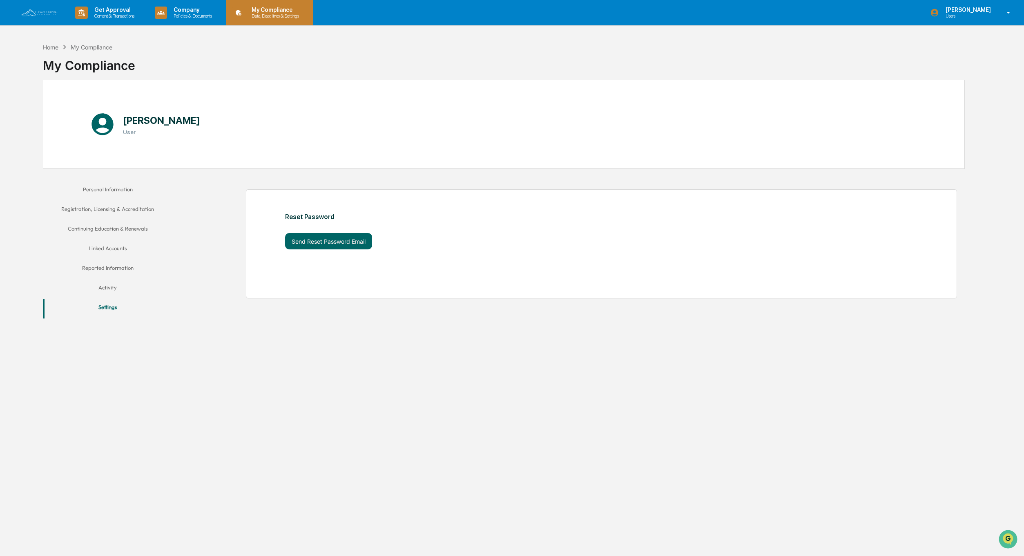
click at [282, 12] on p "My Compliance" at bounding box center [274, 10] width 58 height 7
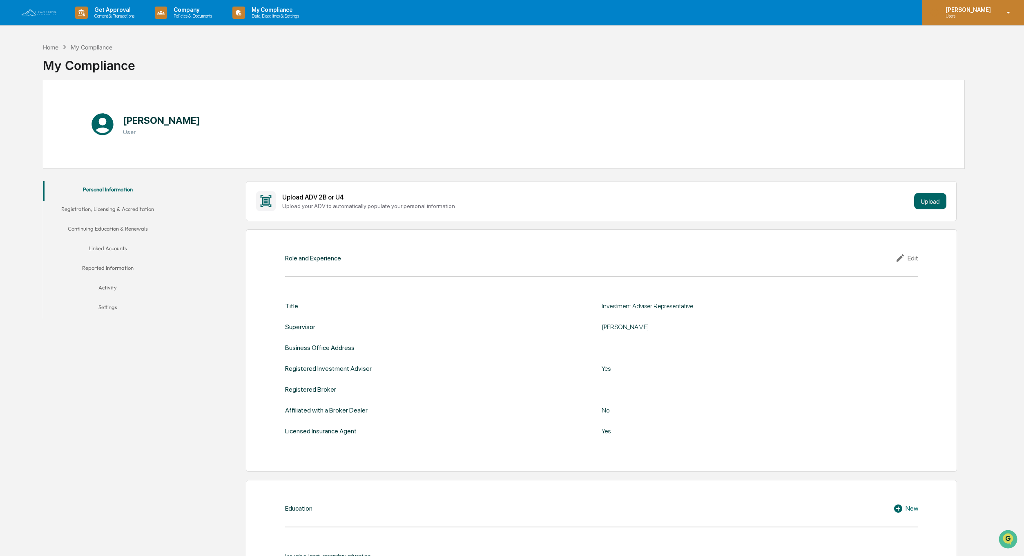
click at [963, 12] on p "[PERSON_NAME]" at bounding box center [967, 10] width 56 height 7
click at [963, 12] on div at bounding box center [512, 278] width 1024 height 556
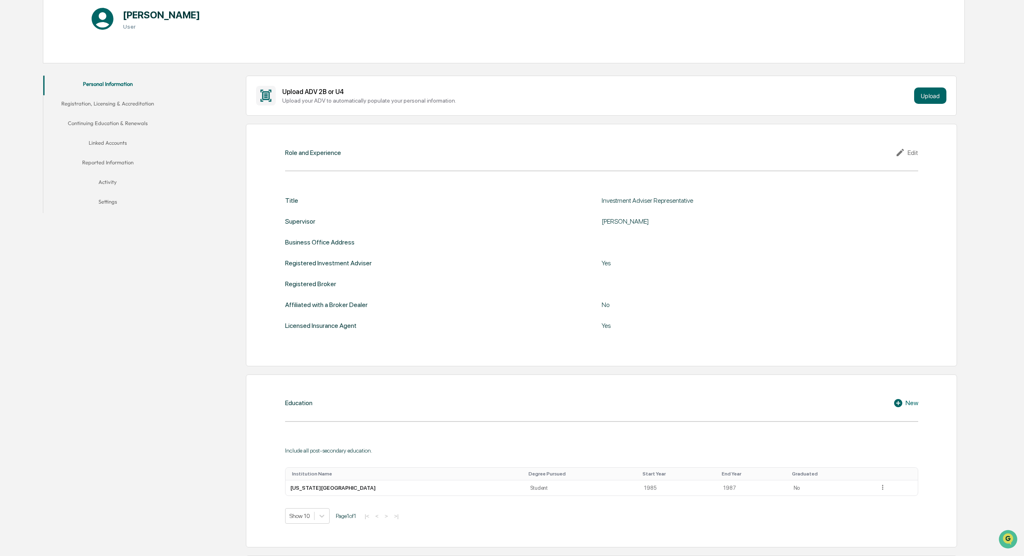
scroll to position [104, 0]
drag, startPoint x: 914, startPoint y: 153, endPoint x: 854, endPoint y: 164, distance: 60.3
click at [913, 153] on div "Edit" at bounding box center [907, 153] width 23 height 10
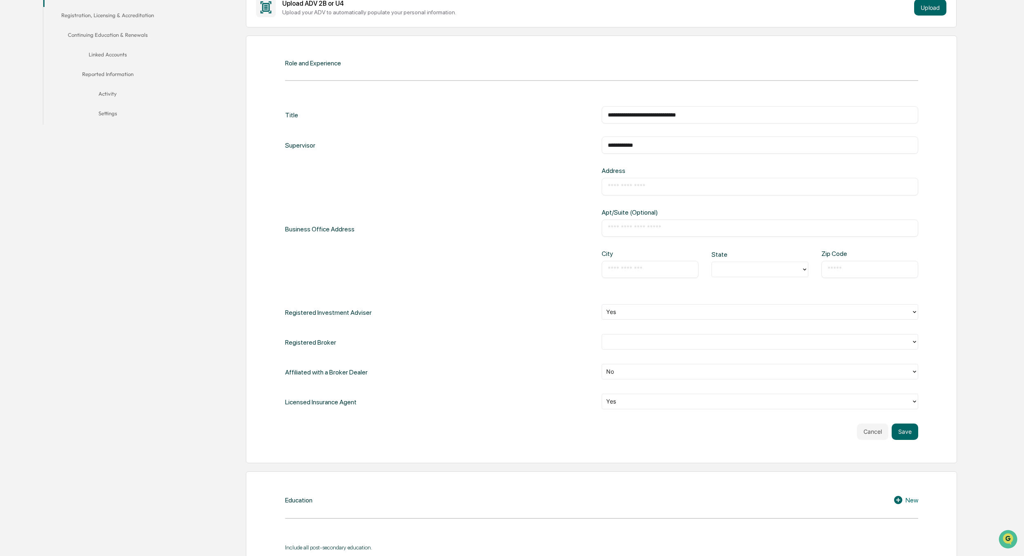
scroll to position [199, 0]
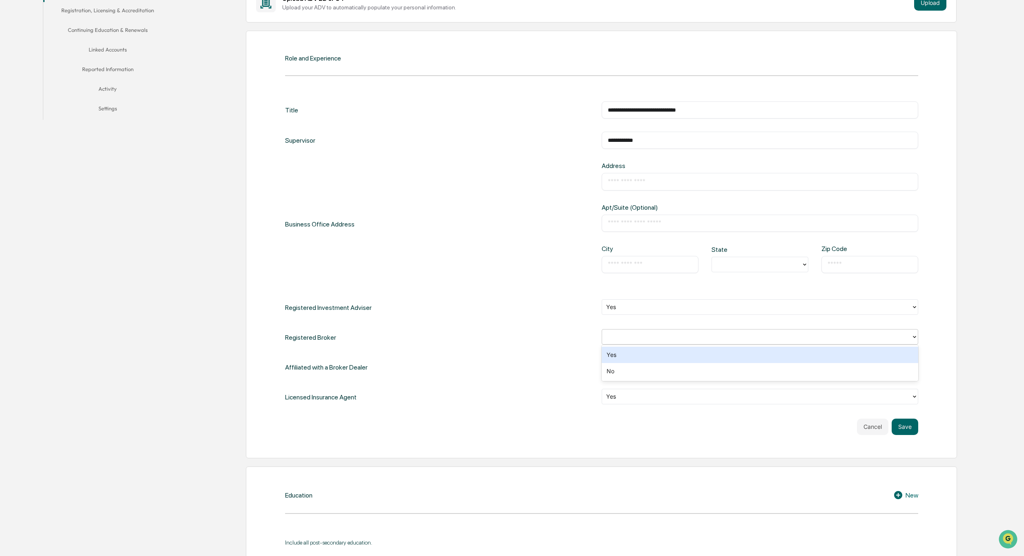
click at [625, 337] on div at bounding box center [756, 336] width 301 height 9
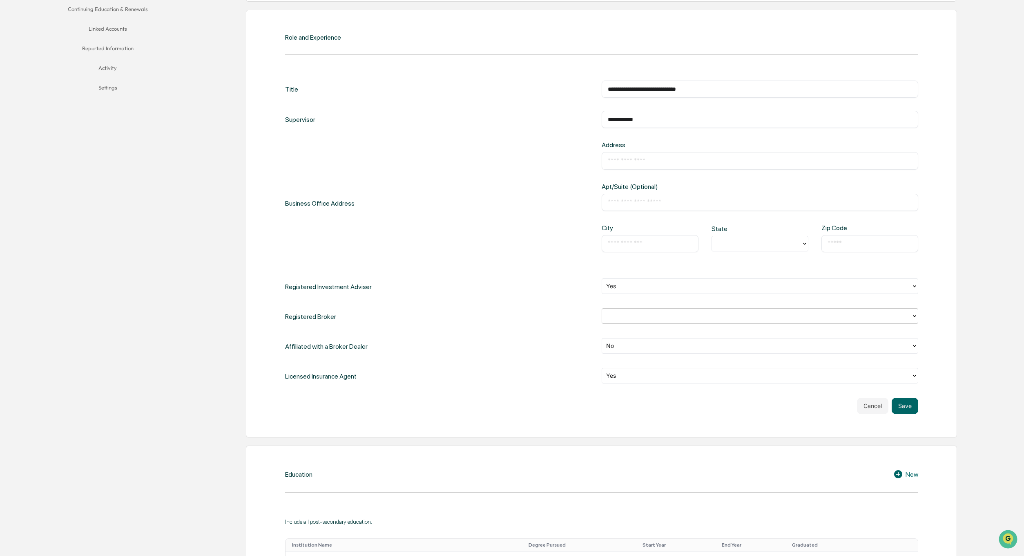
scroll to position [222, 0]
click at [637, 160] on input "text" at bounding box center [760, 158] width 304 height 8
type input "**********"
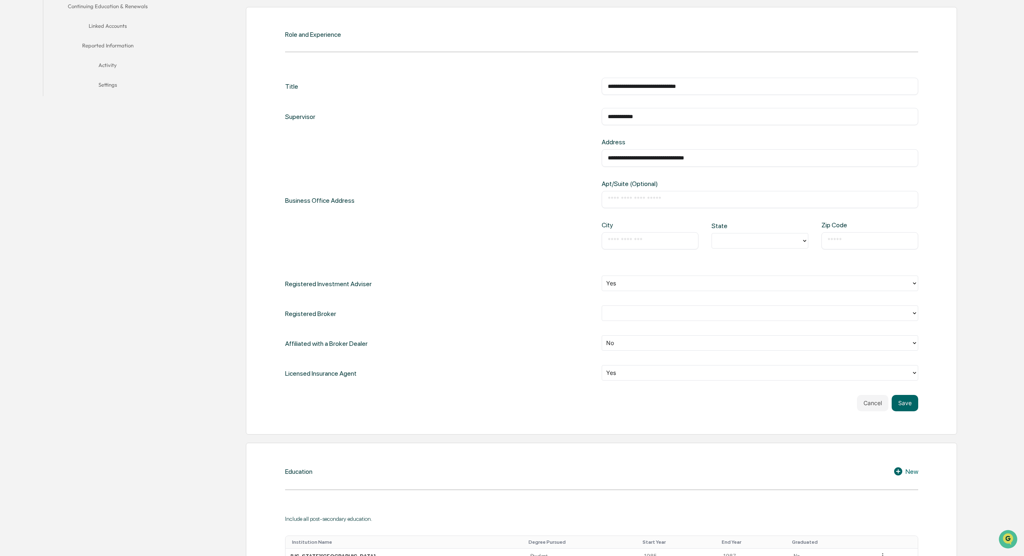
type input "**"
click at [639, 202] on input "text" at bounding box center [760, 199] width 304 height 8
click at [459, 237] on div "**********" at bounding box center [601, 200] width 633 height 124
click at [642, 242] on input "text" at bounding box center [650, 241] width 85 height 8
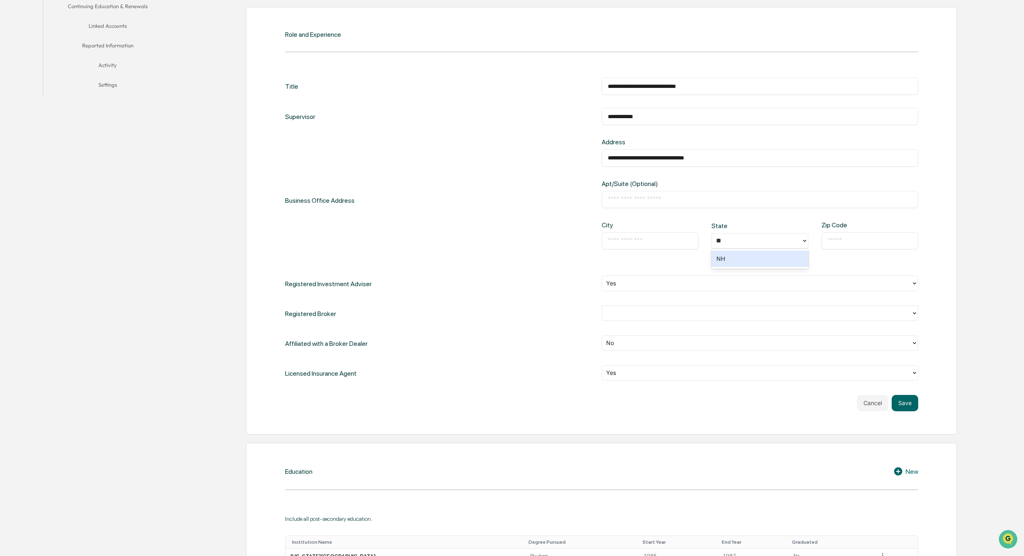
click at [386, 228] on div "**********" at bounding box center [601, 200] width 633 height 124
click at [628, 244] on div "​" at bounding box center [650, 240] width 97 height 17
click at [629, 241] on input "text" at bounding box center [650, 241] width 85 height 8
type input "*"
type input "*****"
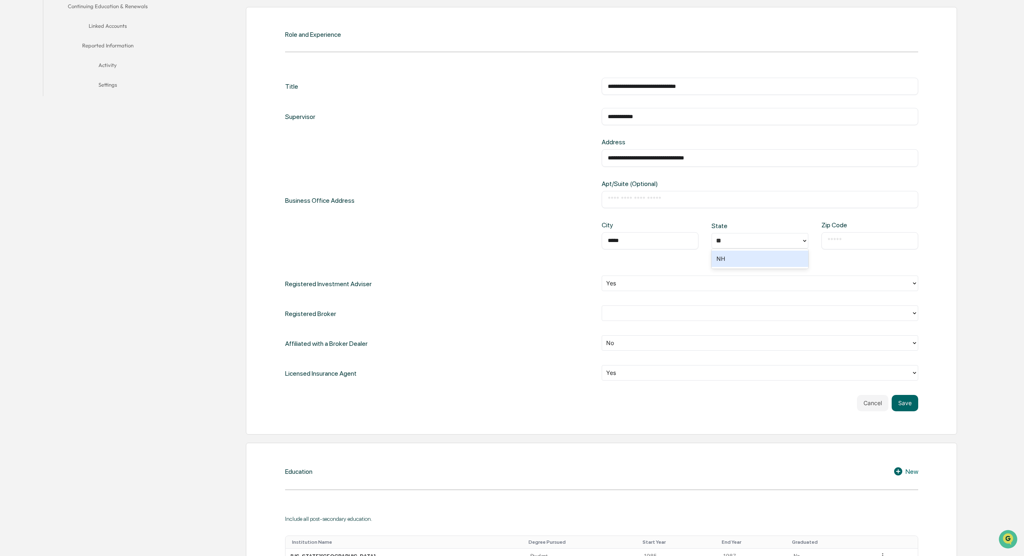
drag, startPoint x: 649, startPoint y: 298, endPoint x: 698, endPoint y: 279, distance: 51.9
click at [649, 298] on div "**********" at bounding box center [601, 230] width 633 height 304
click at [752, 241] on div "**" at bounding box center [756, 240] width 81 height 9
click at [840, 238] on input "text" at bounding box center [870, 241] width 85 height 8
type input "*****"
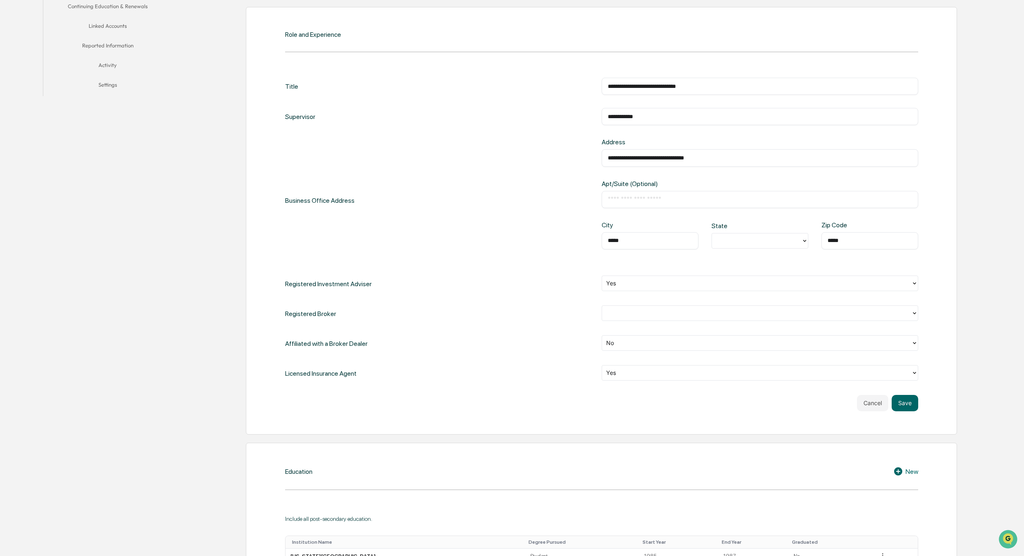
click at [393, 246] on div "**********" at bounding box center [601, 200] width 633 height 124
click at [632, 315] on div at bounding box center [756, 312] width 301 height 9
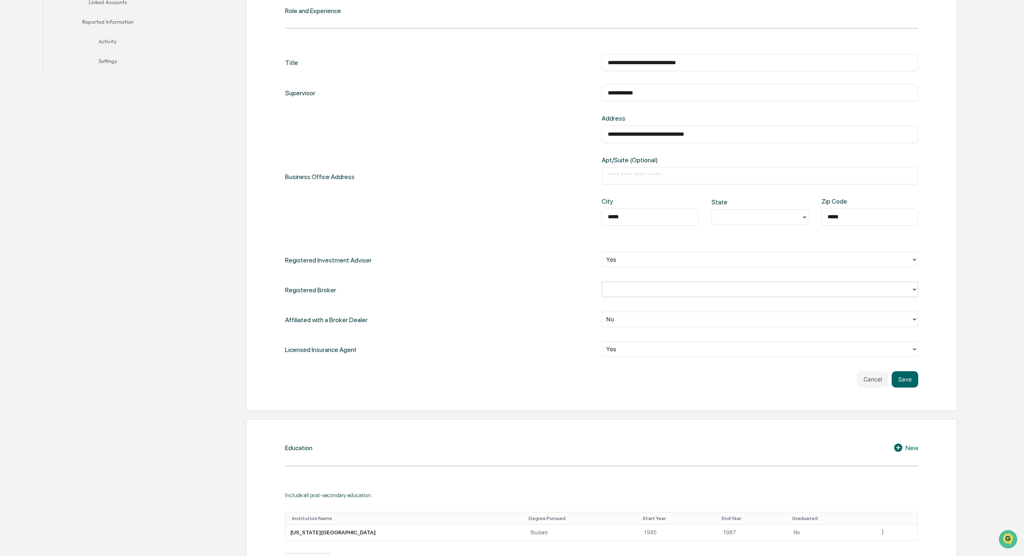
scroll to position [246, 0]
type input "**"
click at [500, 277] on div "**********" at bounding box center [601, 206] width 633 height 304
click at [619, 288] on div at bounding box center [756, 288] width 301 height 9
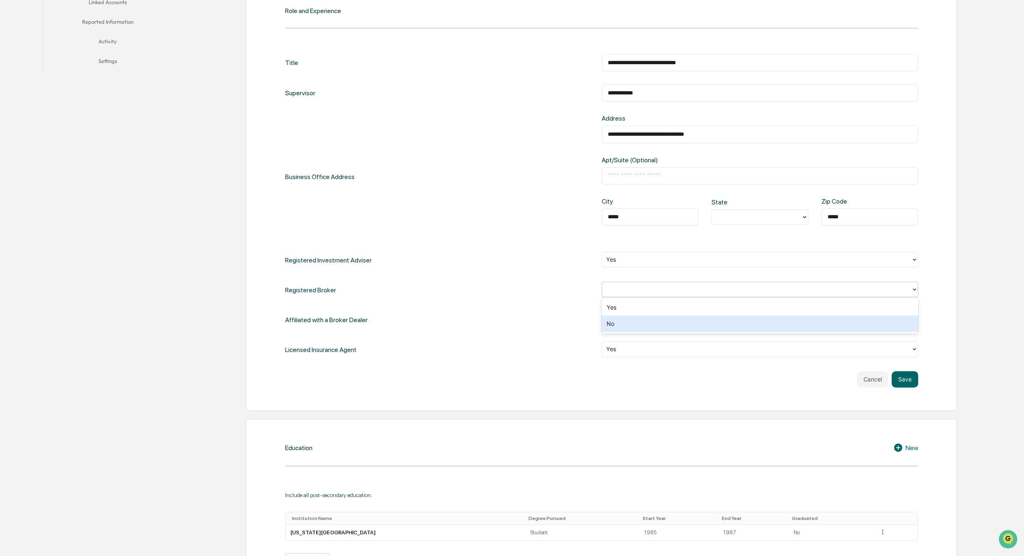
click at [618, 324] on div "No" at bounding box center [760, 323] width 317 height 16
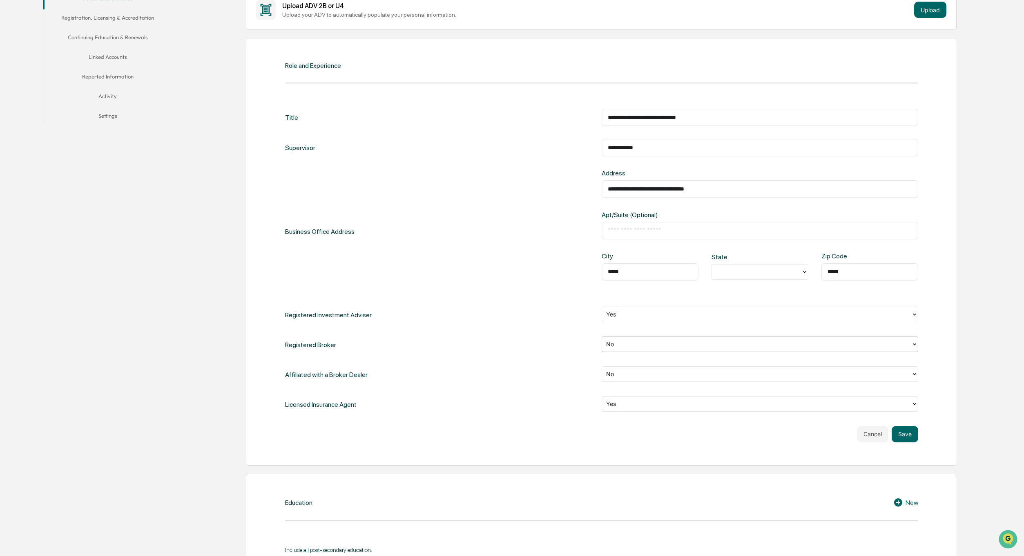
scroll to position [189, 0]
click at [910, 435] on button "Save" at bounding box center [905, 436] width 27 height 16
click at [908, 434] on button "Save" at bounding box center [905, 436] width 27 height 16
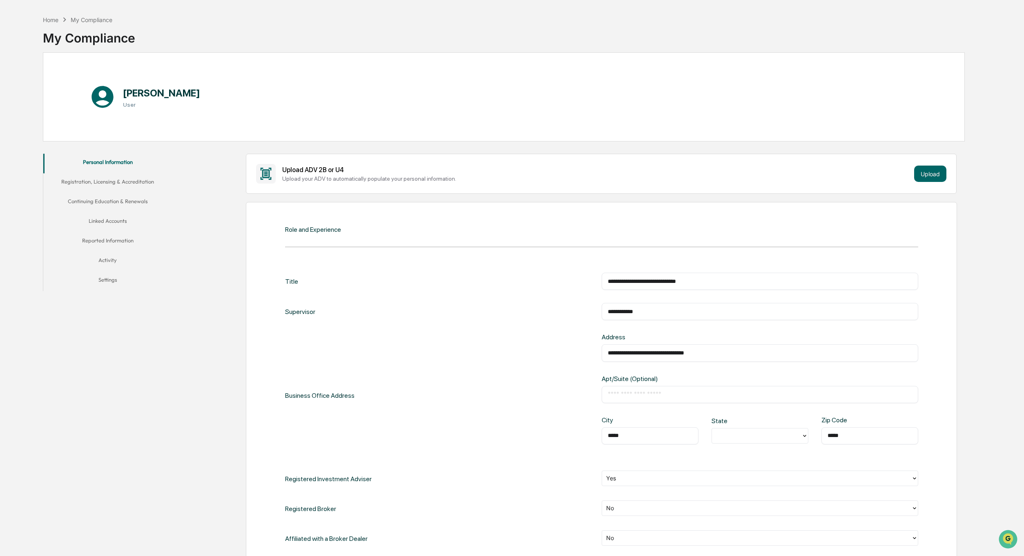
scroll to position [0, 0]
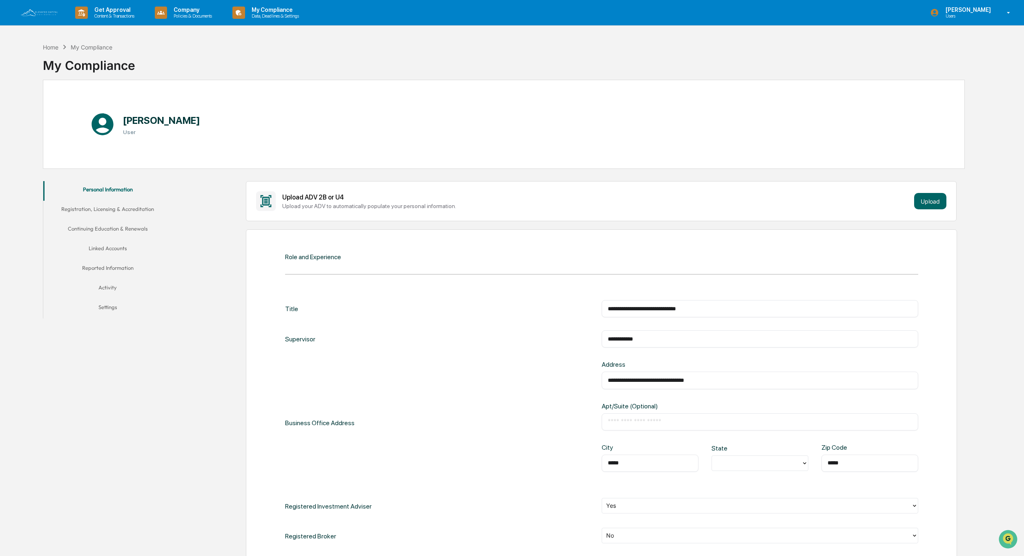
click at [96, 210] on button "Registration, Licensing & Accreditation" at bounding box center [107, 211] width 129 height 20
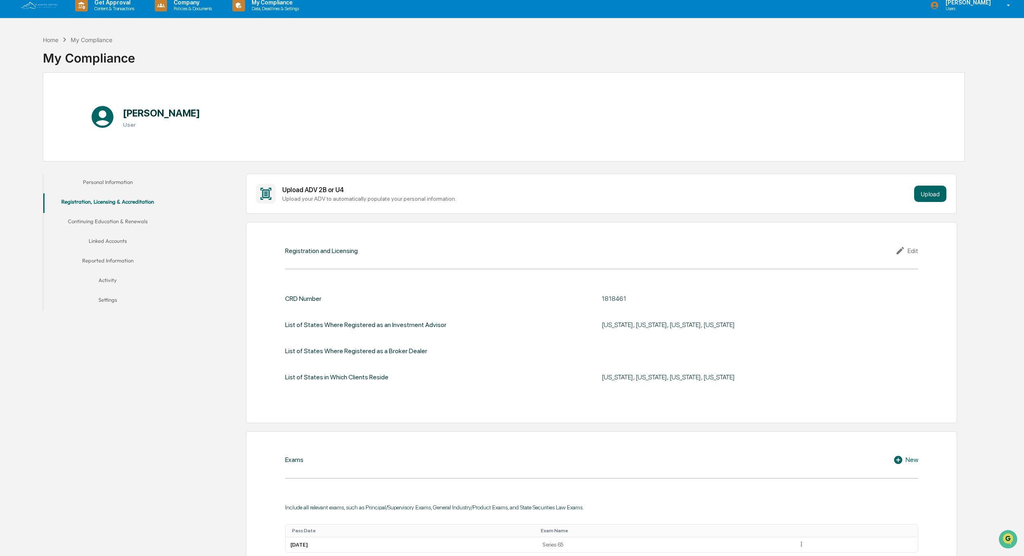
scroll to position [8, 0]
click at [130, 222] on button "Continuing Education & Renewals" at bounding box center [107, 222] width 129 height 20
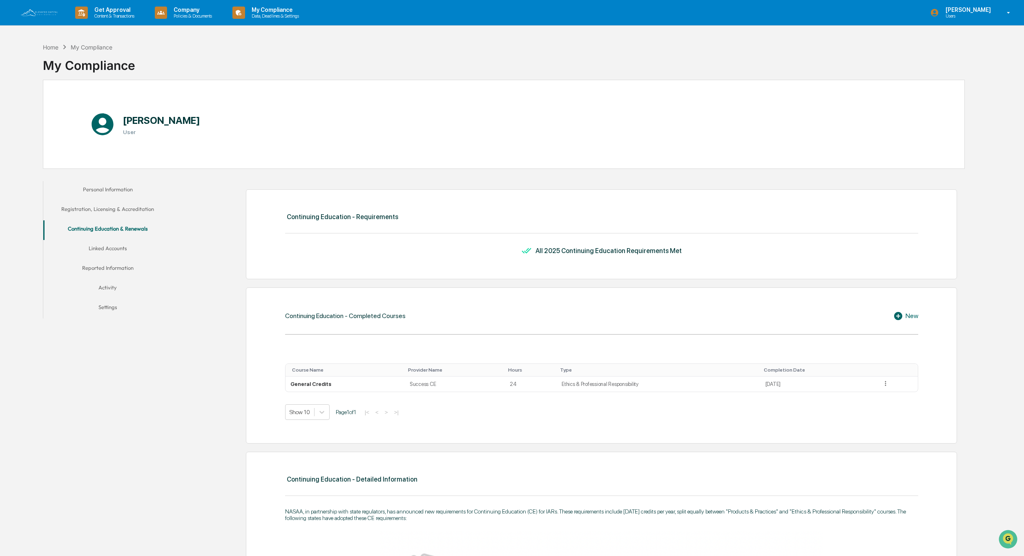
click at [116, 246] on button "Linked Accounts" at bounding box center [107, 250] width 129 height 20
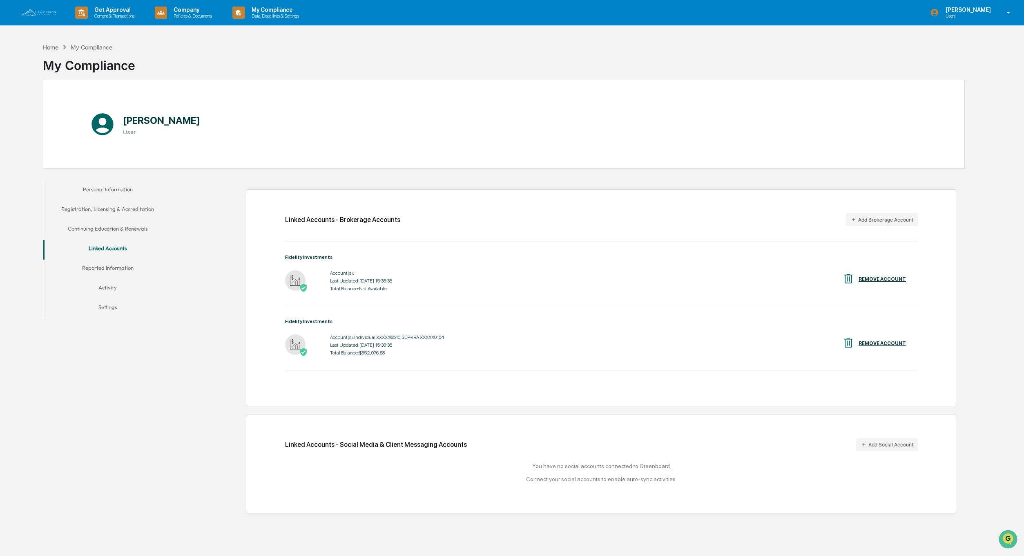
click at [122, 265] on button "Reported Information" at bounding box center [107, 269] width 129 height 20
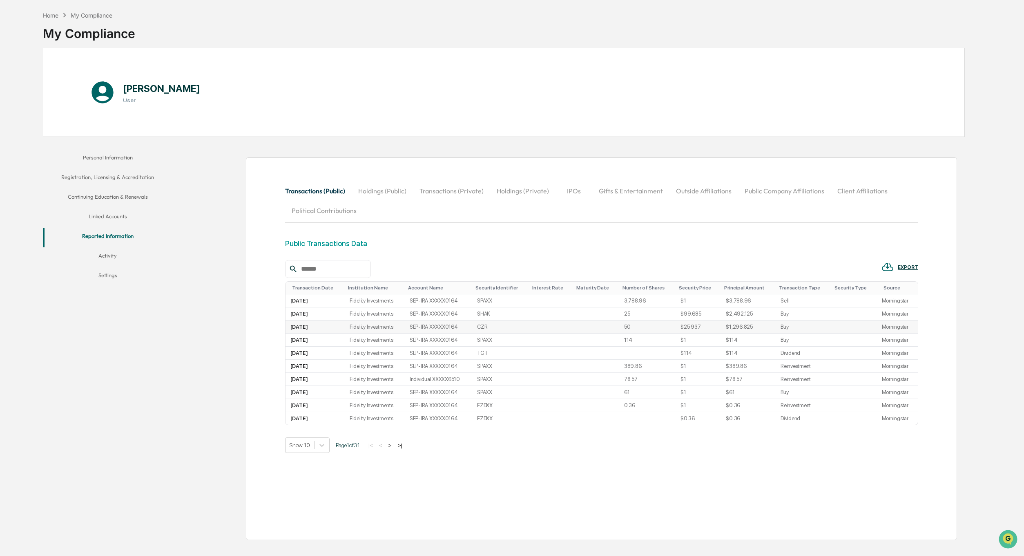
scroll to position [39, 0]
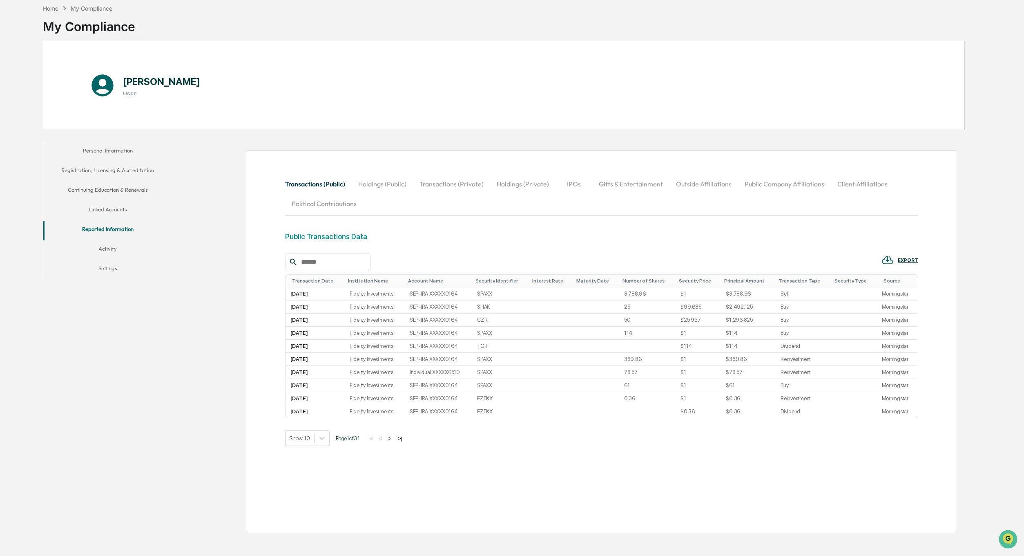
click at [378, 185] on button "Holdings (Public)" at bounding box center [382, 184] width 61 height 20
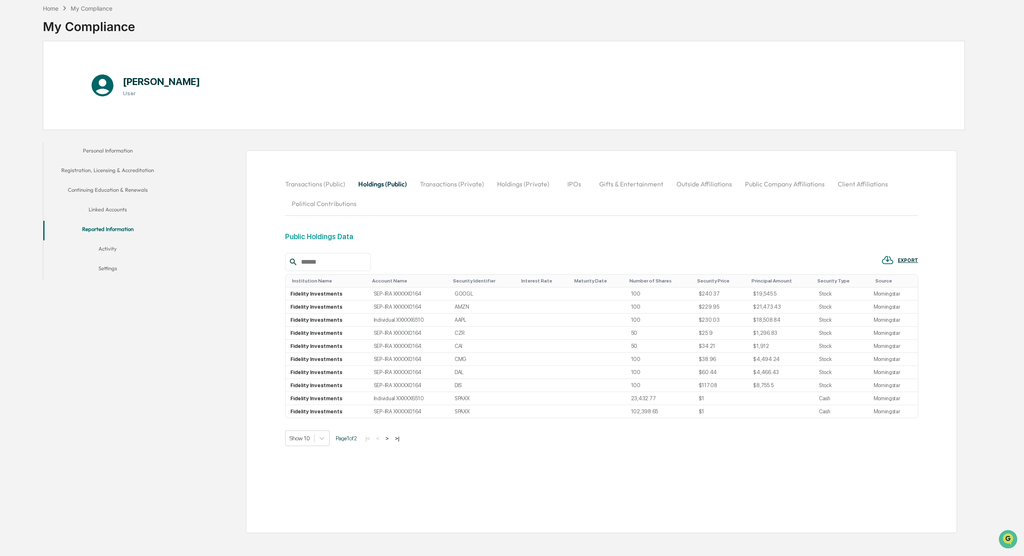
click at [443, 184] on button "Transactions (Private)" at bounding box center [452, 184] width 77 height 20
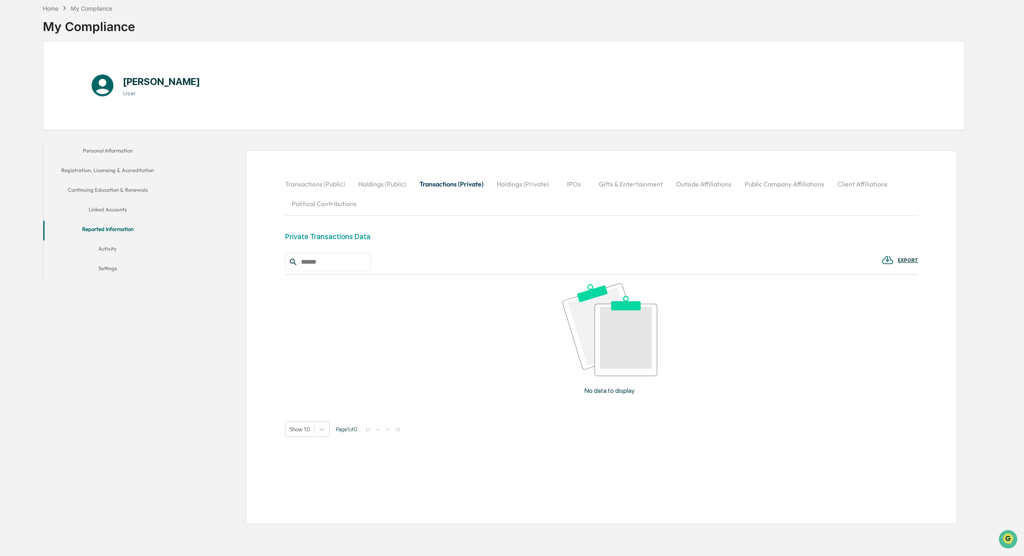
click at [508, 181] on button "Holdings (Private)" at bounding box center [522, 184] width 65 height 20
click at [571, 183] on button "IPOs" at bounding box center [574, 184] width 37 height 20
click at [629, 186] on button "Gifts & Entertainment" at bounding box center [631, 184] width 77 height 20
click at [110, 250] on button "Activity" at bounding box center [107, 250] width 129 height 20
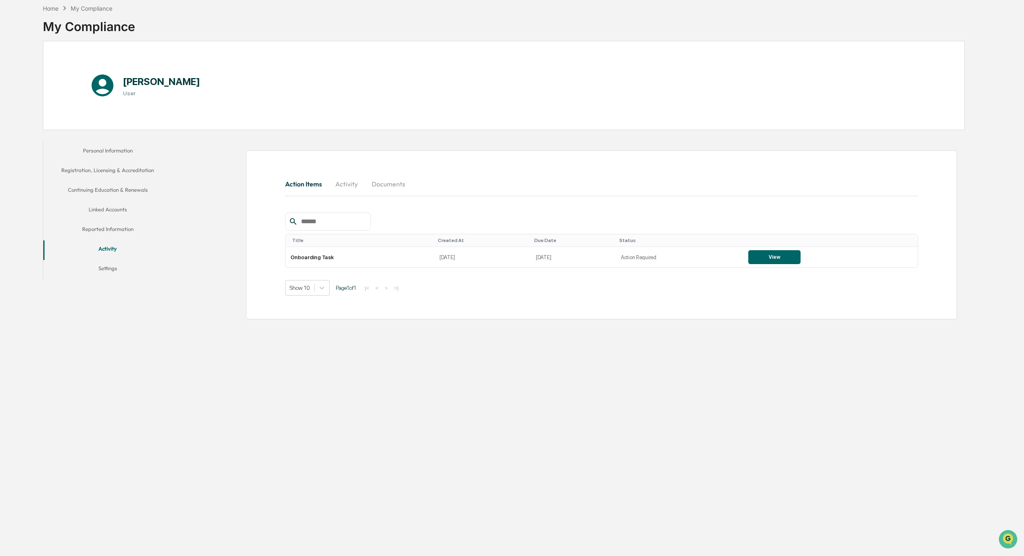
click at [108, 268] on button "Settings" at bounding box center [107, 270] width 129 height 20
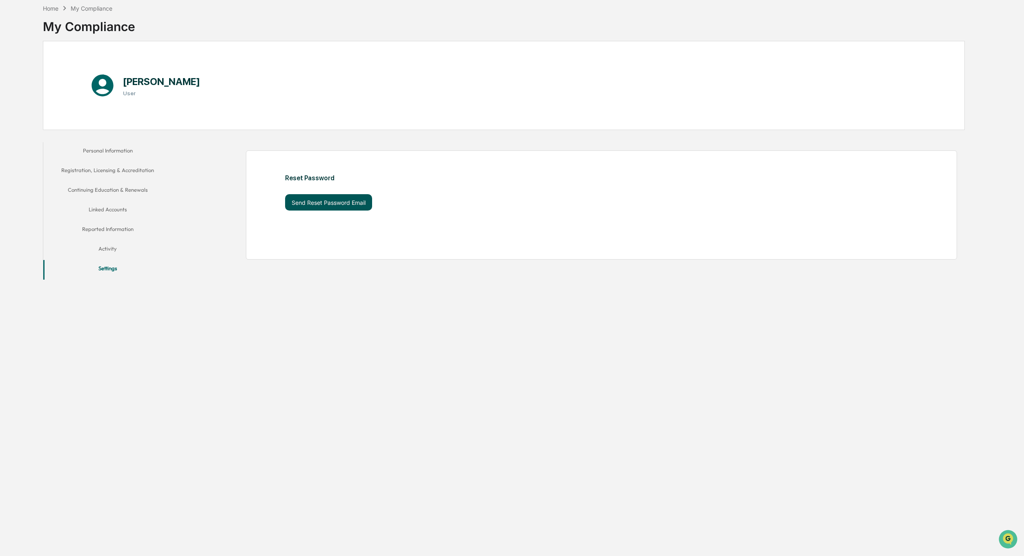
click at [325, 203] on button "Send Reset Password Email" at bounding box center [328, 202] width 87 height 16
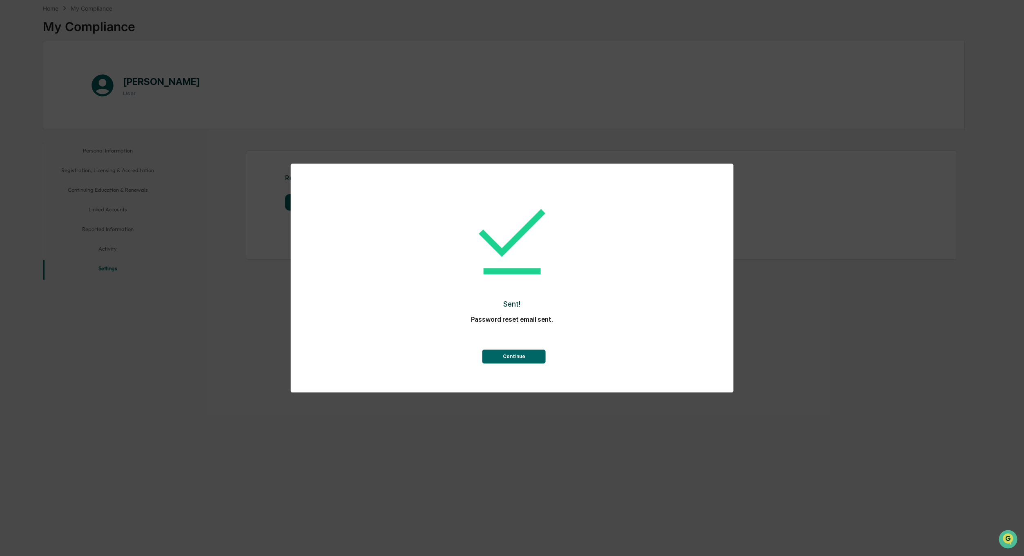
click at [512, 358] on button "Continue" at bounding box center [514, 356] width 63 height 14
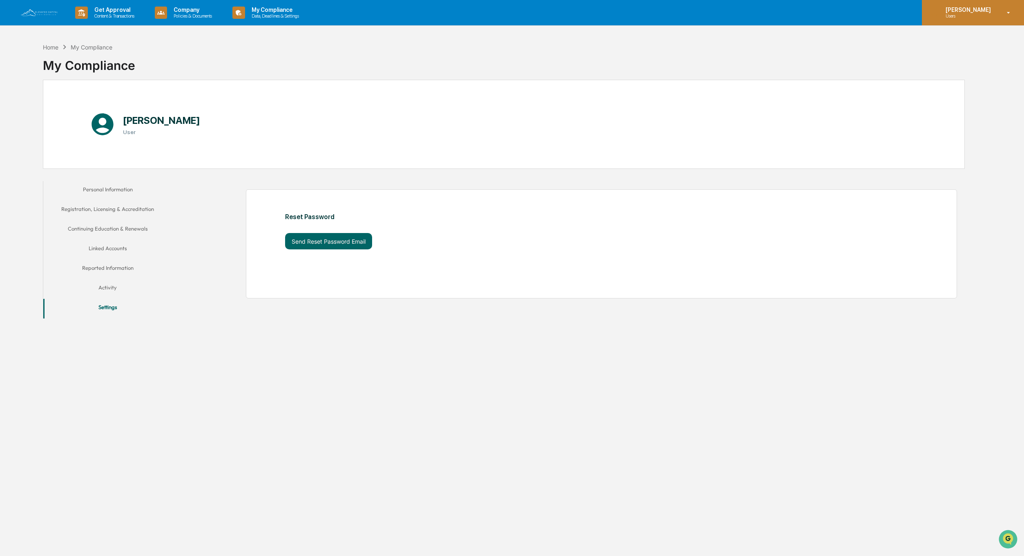
click at [1008, 13] on icon at bounding box center [1009, 13] width 14 height 8
click at [1008, 13] on div at bounding box center [512, 278] width 1024 height 556
click at [108, 189] on button "Personal Information" at bounding box center [107, 191] width 129 height 20
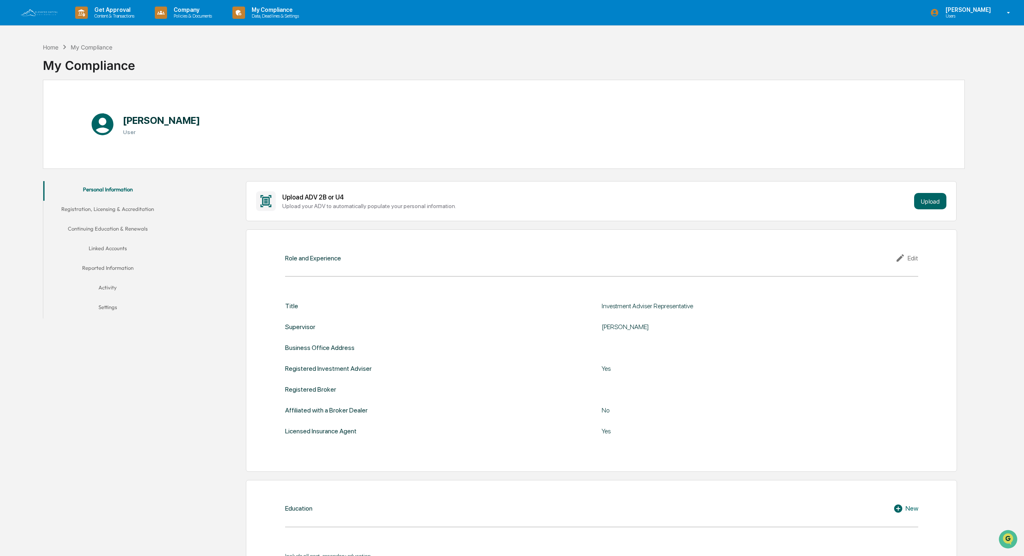
click at [141, 210] on button "Registration, Licensing & Accreditation" at bounding box center [107, 211] width 129 height 20
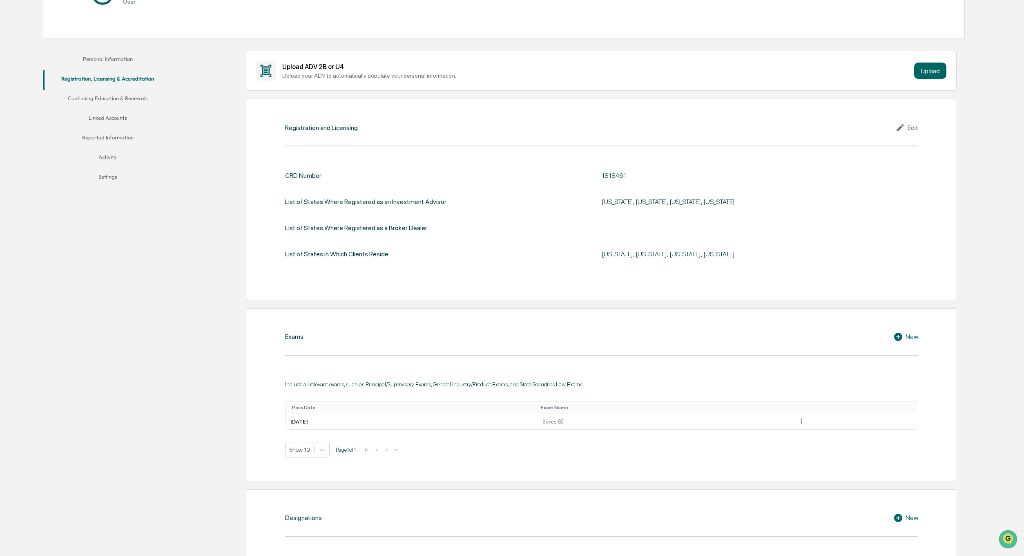
scroll to position [133, 0]
click at [914, 123] on div "Edit" at bounding box center [907, 125] width 23 height 10
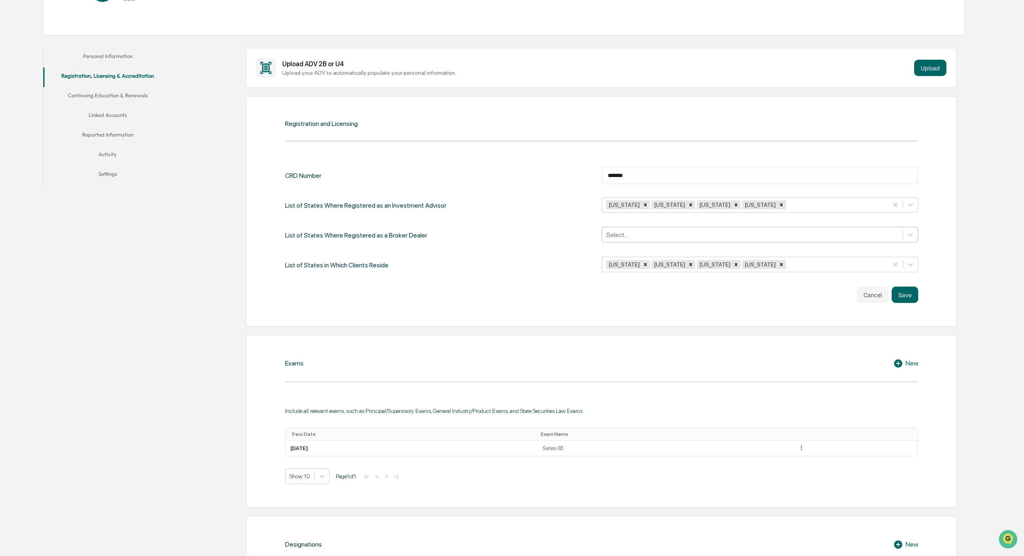
click at [680, 236] on div at bounding box center [752, 234] width 293 height 9
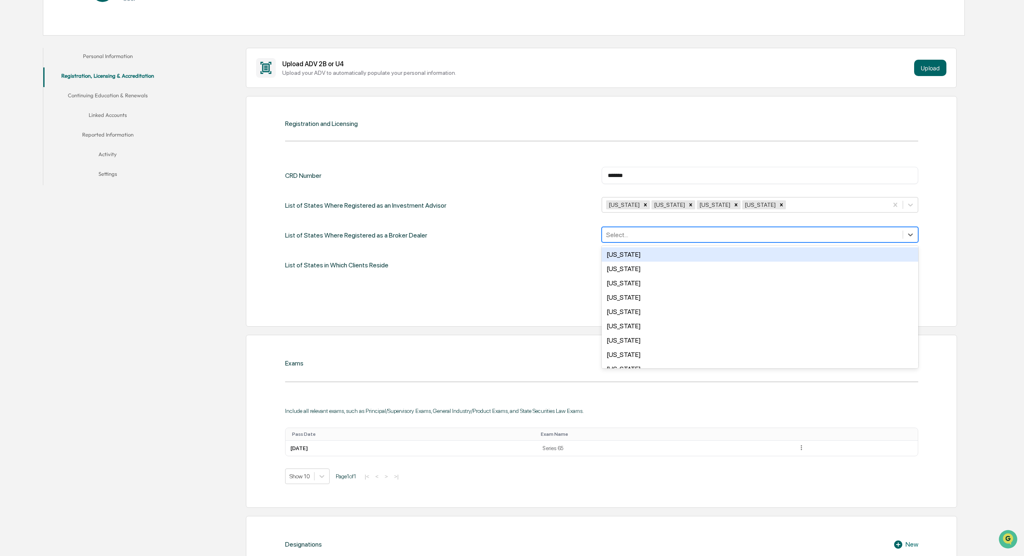
click at [680, 236] on div at bounding box center [752, 234] width 293 height 9
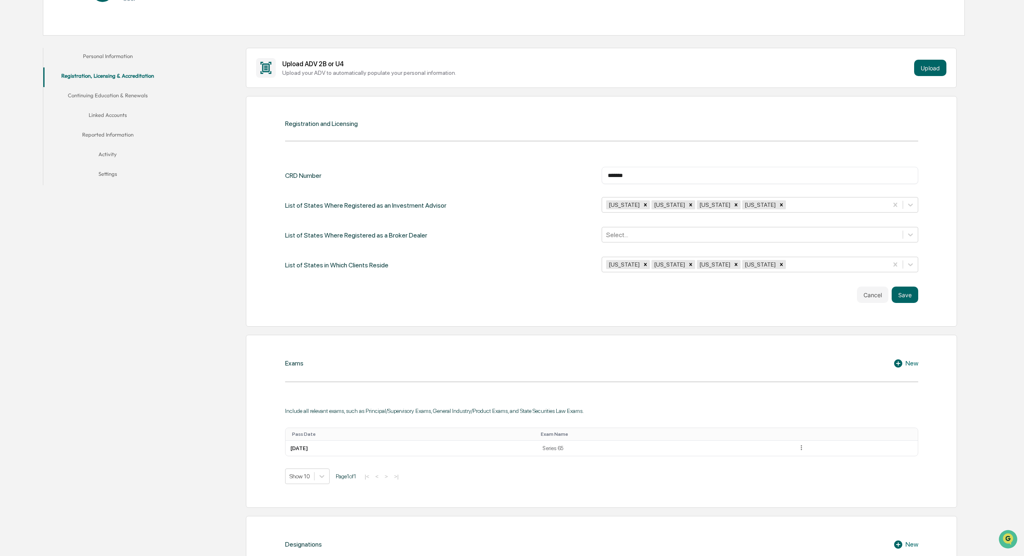
click at [506, 238] on div "List of States Where Registered as a Broker Dealer Select..." at bounding box center [601, 235] width 633 height 17
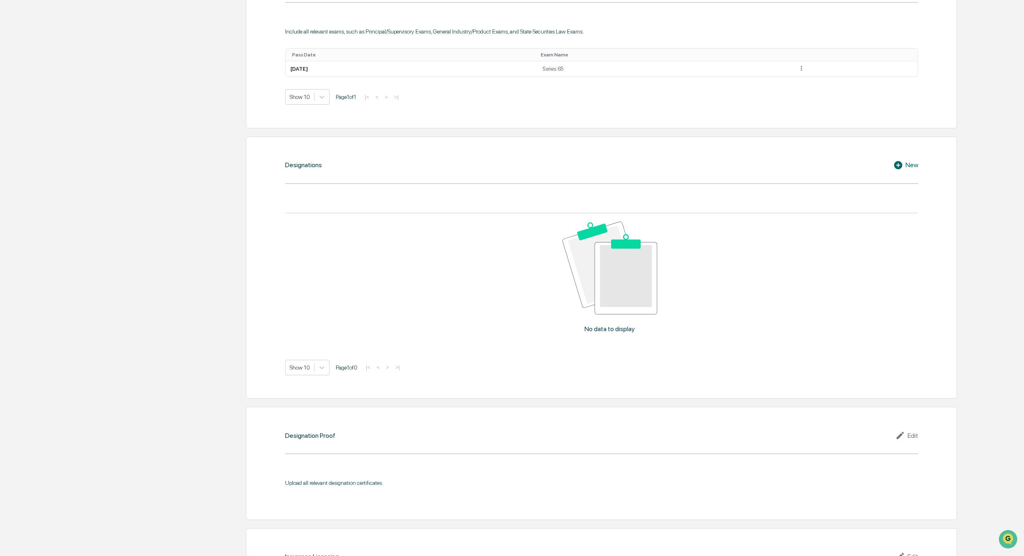
scroll to position [0, 0]
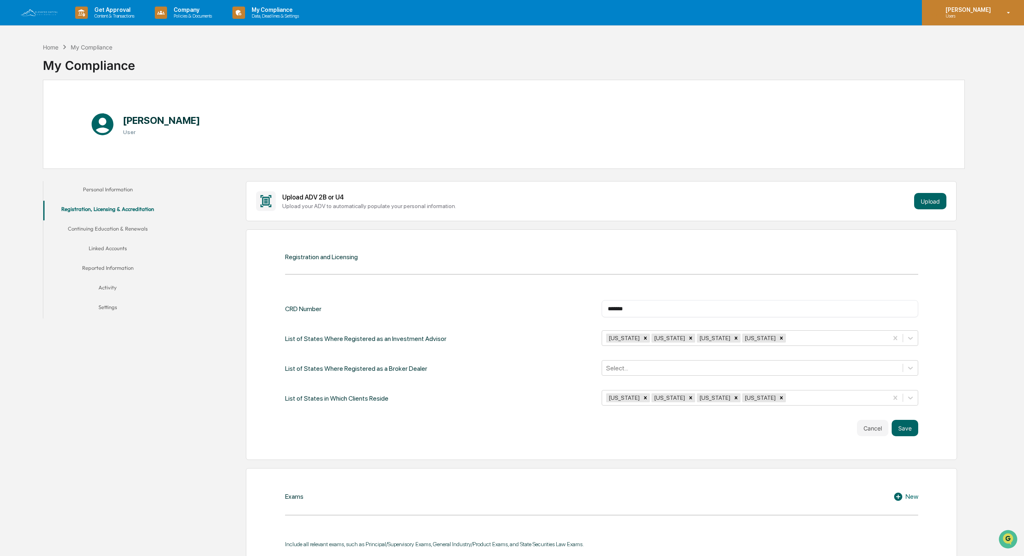
click at [968, 10] on p "[PERSON_NAME]" at bounding box center [967, 10] width 56 height 7
click at [930, 42] on li "Logout" at bounding box center [960, 41] width 114 height 15
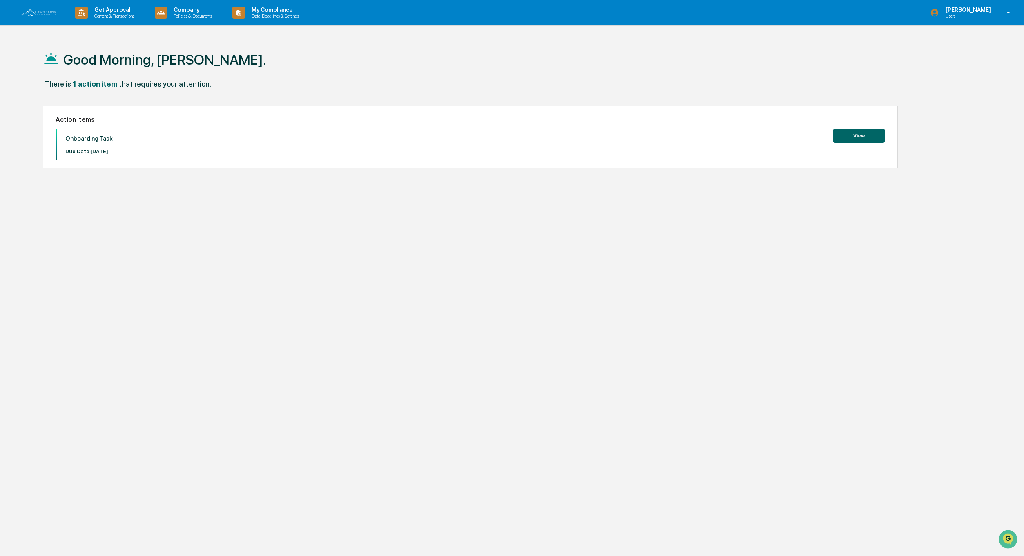
click at [859, 136] on button "View" at bounding box center [859, 136] width 52 height 14
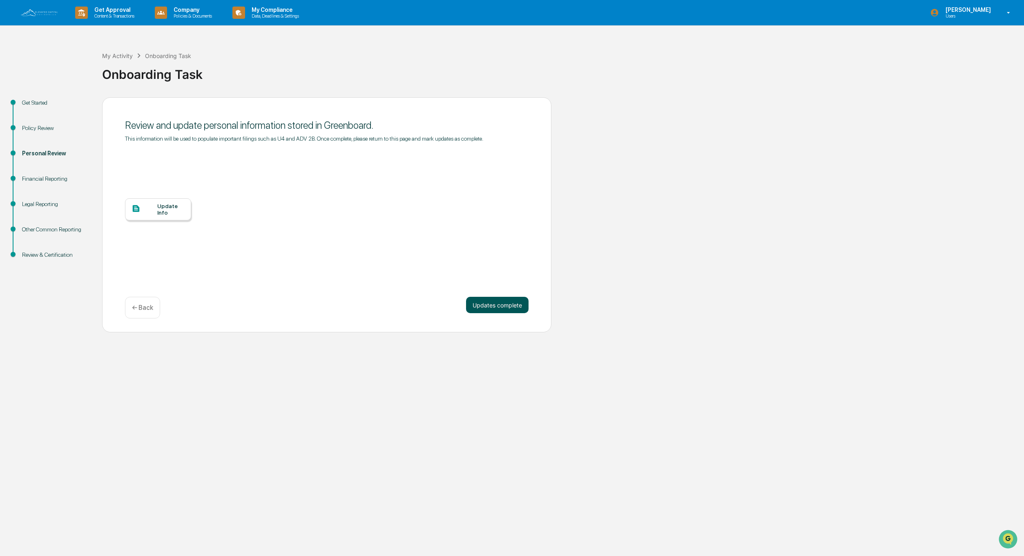
click at [499, 313] on button "Updates complete" at bounding box center [497, 305] width 63 height 16
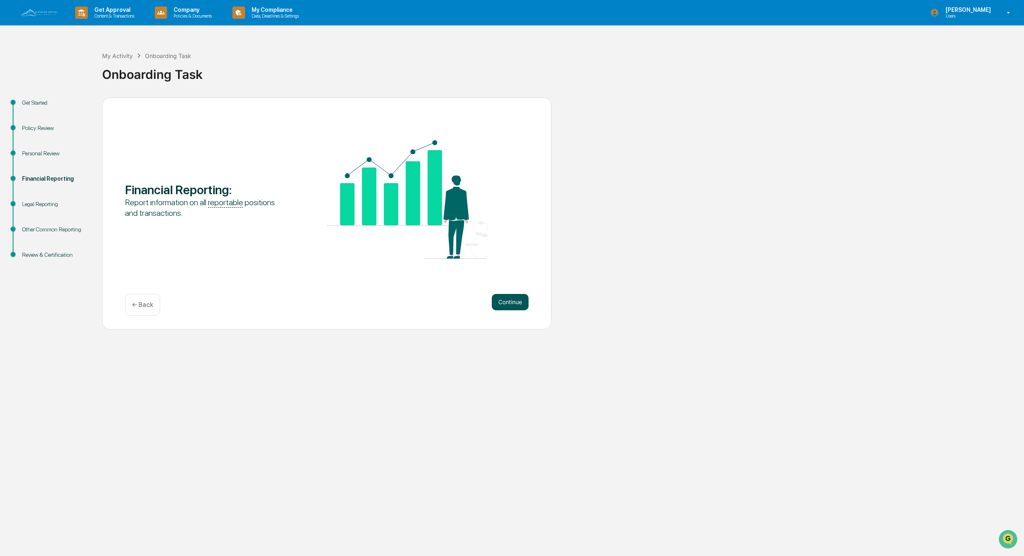
click at [504, 303] on button "Continue" at bounding box center [510, 302] width 37 height 16
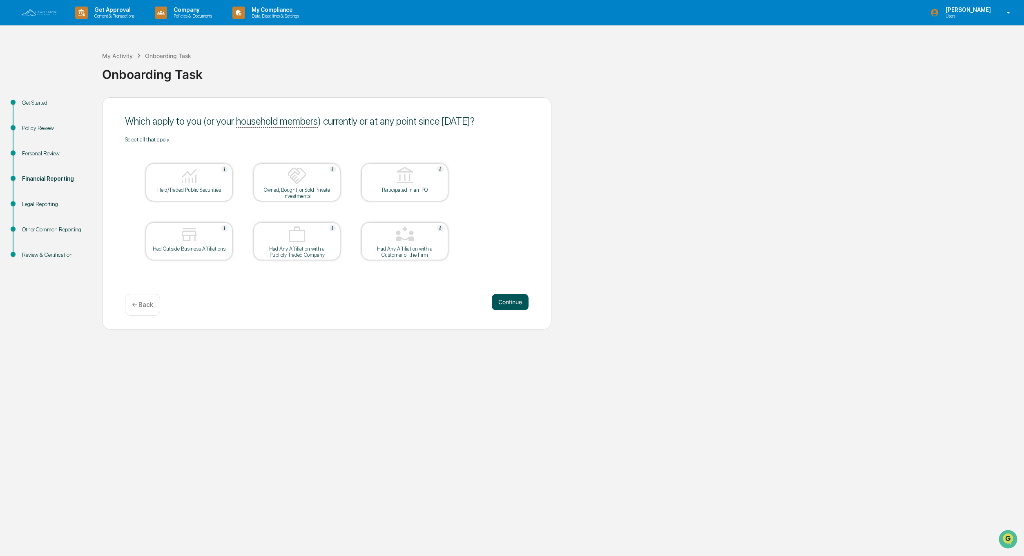
click at [511, 302] on button "Continue" at bounding box center [510, 302] width 37 height 16
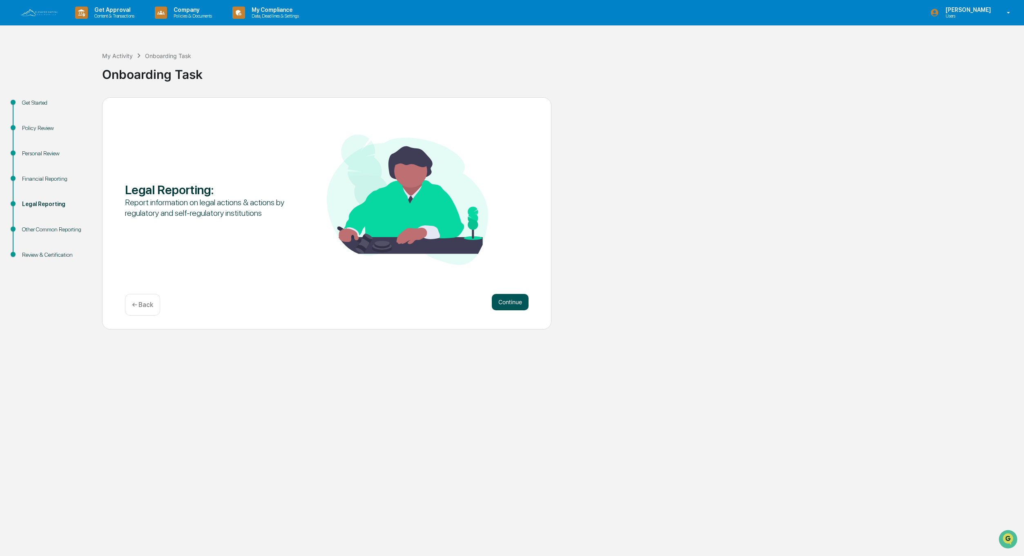
click at [510, 301] on button "Continue" at bounding box center [510, 302] width 37 height 16
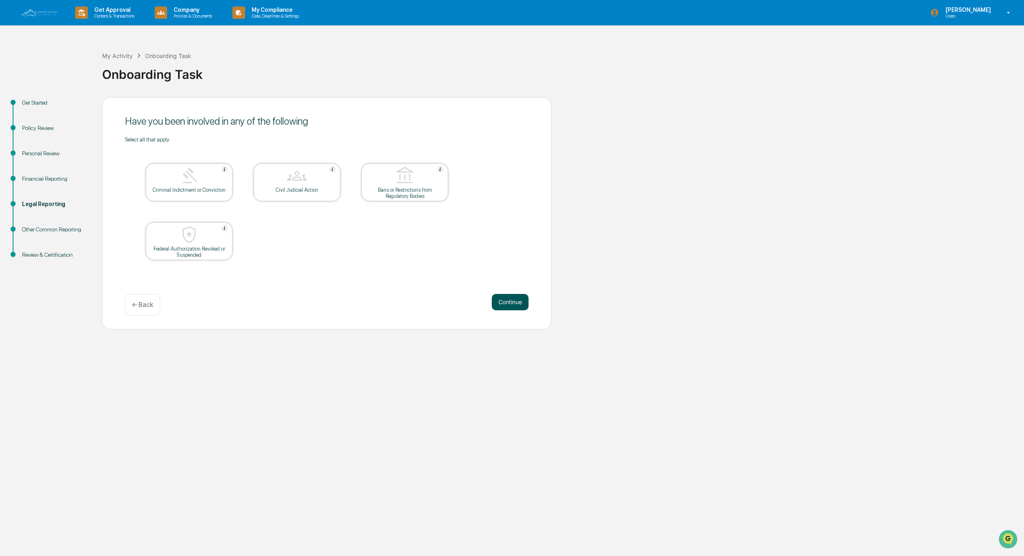
click at [510, 301] on button "Continue" at bounding box center [510, 302] width 37 height 16
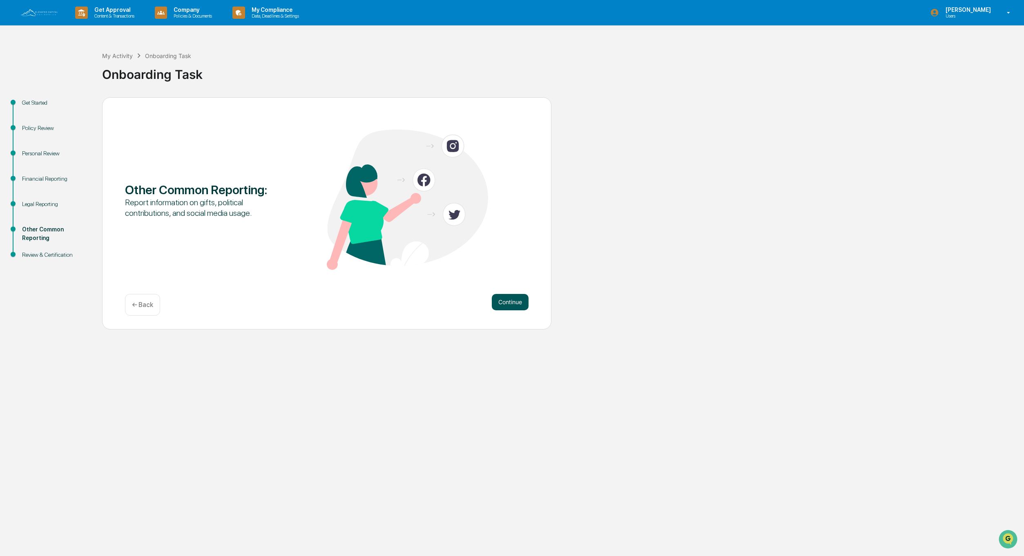
click at [510, 301] on button "Continue" at bounding box center [510, 302] width 37 height 16
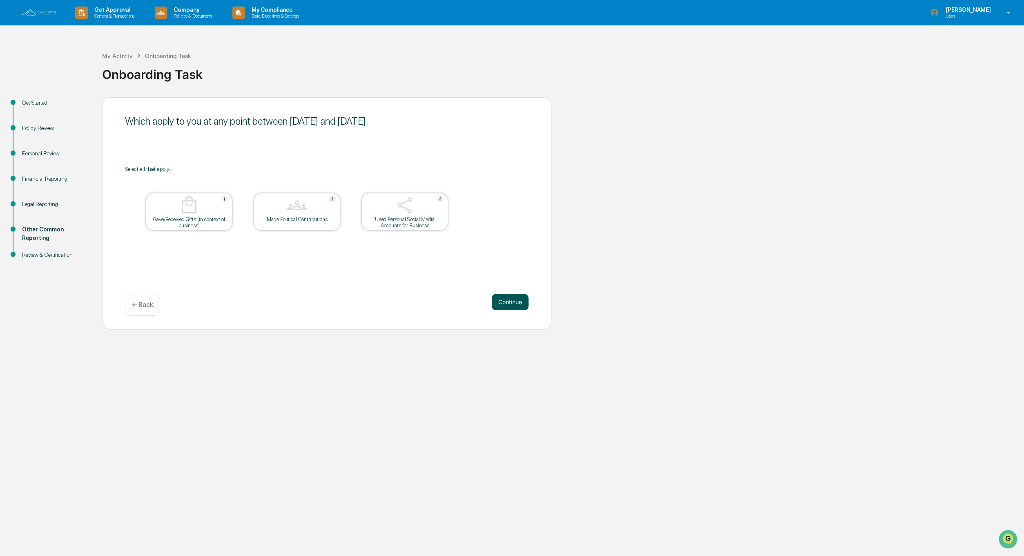
click at [510, 301] on button "Continue" at bounding box center [510, 302] width 37 height 16
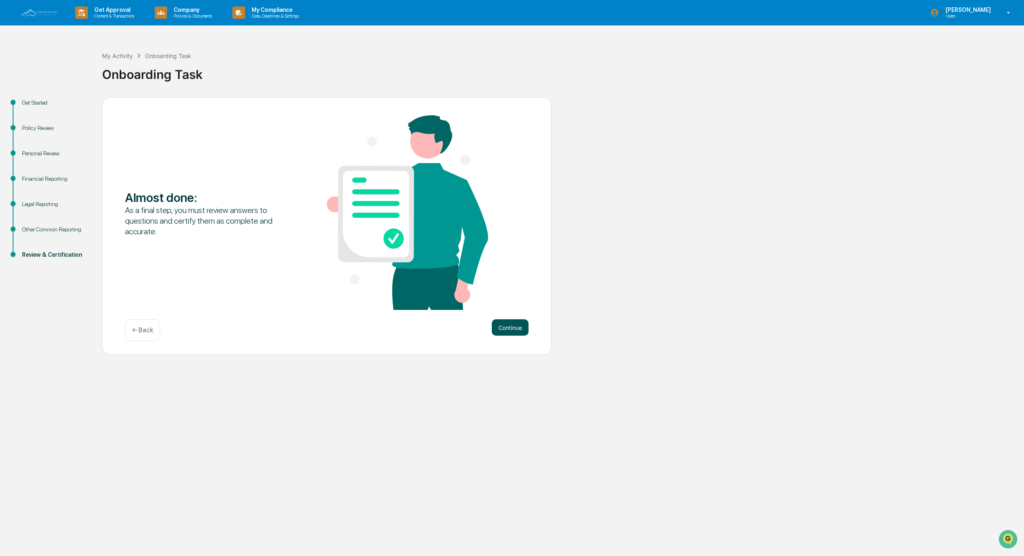
click at [508, 329] on button "Continue" at bounding box center [510, 327] width 37 height 16
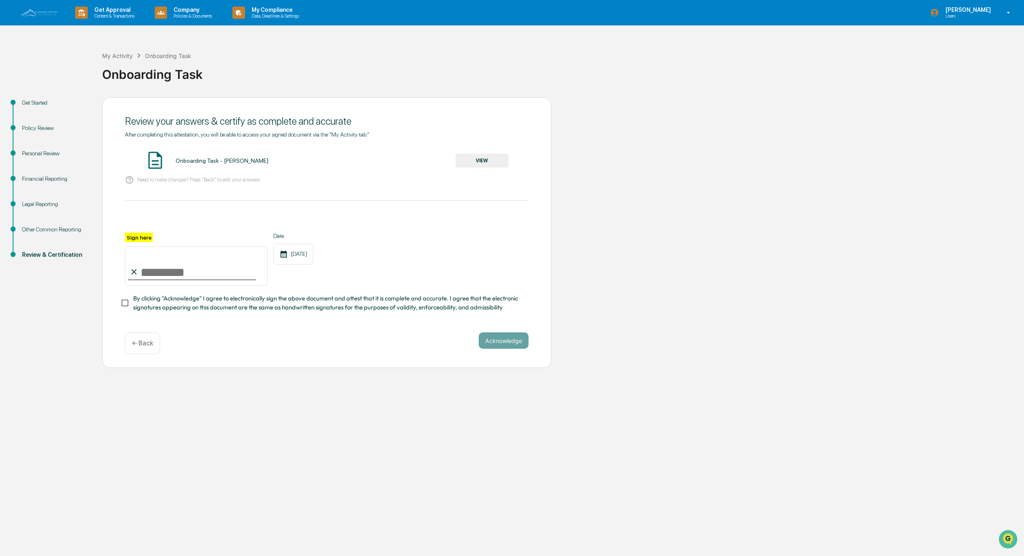
click at [212, 269] on input "Sign here" at bounding box center [196, 265] width 143 height 39
type input "**********"
drag, startPoint x: 532, startPoint y: 338, endPoint x: 514, endPoint y: 340, distance: 18.0
click at [530, 339] on div "**********" at bounding box center [326, 232] width 449 height 271
click at [507, 340] on button "Acknowledge" at bounding box center [504, 340] width 50 height 16
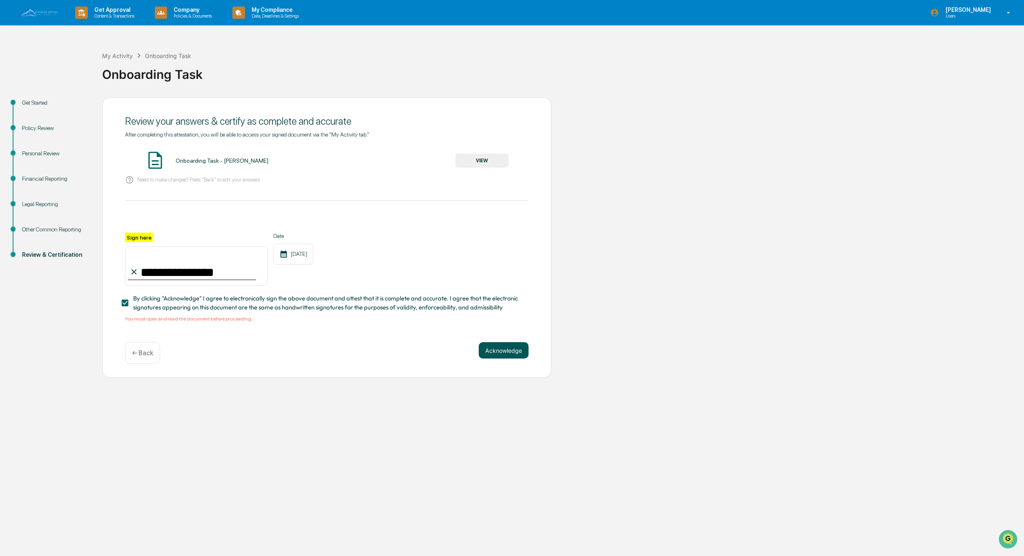
click at [497, 352] on button "Acknowledge" at bounding box center [504, 350] width 50 height 16
click at [499, 350] on button "Acknowledge" at bounding box center [504, 350] width 50 height 16
click at [154, 158] on img at bounding box center [155, 160] width 20 height 20
click at [485, 161] on button "VIEW" at bounding box center [482, 161] width 53 height 14
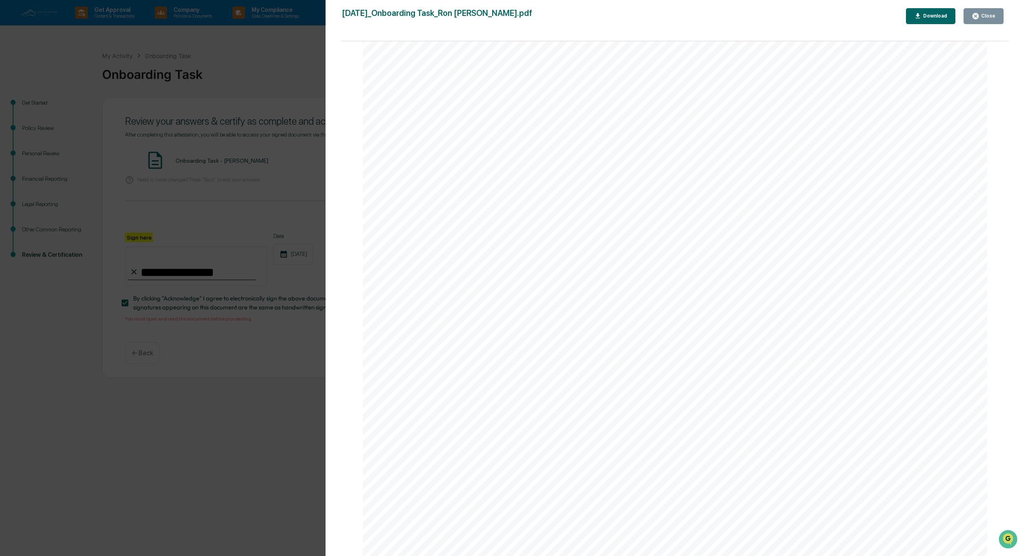
scroll to position [3121, 0]
click at [984, 17] on div "Close" at bounding box center [988, 16] width 16 height 6
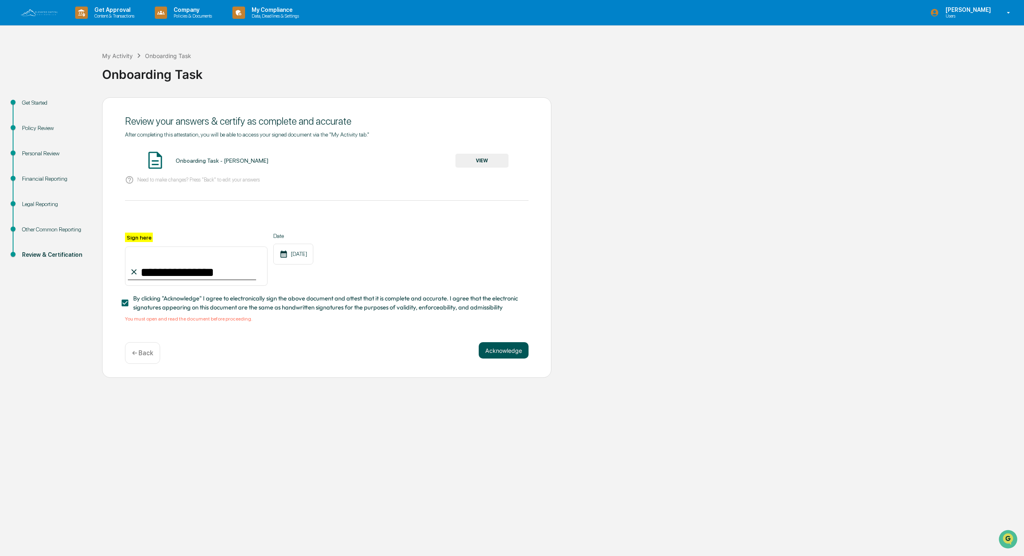
click at [509, 348] on button "Acknowledge" at bounding box center [504, 350] width 50 height 16
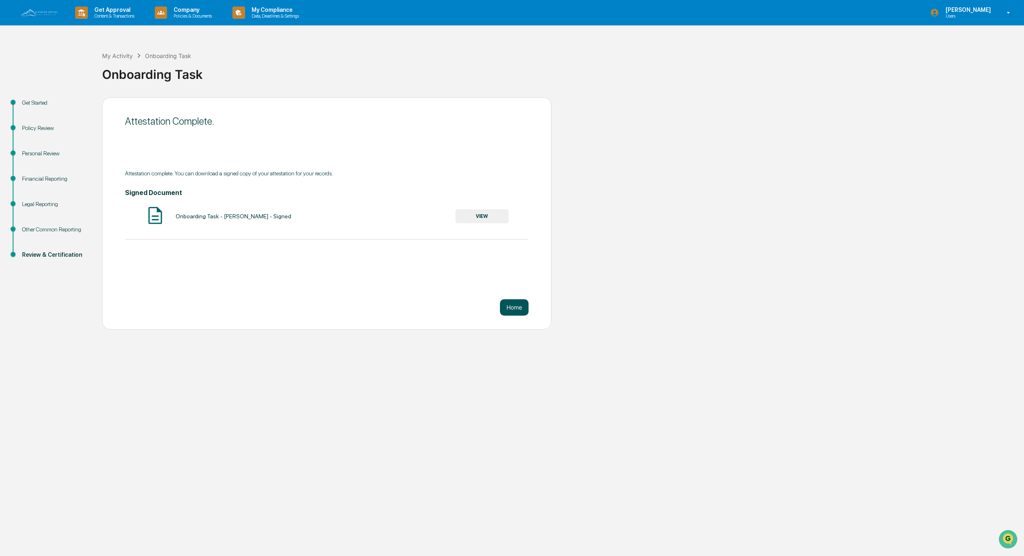
click at [510, 310] on button "Home" at bounding box center [514, 307] width 29 height 16
